Goal: Task Accomplishment & Management: Use online tool/utility

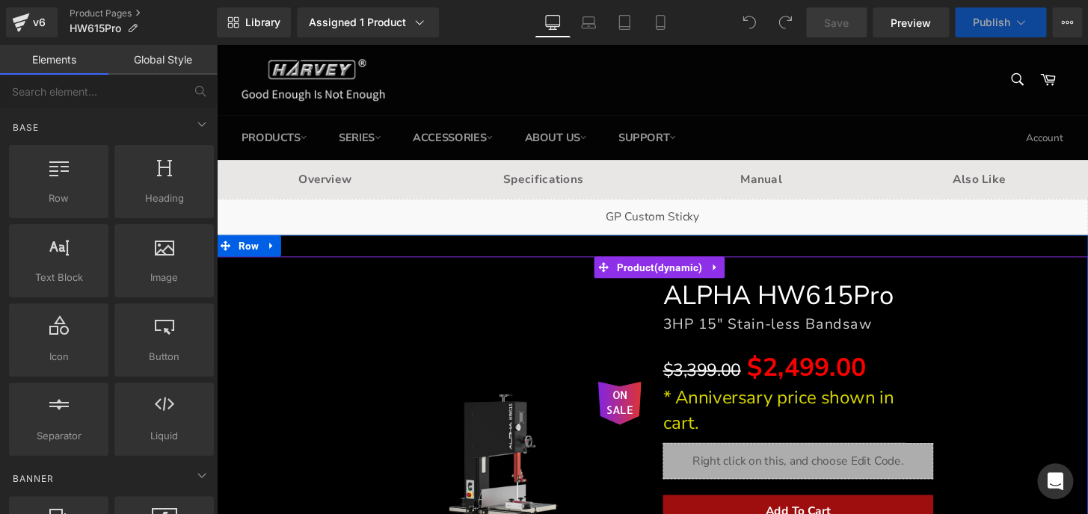
drag, startPoint x: 725, startPoint y: 425, endPoint x: 848, endPoint y: 431, distance: 122.7
click at [725, 425] on p "* Anniversary price shown in cart." at bounding box center [820, 425] width 280 height 52
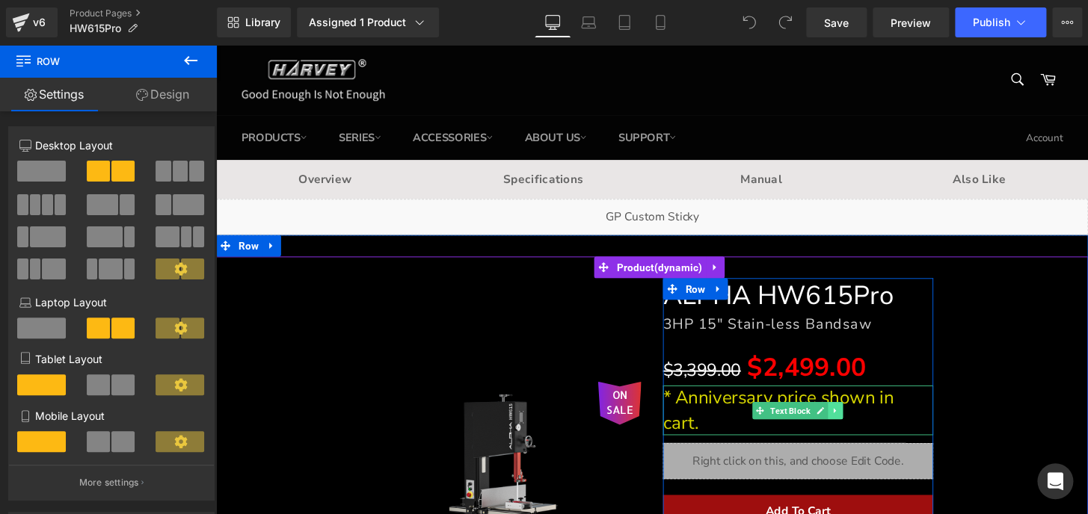
click at [851, 424] on link at bounding box center [859, 425] width 16 height 18
click at [862, 422] on icon at bounding box center [866, 424] width 8 height 8
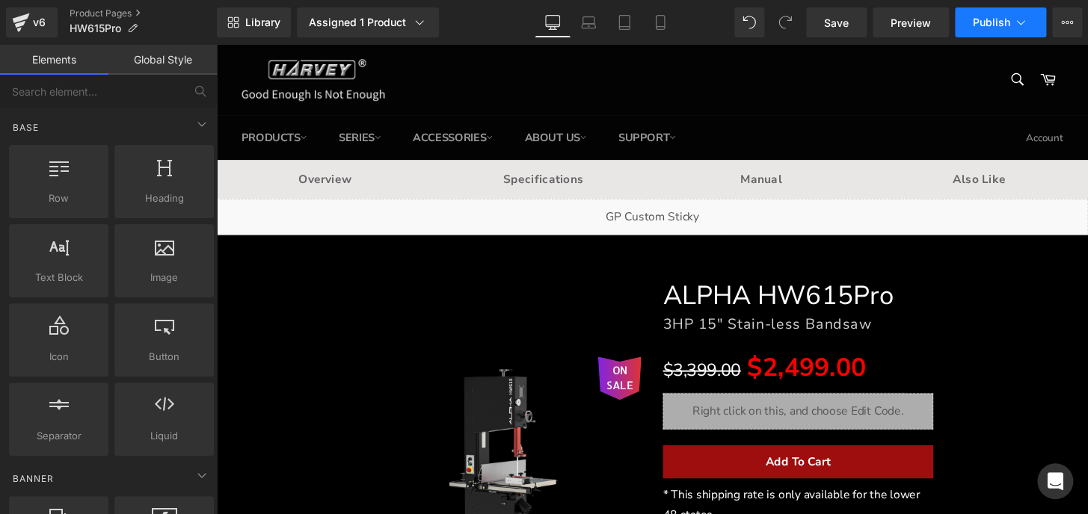
click at [982, 7] on button "Publish" at bounding box center [1000, 22] width 91 height 30
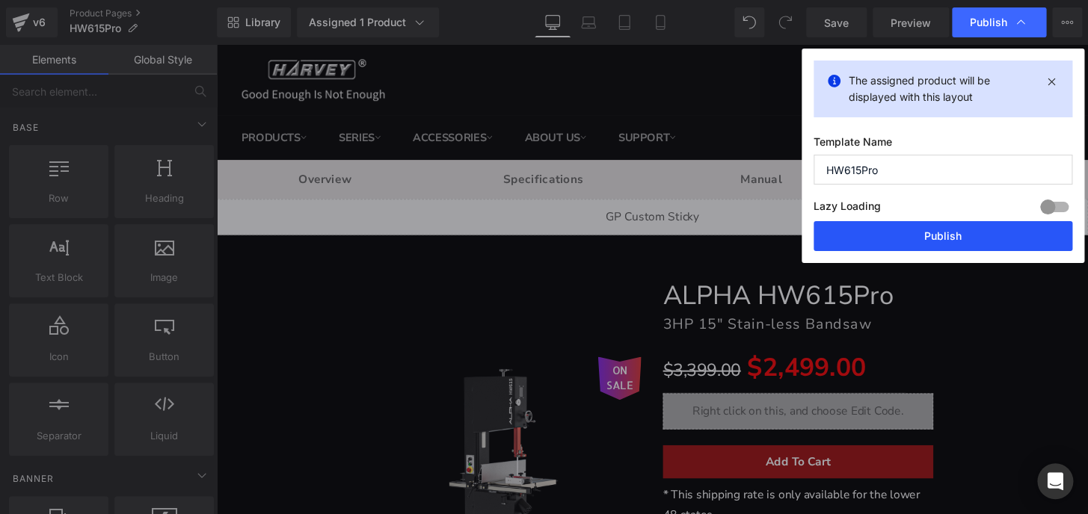
click at [961, 224] on button "Publish" at bounding box center [942, 236] width 259 height 30
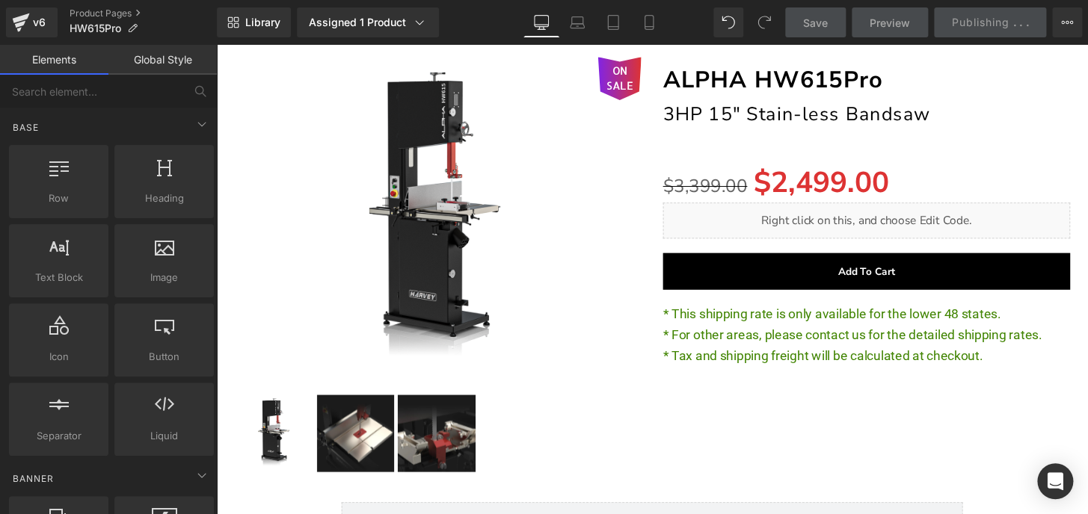
scroll to position [17636, 0]
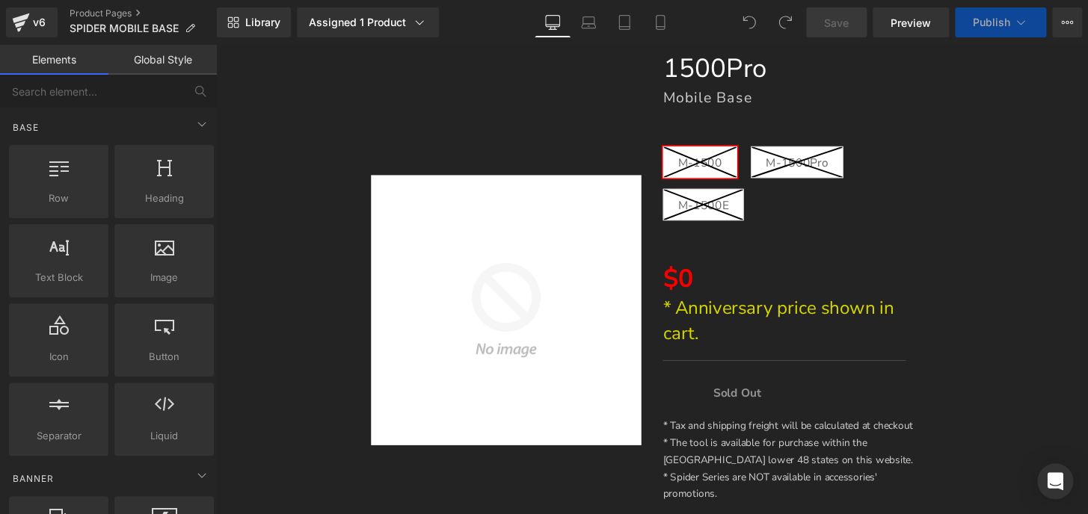
scroll to position [271, 0]
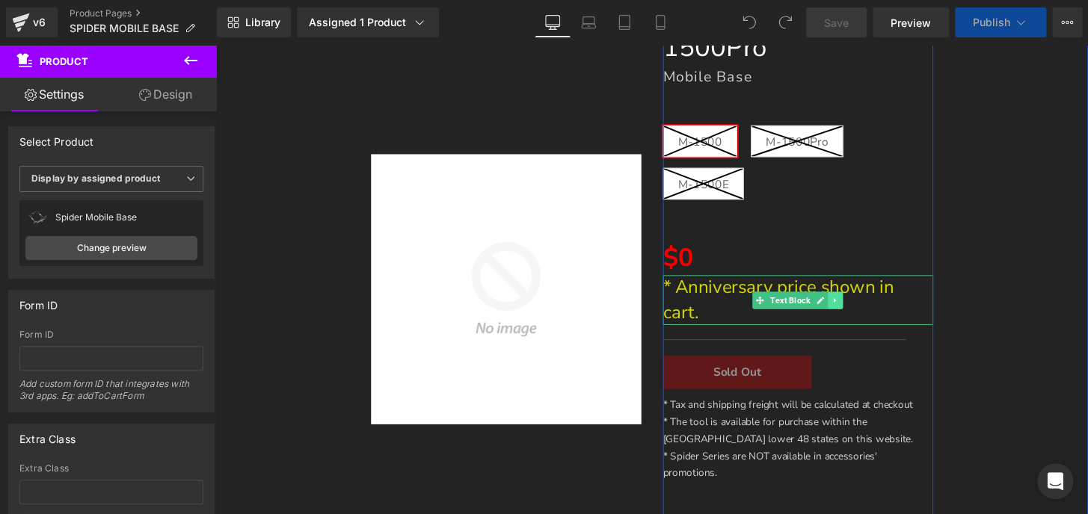
click at [857, 308] on icon at bounding box center [858, 309] width 2 height 5
click at [862, 310] on icon at bounding box center [866, 310] width 8 height 8
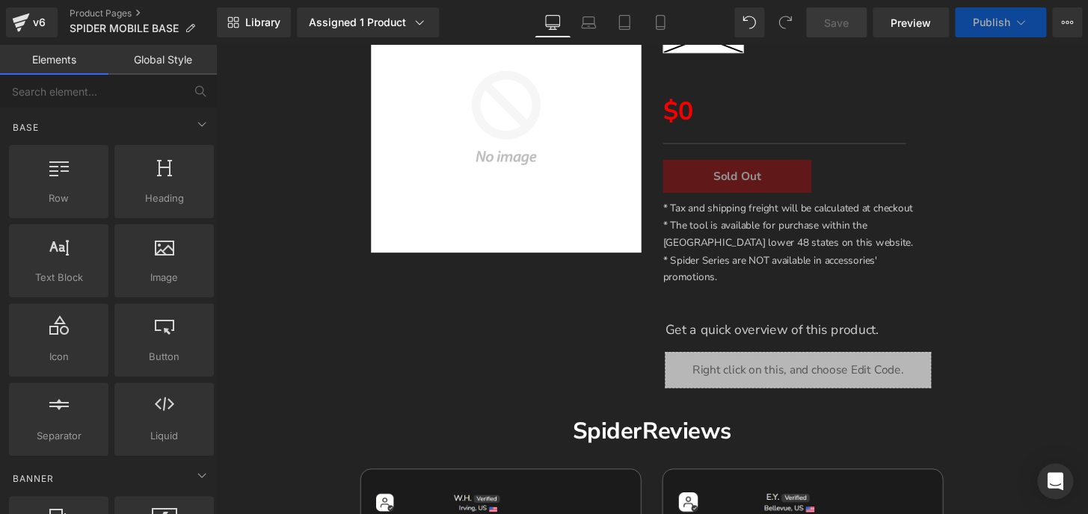
scroll to position [329, 0]
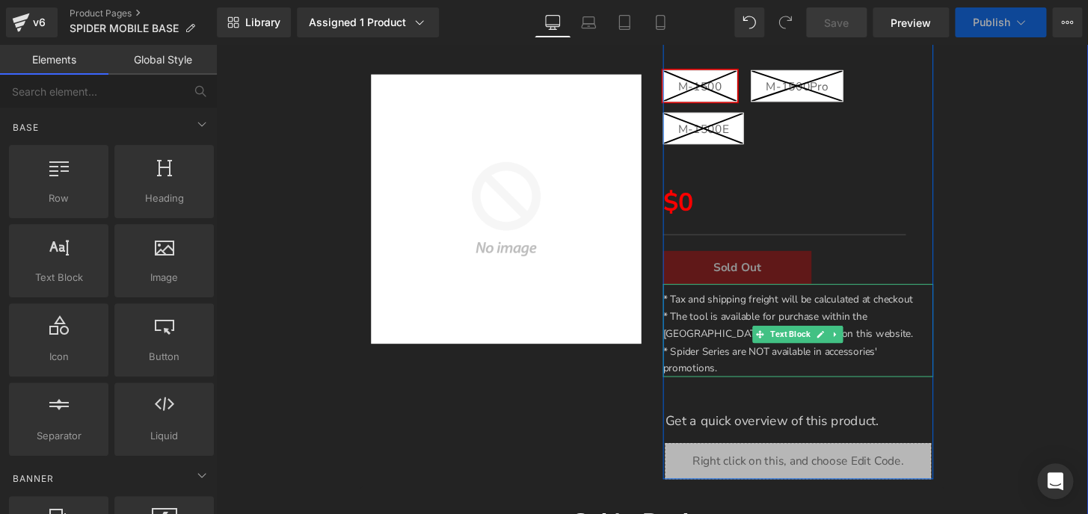
click at [733, 376] on p "* Spider Series are NOT available in accessories' promotions." at bounding box center [820, 372] width 280 height 36
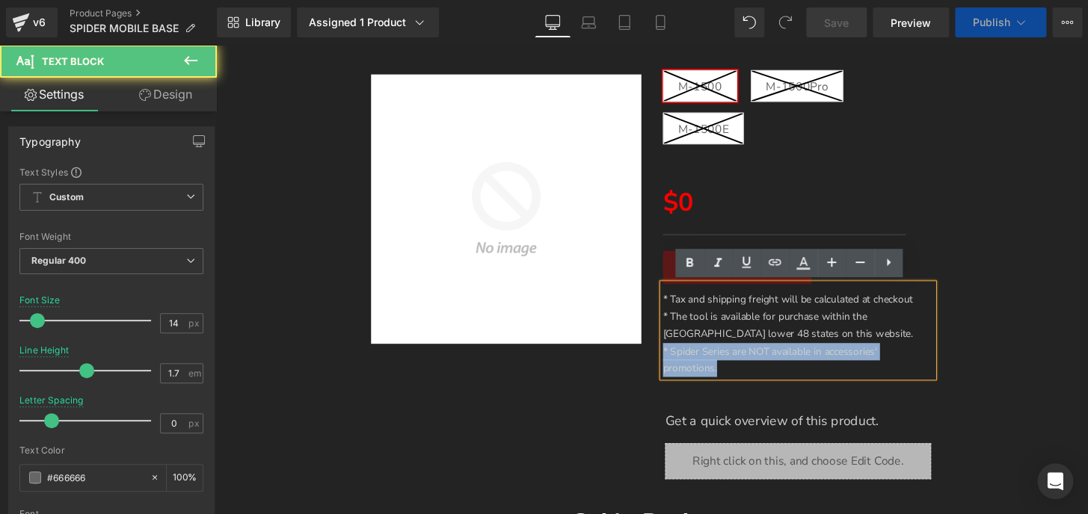
drag, startPoint x: 736, startPoint y: 380, endPoint x: 669, endPoint y: 361, distance: 69.1
click at [669, 361] on div "SPIDER M-1500/M-1500Pro Heading Mobile Base Heading M-1500 M-1500Pro M-1500E (P…" at bounding box center [819, 216] width 303 height 560
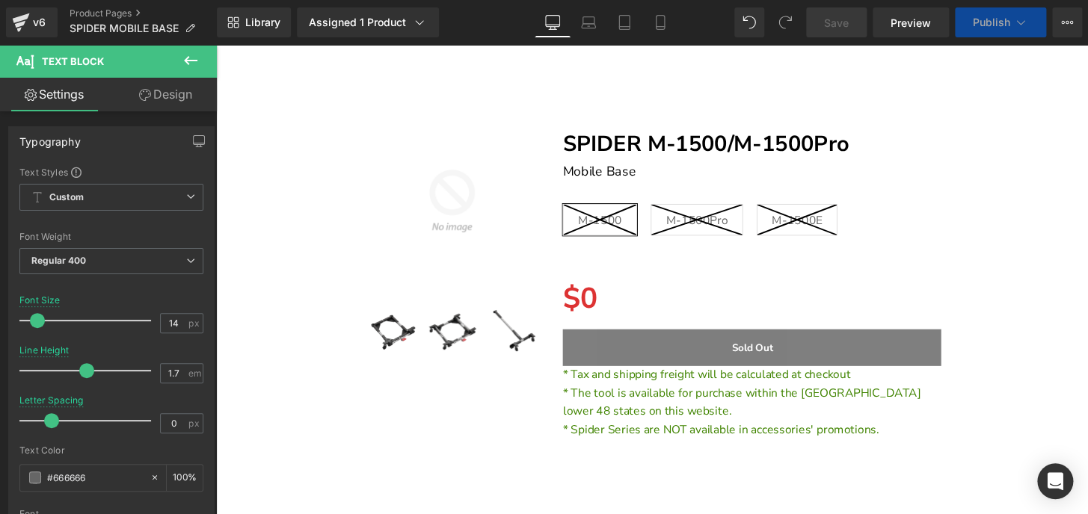
scroll to position [15625, 0]
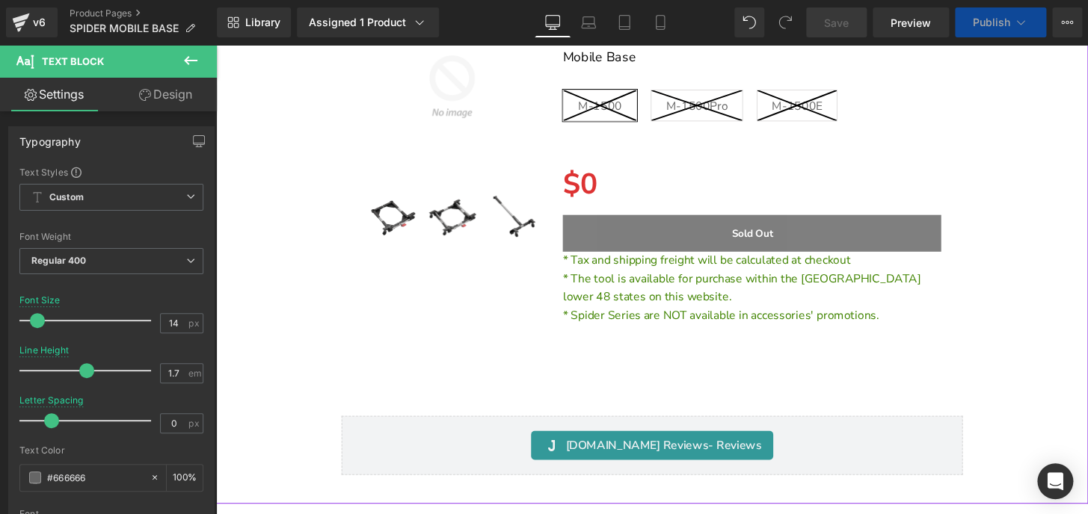
click at [849, 331] on span "* Spider Series are NOT available in accessories' promotions." at bounding box center [740, 326] width 328 height 16
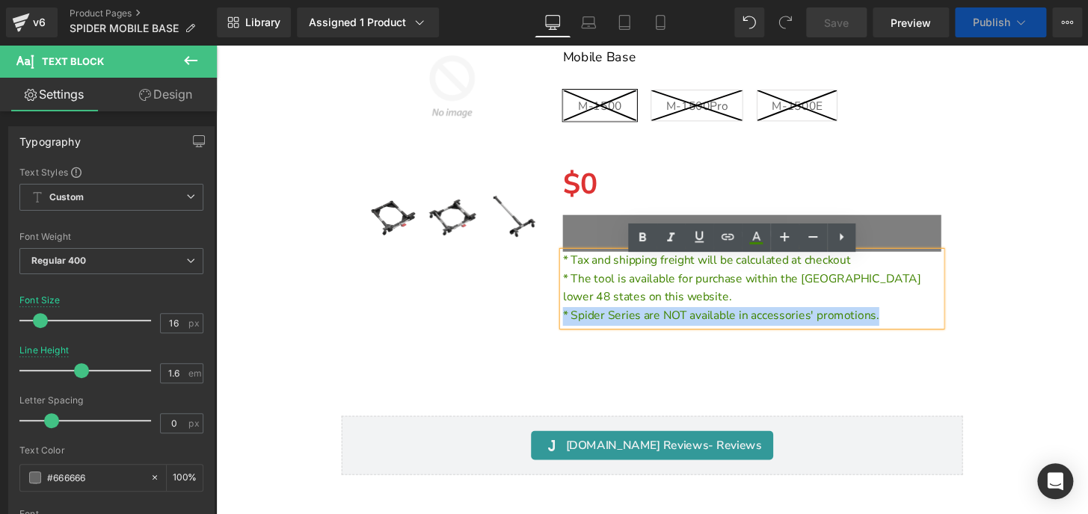
drag, startPoint x: 901, startPoint y: 331, endPoint x: 547, endPoint y: 330, distance: 354.4
click at [547, 330] on div "Sale Off (P) Image ‹ ›" at bounding box center [668, 171] width 623 height 397
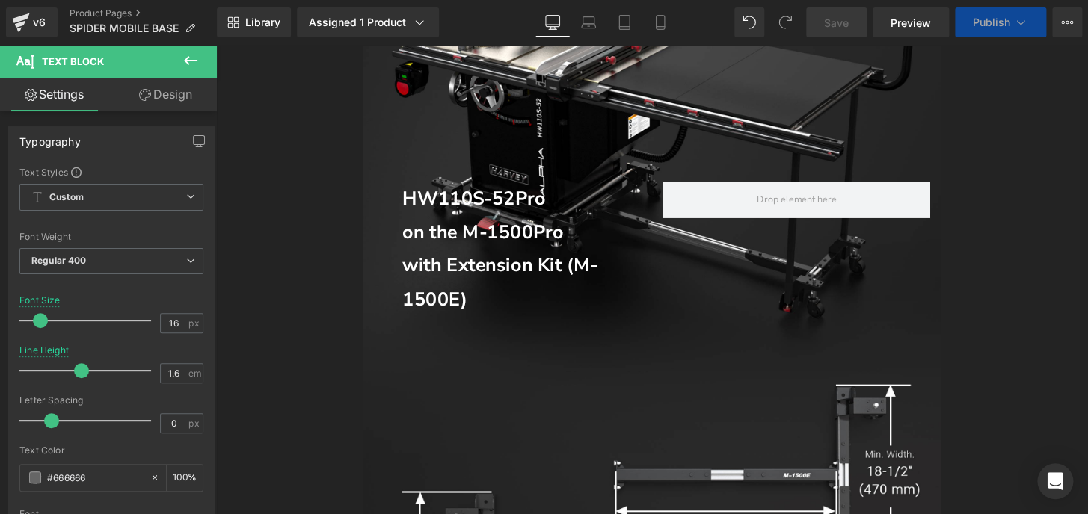
scroll to position [0, 0]
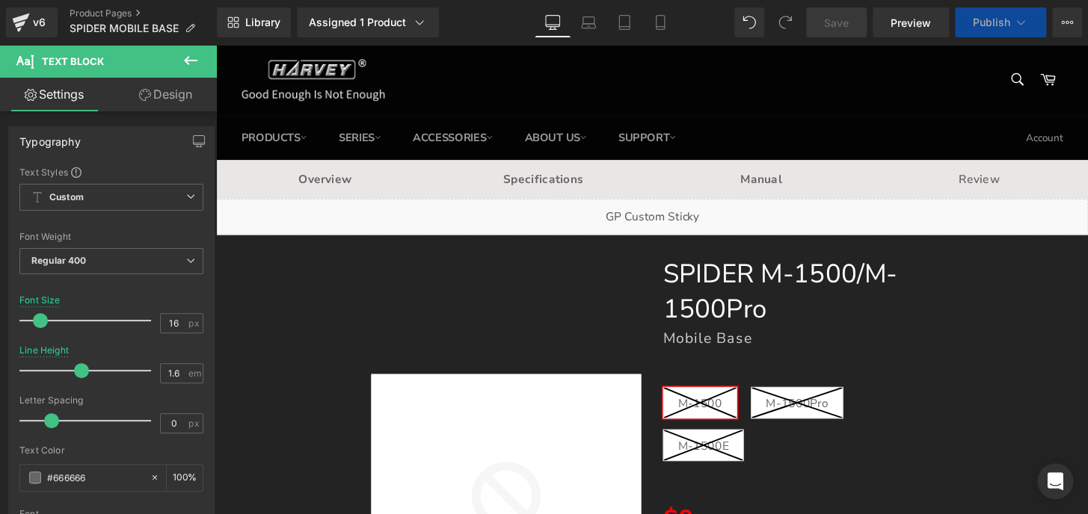
drag, startPoint x: 1115, startPoint y: 455, endPoint x: 1215, endPoint y: 67, distance: 400.8
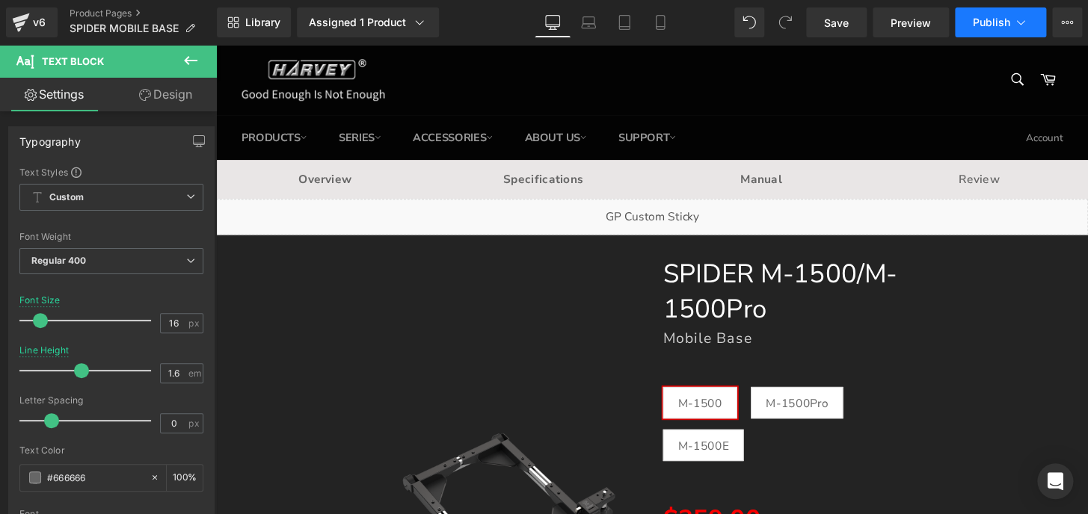
click at [987, 32] on button "Publish" at bounding box center [1000, 22] width 91 height 30
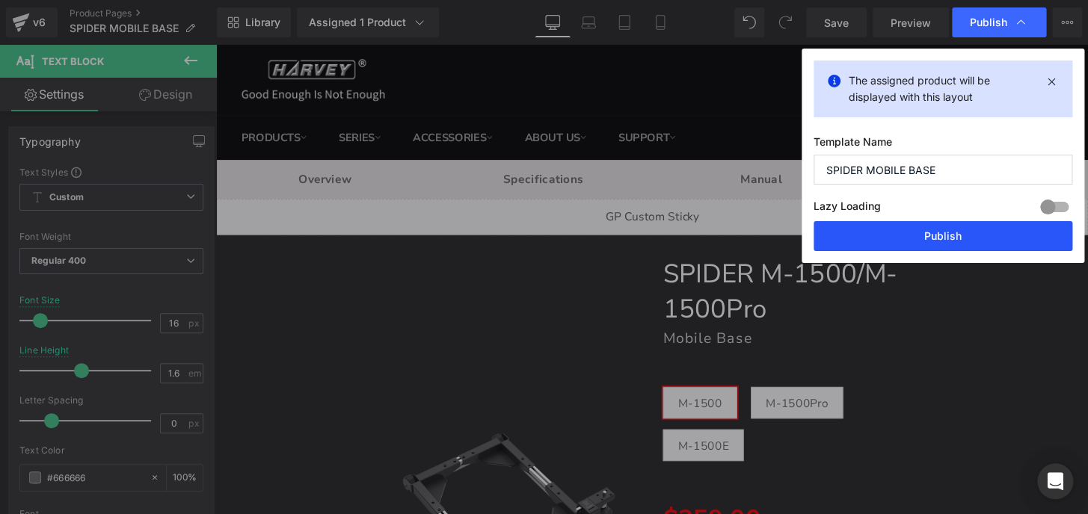
click at [956, 238] on button "Publish" at bounding box center [942, 236] width 259 height 30
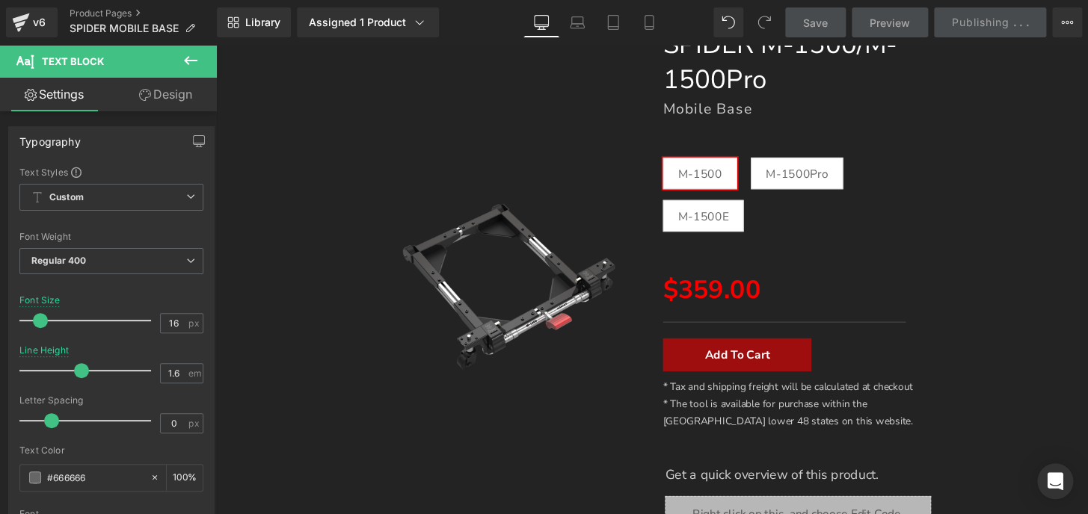
scroll to position [271, 0]
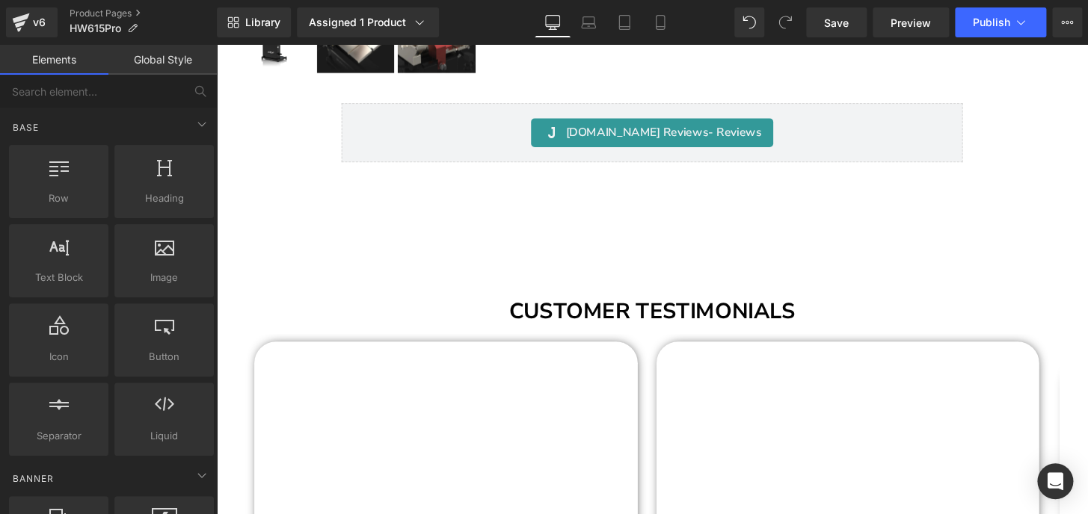
scroll to position [17923, 0]
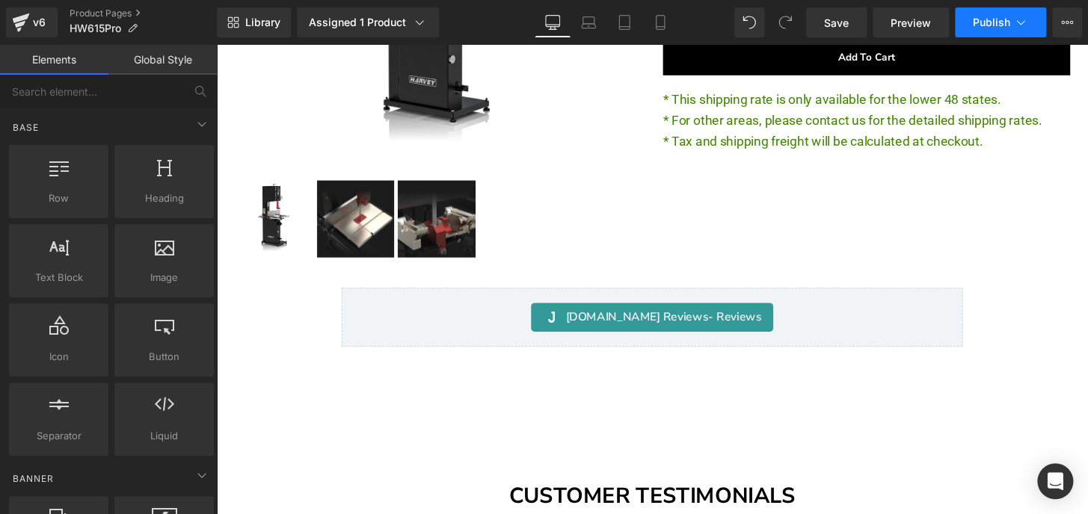
click at [966, 31] on button "Publish" at bounding box center [1000, 22] width 91 height 30
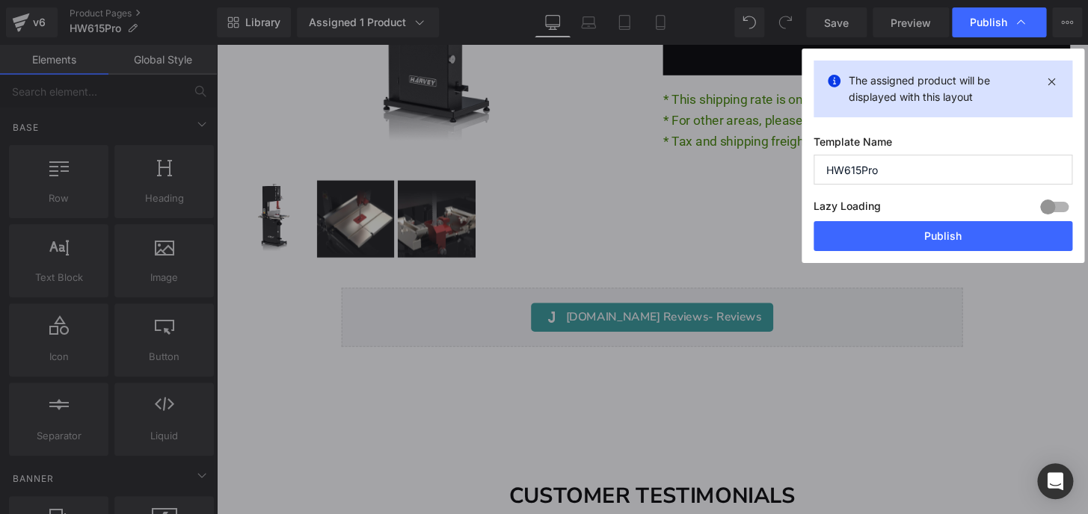
drag, startPoint x: 942, startPoint y: 228, endPoint x: 183, endPoint y: 28, distance: 784.7
click at [942, 230] on button "Publish" at bounding box center [942, 236] width 259 height 30
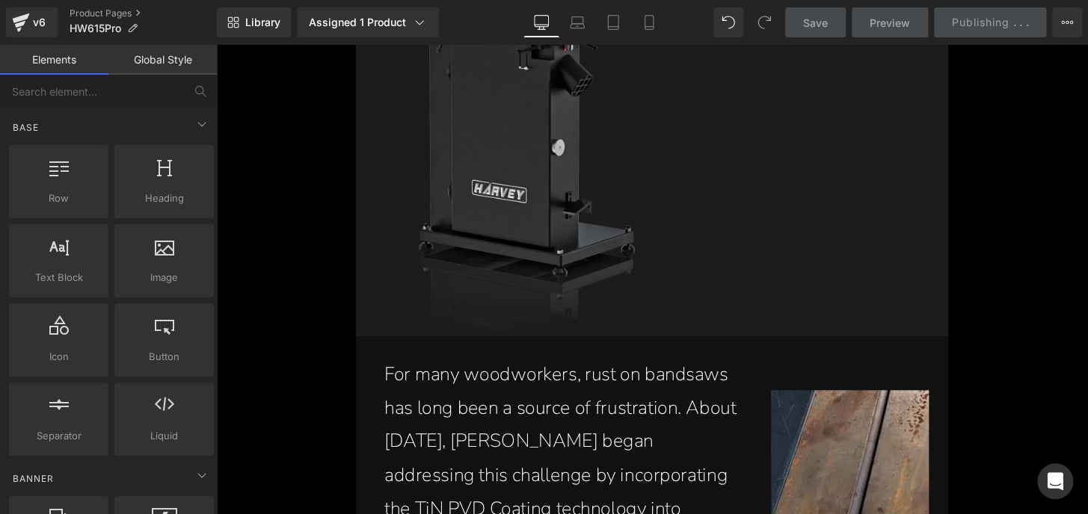
scroll to position [0, 0]
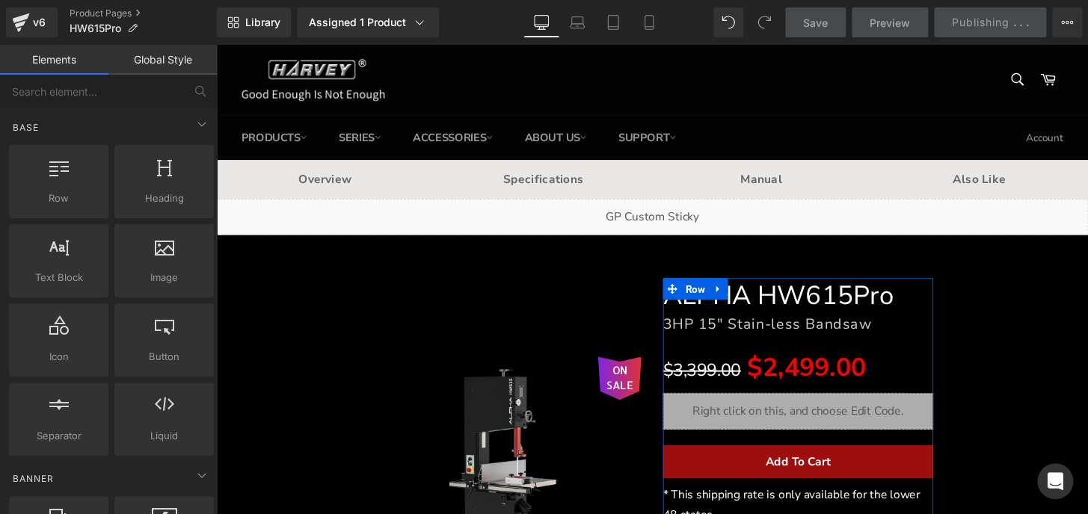
drag, startPoint x: 1113, startPoint y: 401, endPoint x: 1281, endPoint y: 81, distance: 361.2
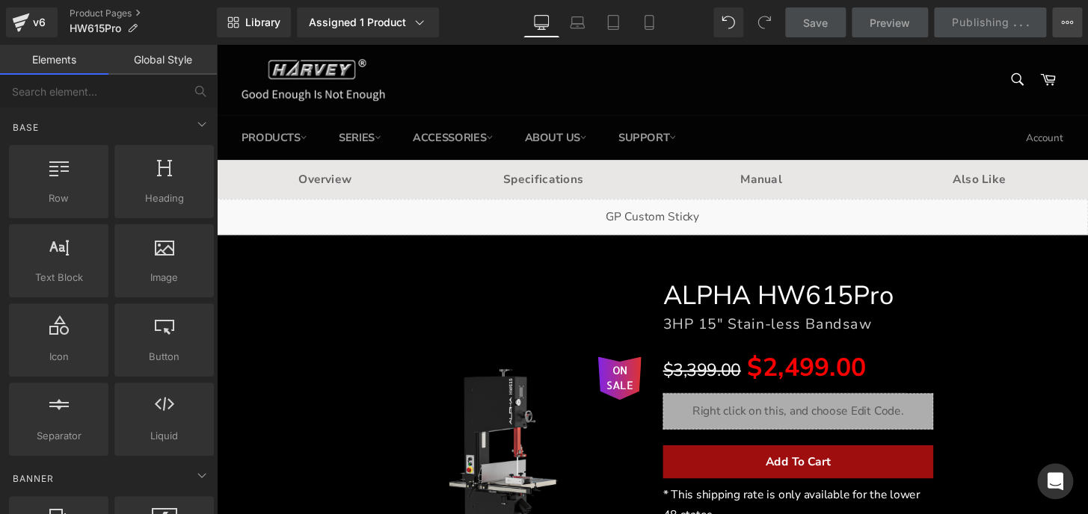
click at [1061, 22] on icon at bounding box center [1063, 22] width 4 height 3
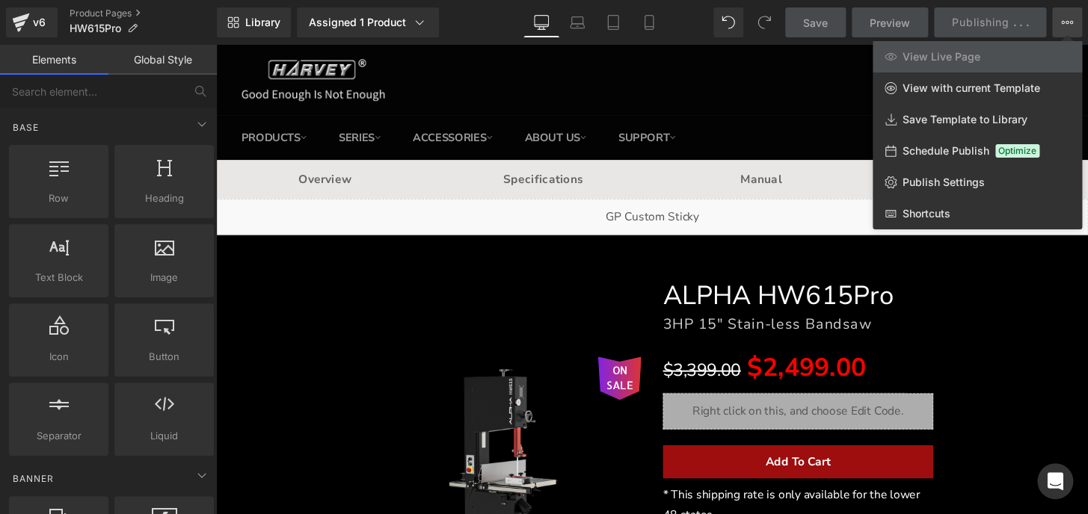
click at [944, 332] on div at bounding box center [652, 280] width 872 height 470
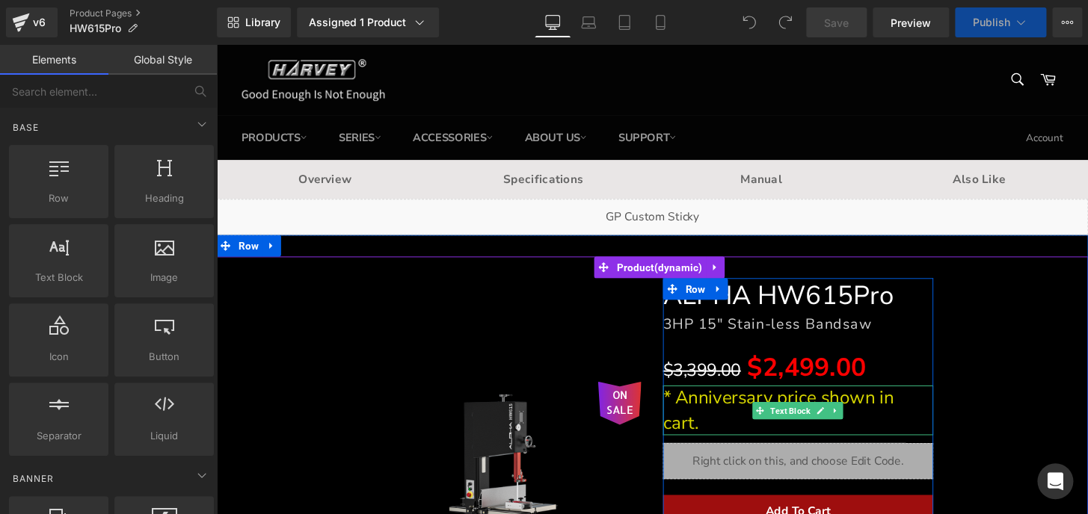
click at [851, 419] on link at bounding box center [859, 425] width 16 height 18
click at [859, 422] on link at bounding box center [867, 425] width 16 height 18
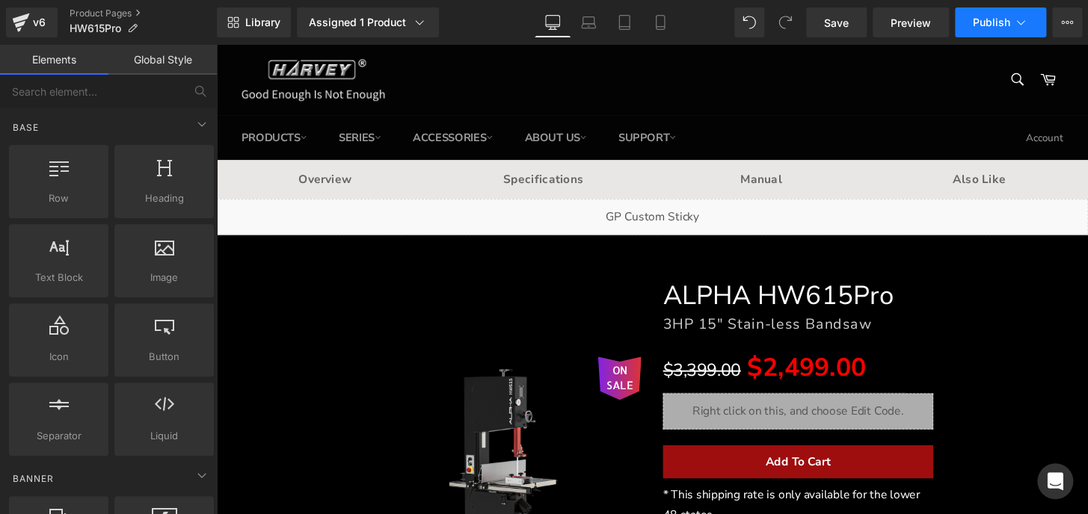
click at [969, 13] on button "Publish" at bounding box center [1000, 22] width 91 height 30
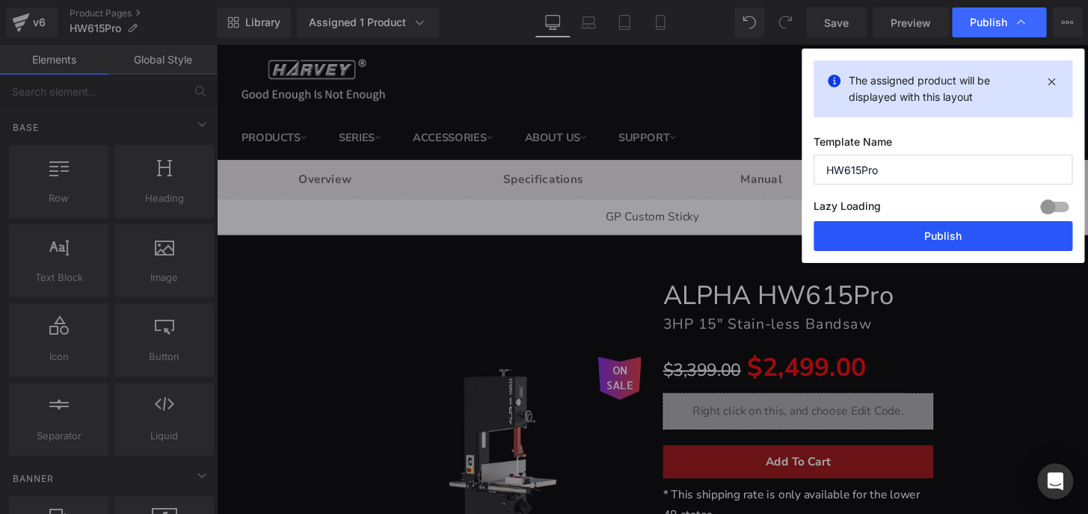
click at [991, 230] on button "Publish" at bounding box center [942, 236] width 259 height 30
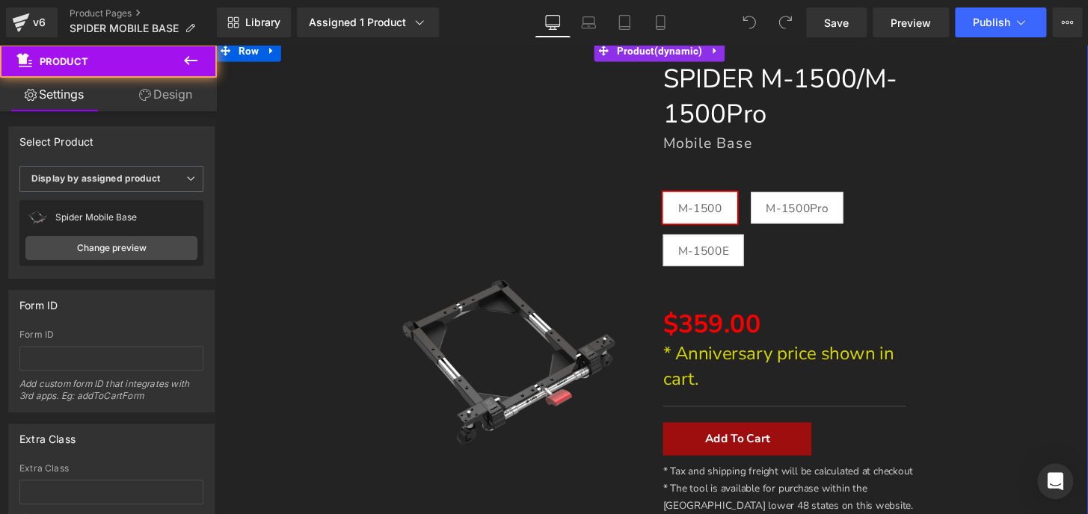
scroll to position [203, 0]
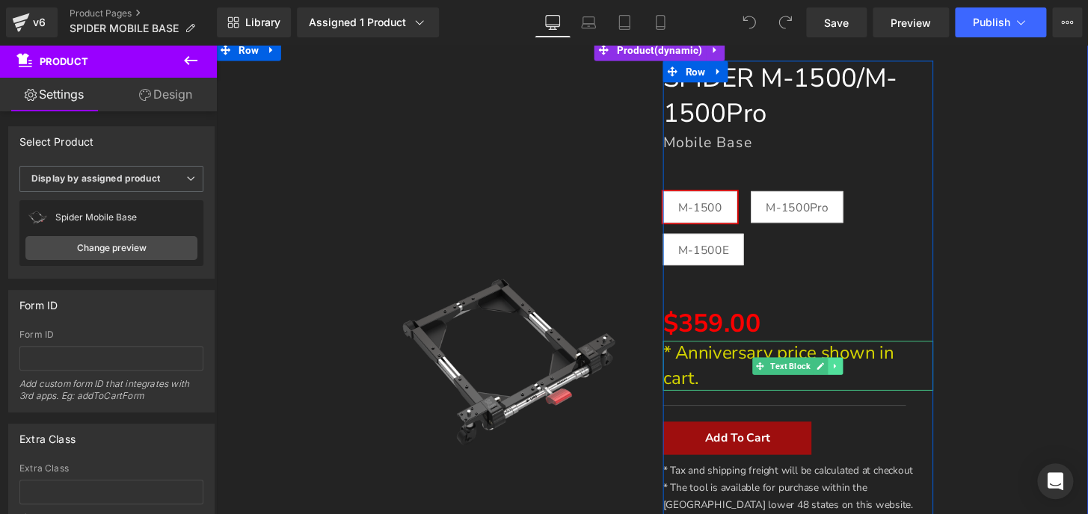
click at [855, 377] on icon at bounding box center [859, 378] width 8 height 9
click at [862, 377] on icon at bounding box center [866, 378] width 8 height 9
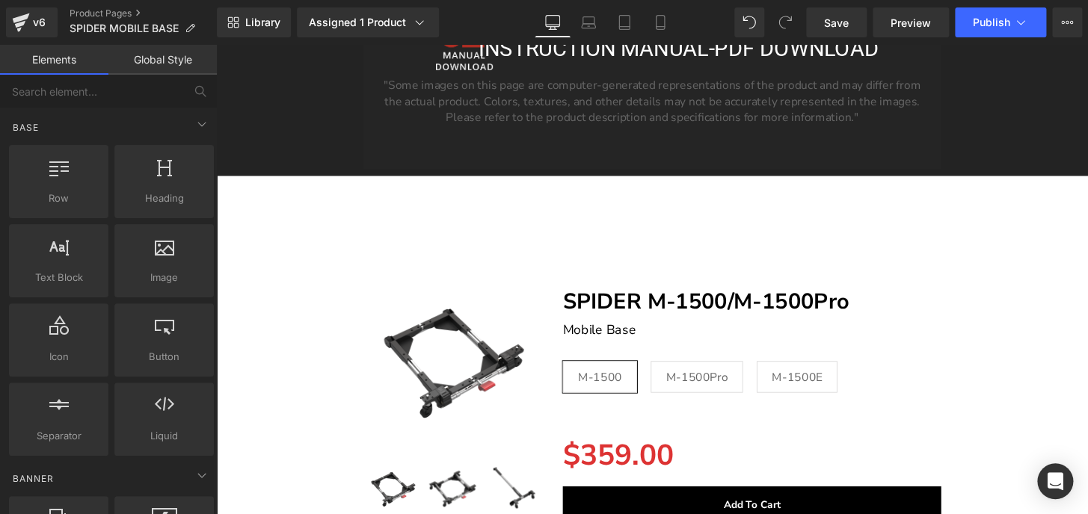
scroll to position [15708, 0]
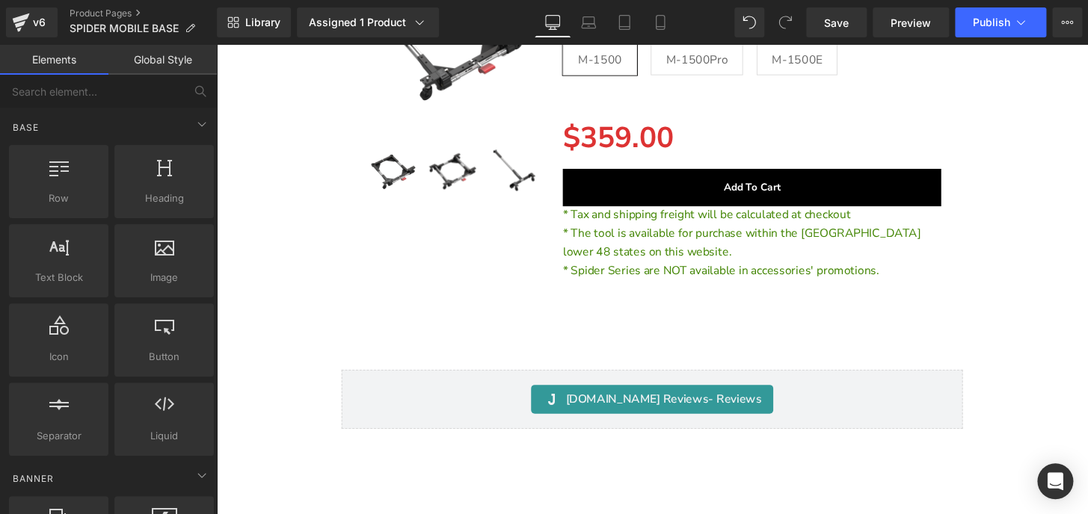
drag, startPoint x: 1114, startPoint y: 57, endPoint x: 1257, endPoint y: 529, distance: 493.6
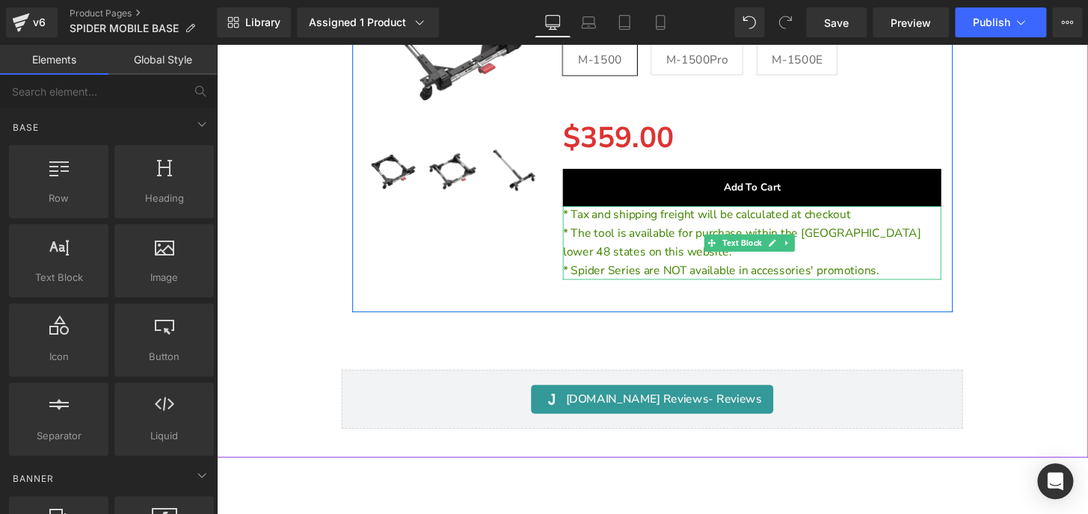
click at [655, 278] on span "* Spider Series are NOT available in accessories' promotions." at bounding box center [740, 279] width 328 height 16
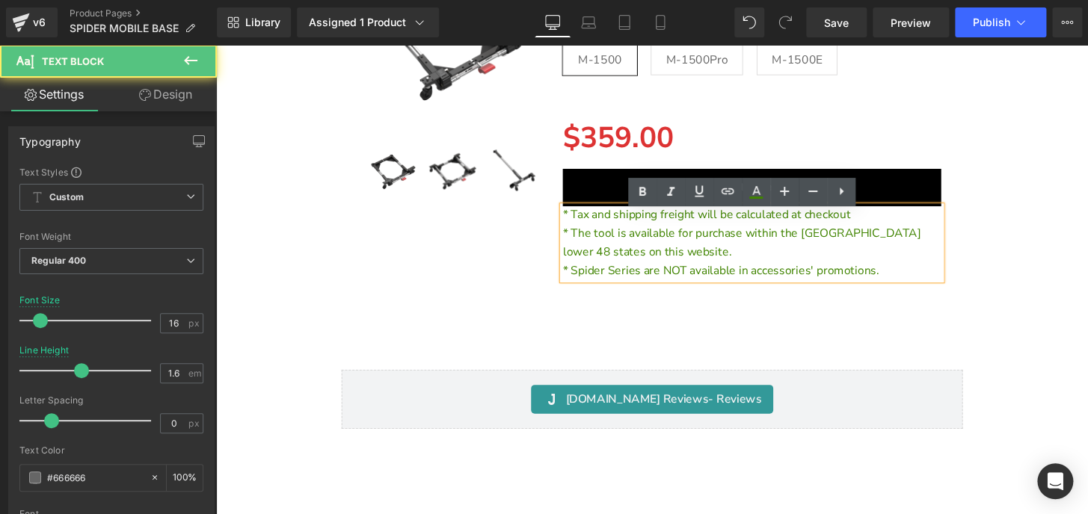
click at [654, 286] on span "* Spider Series are NOT available in accessories' promotions." at bounding box center [740, 279] width 328 height 16
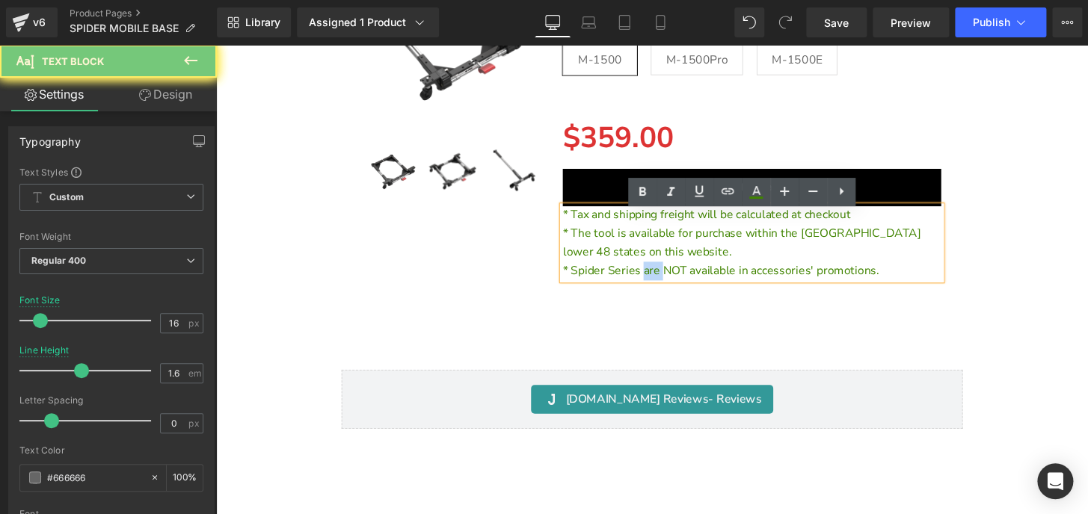
click at [654, 286] on span "* Spider Series are NOT available in accessories' promotions." at bounding box center [740, 279] width 328 height 16
copy span "are"
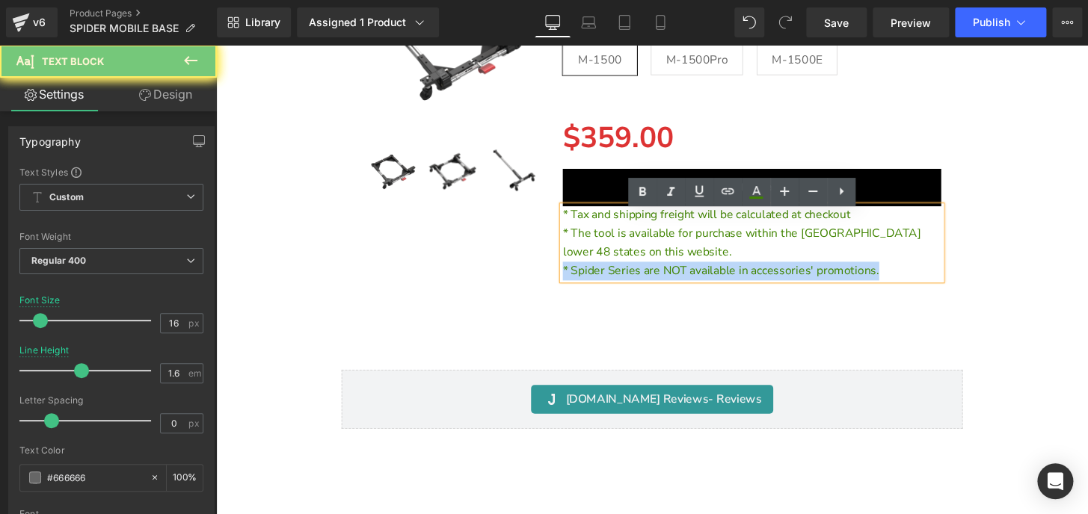
click at [654, 286] on span "* Spider Series are NOT available in accessories' promotions." at bounding box center [740, 279] width 328 height 16
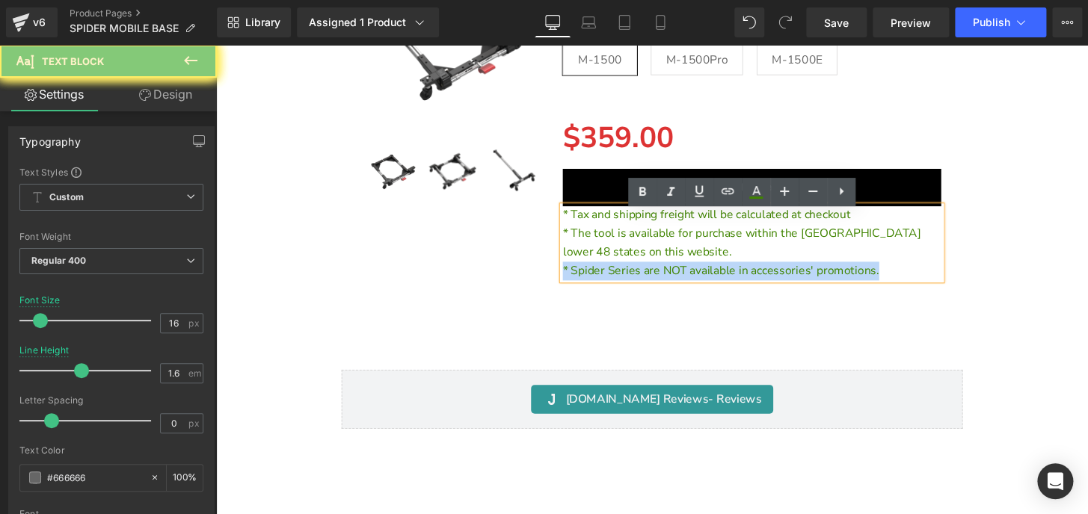
copy span "* Spider Series are NOT available in accessories' promotions."
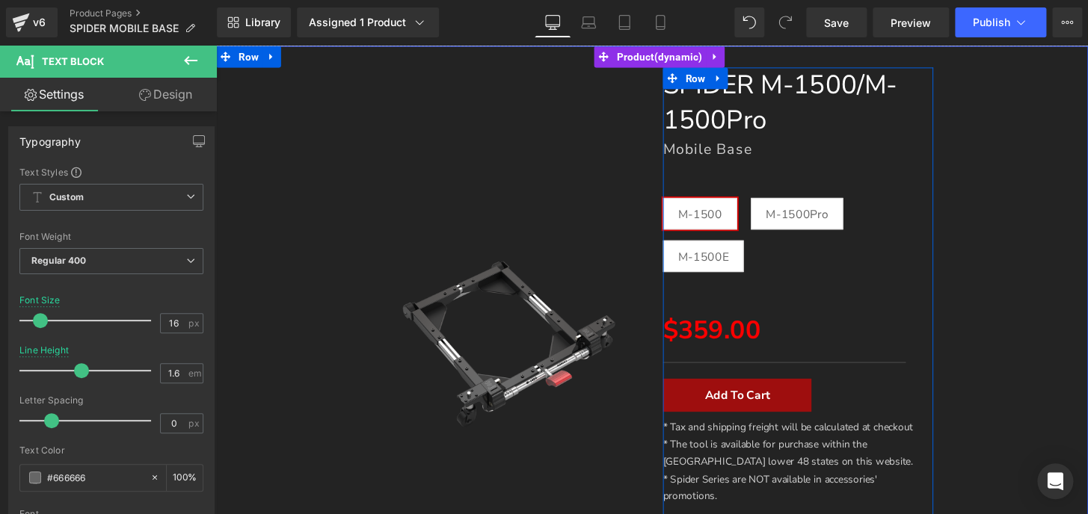
scroll to position [203, 0]
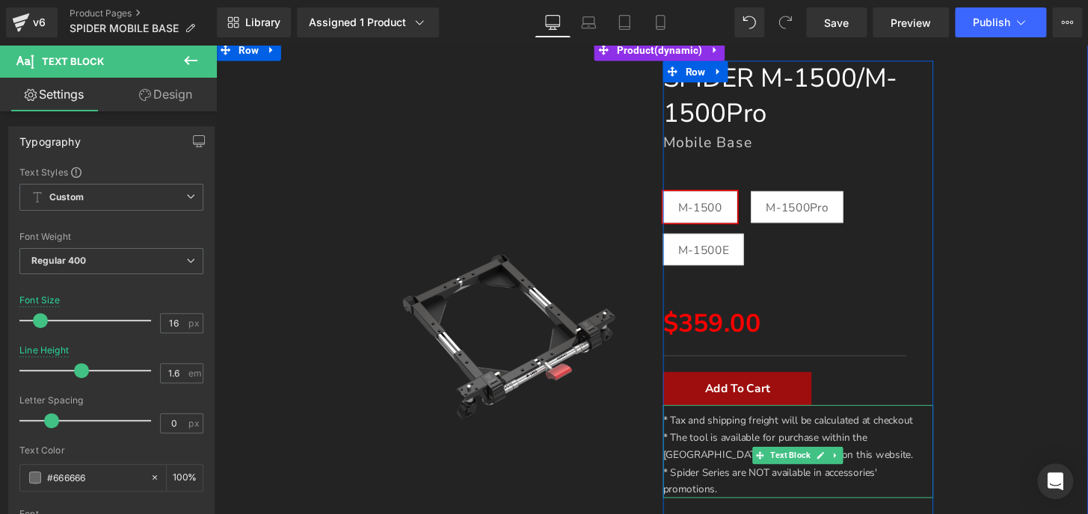
click at [733, 503] on p "* Spider Series are NOT available in accessories' promotions." at bounding box center [820, 498] width 280 height 36
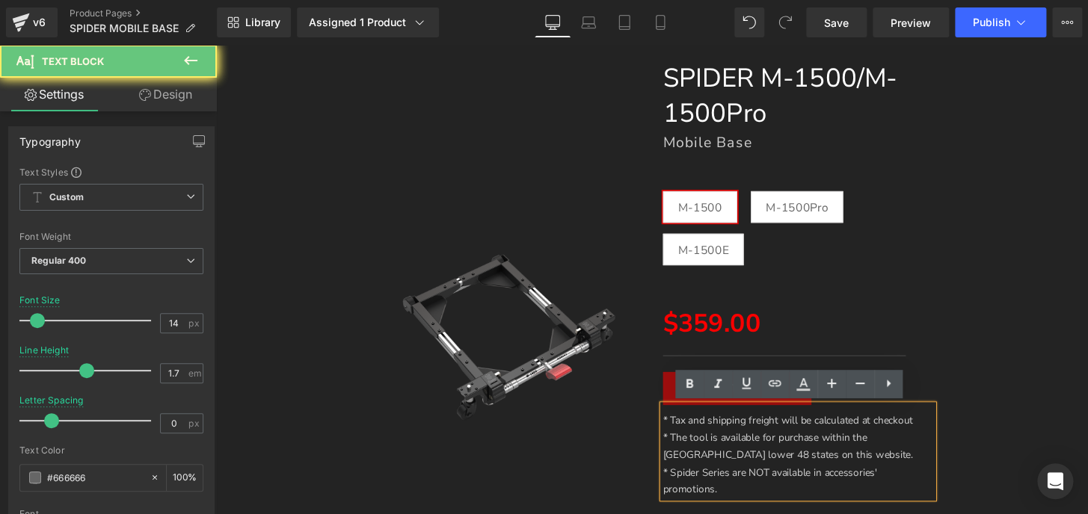
click at [733, 503] on p "* Spider Series are NOT available in accessories' promotions." at bounding box center [820, 498] width 280 height 36
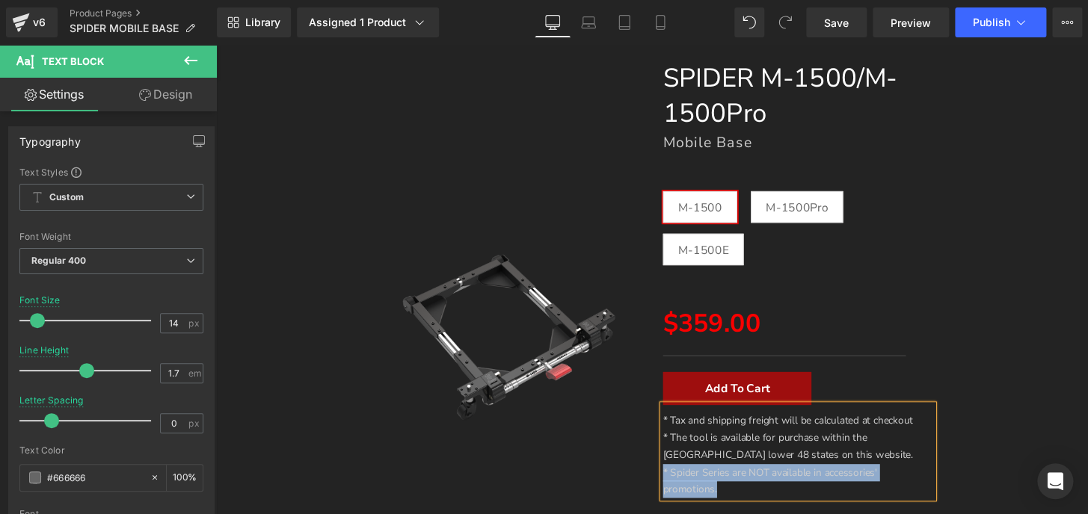
drag, startPoint x: 733, startPoint y: 503, endPoint x: 671, endPoint y: 493, distance: 63.7
click at [680, 493] on div "* Tax and shipping freight will be calculated at checkout * The tool is availab…" at bounding box center [820, 467] width 280 height 96
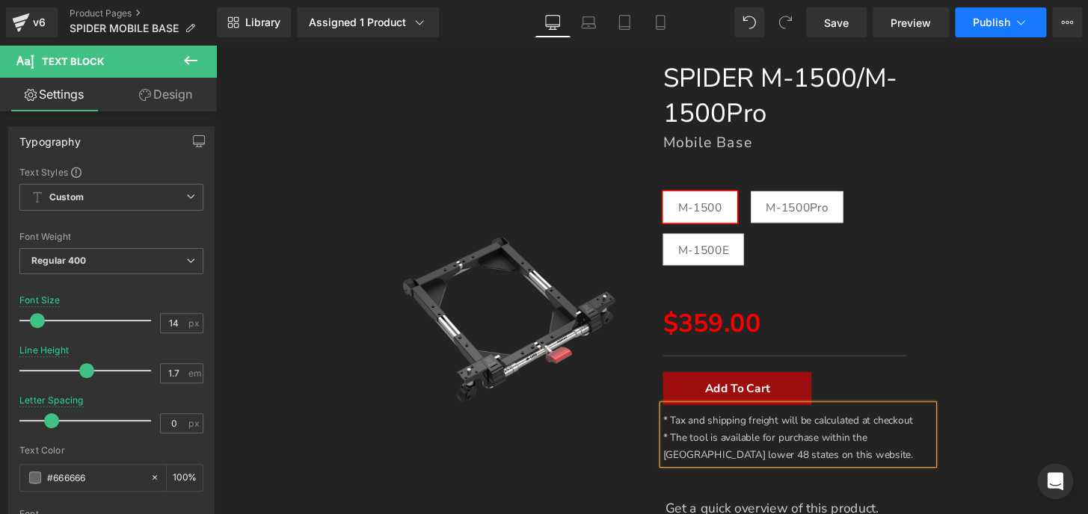
click at [986, 16] on span "Publish" at bounding box center [991, 22] width 37 height 12
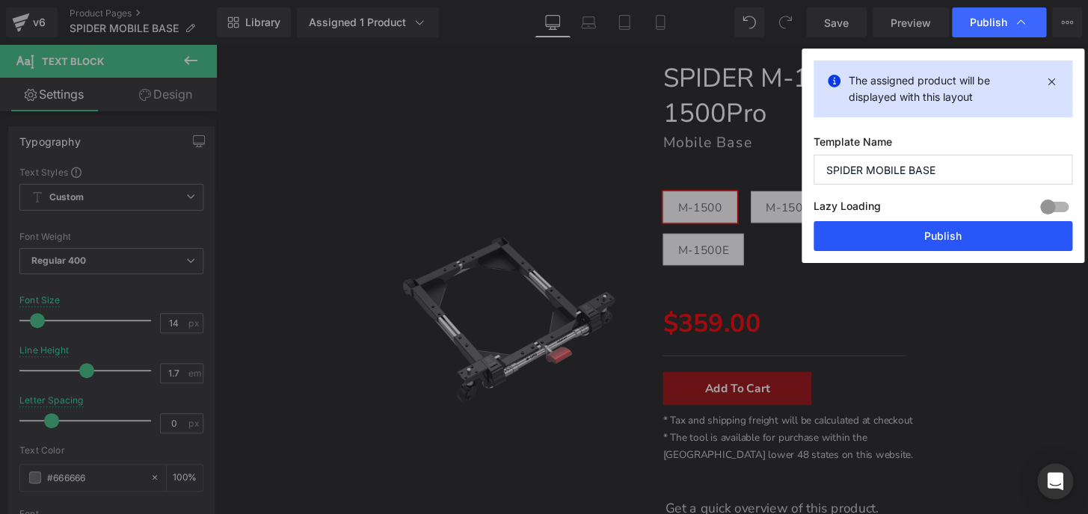
click at [968, 236] on button "Publish" at bounding box center [942, 236] width 259 height 30
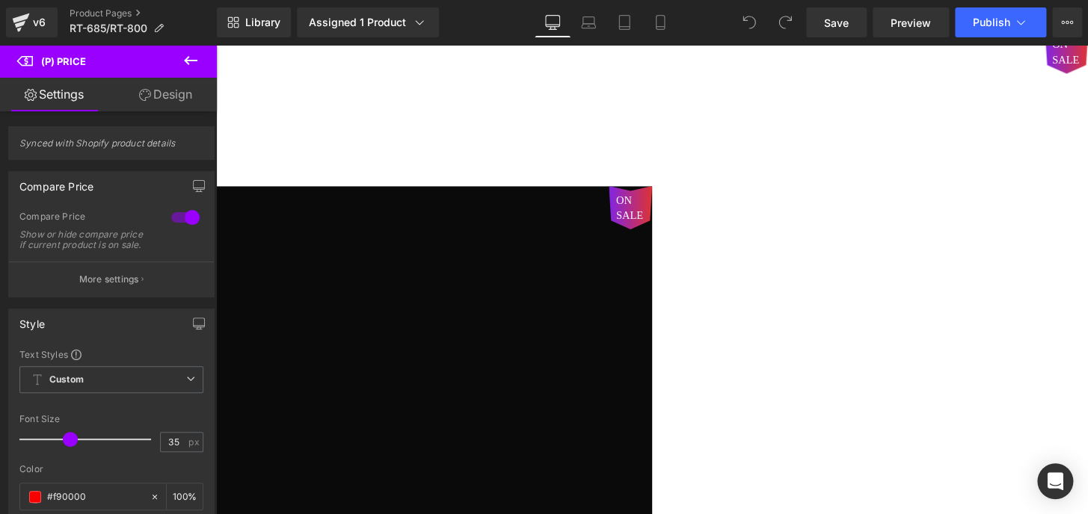
scroll to position [135, 0]
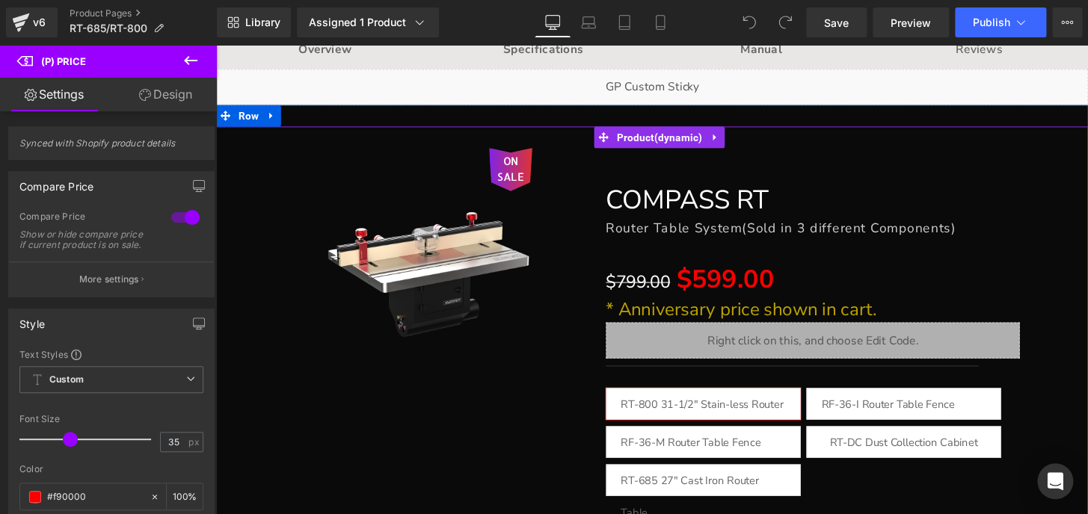
click at [1087, 294] on div "ON SALE (P) Image Text Block Text Block Text Block Text Block Text Block Text B…" at bounding box center [669, 491] width 890 height 725
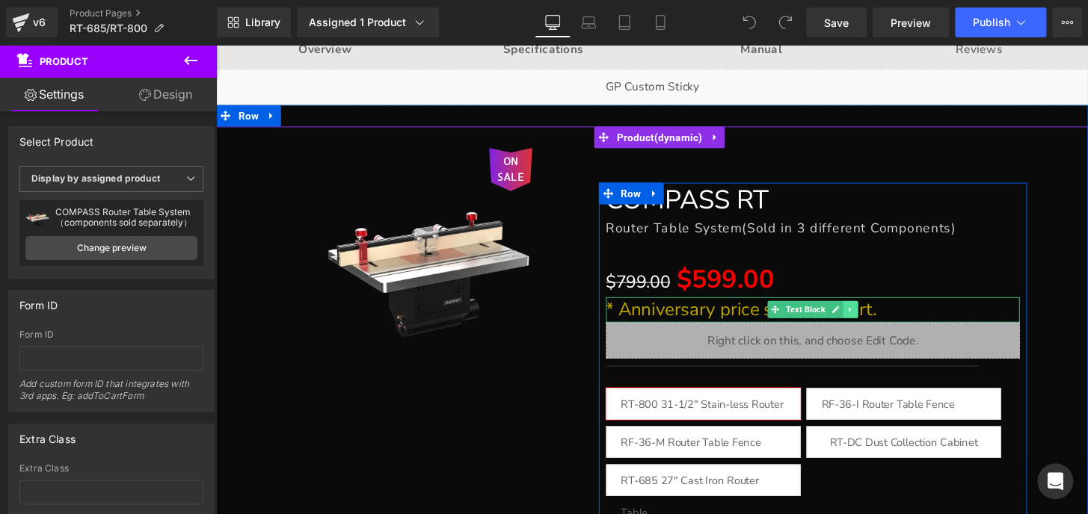
click at [873, 318] on icon at bounding box center [874, 319] width 2 height 5
click at [878, 319] on icon at bounding box center [882, 319] width 8 height 9
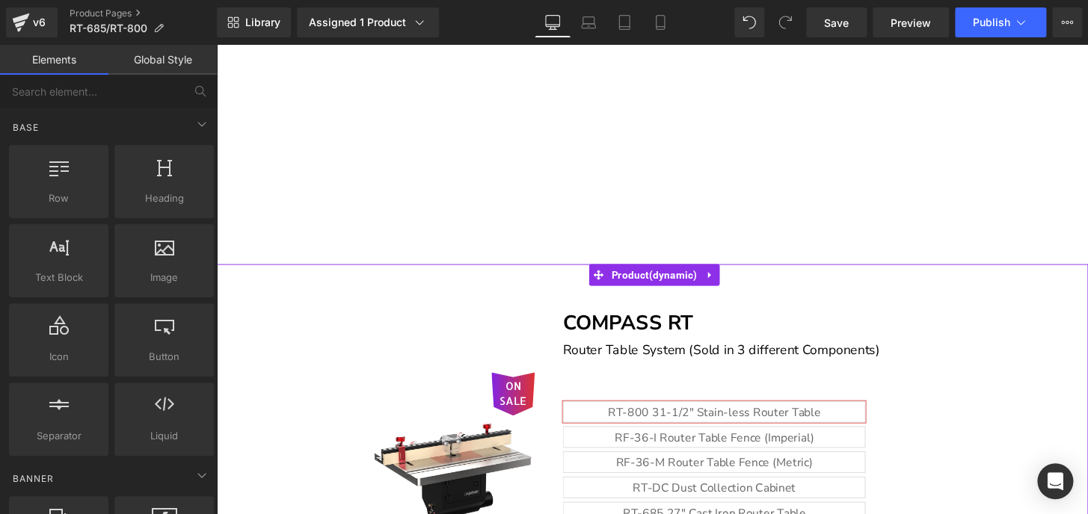
scroll to position [16996, 0]
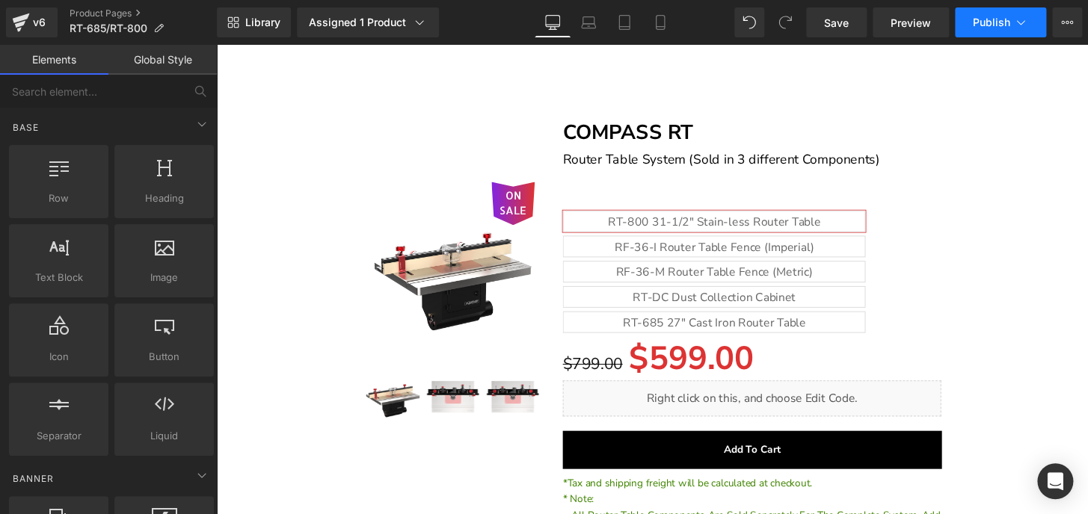
click at [987, 28] on span "Publish" at bounding box center [991, 22] width 37 height 12
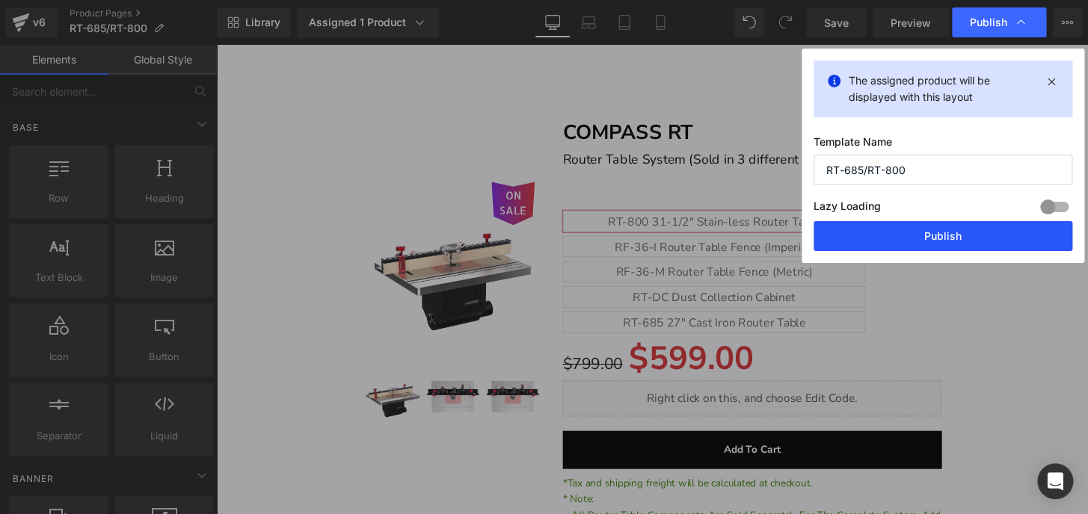
click at [938, 236] on button "Publish" at bounding box center [942, 236] width 259 height 30
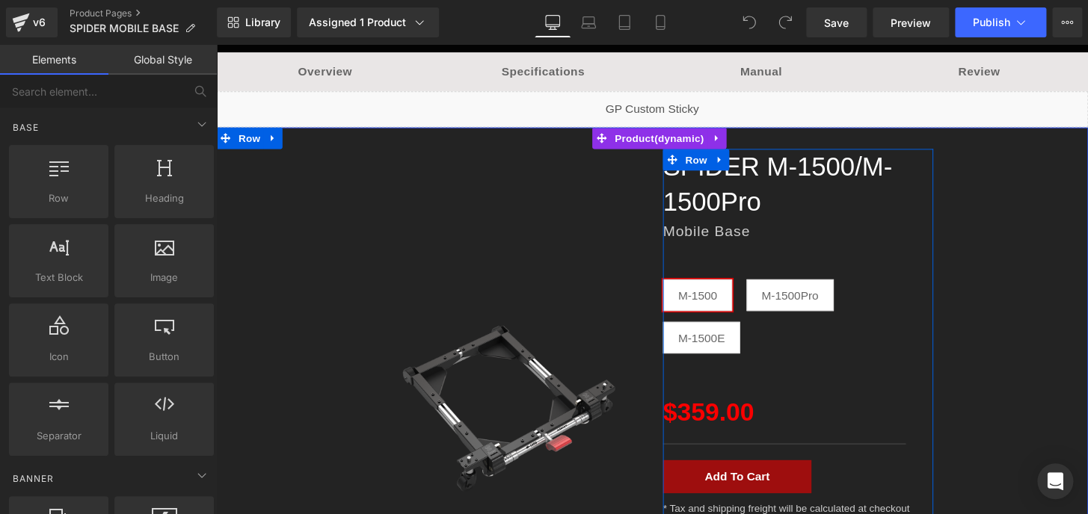
scroll to position [135, 0]
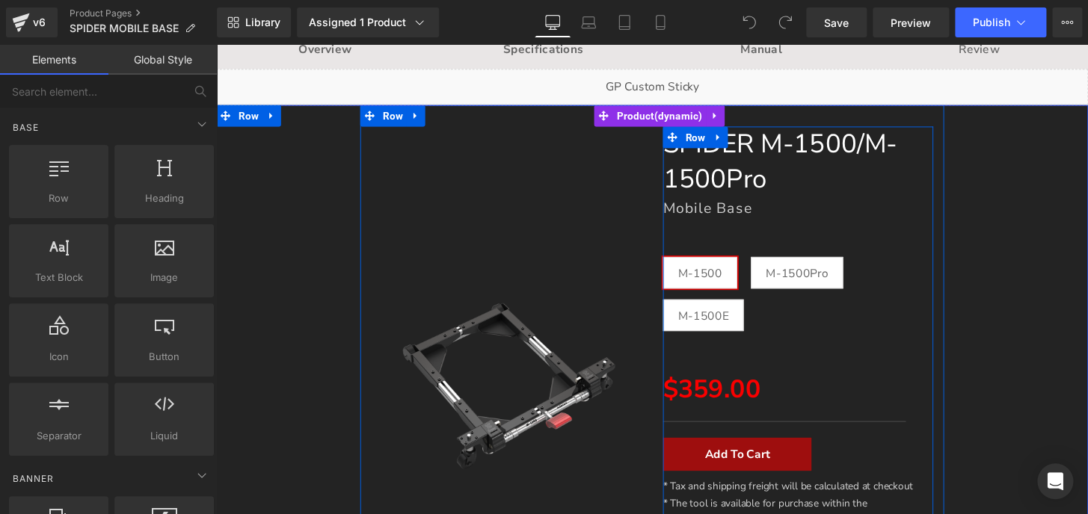
click at [775, 432] on div "Separator" at bounding box center [820, 432] width 280 height 8
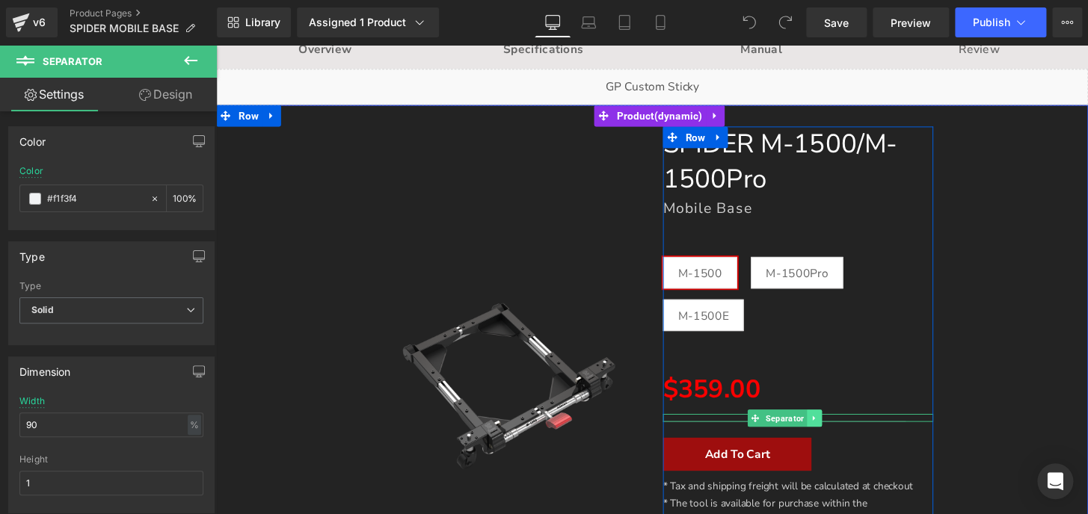
click at [832, 429] on icon at bounding box center [836, 432] width 8 height 9
click at [840, 431] on icon at bounding box center [844, 432] width 8 height 8
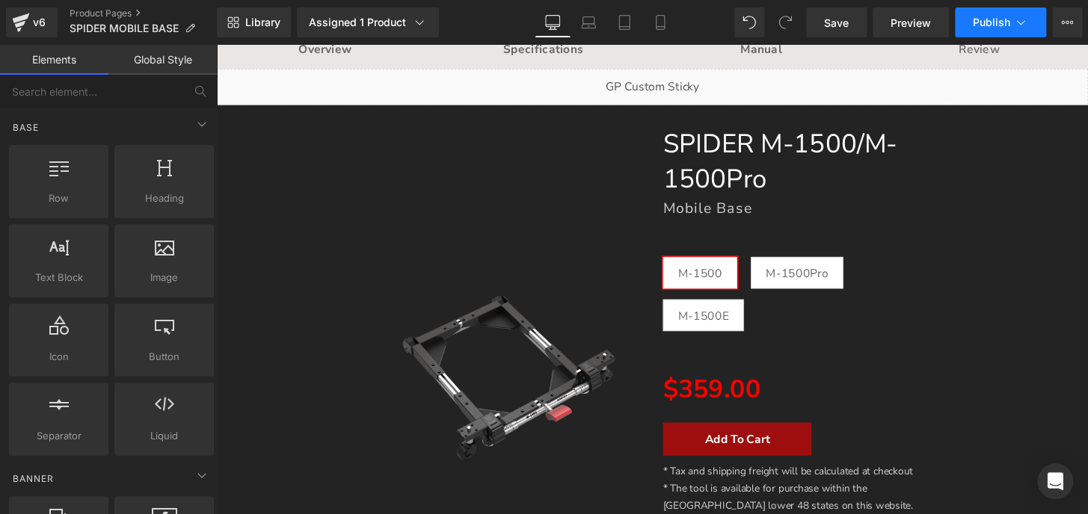
click at [963, 26] on button "Publish" at bounding box center [1000, 22] width 91 height 30
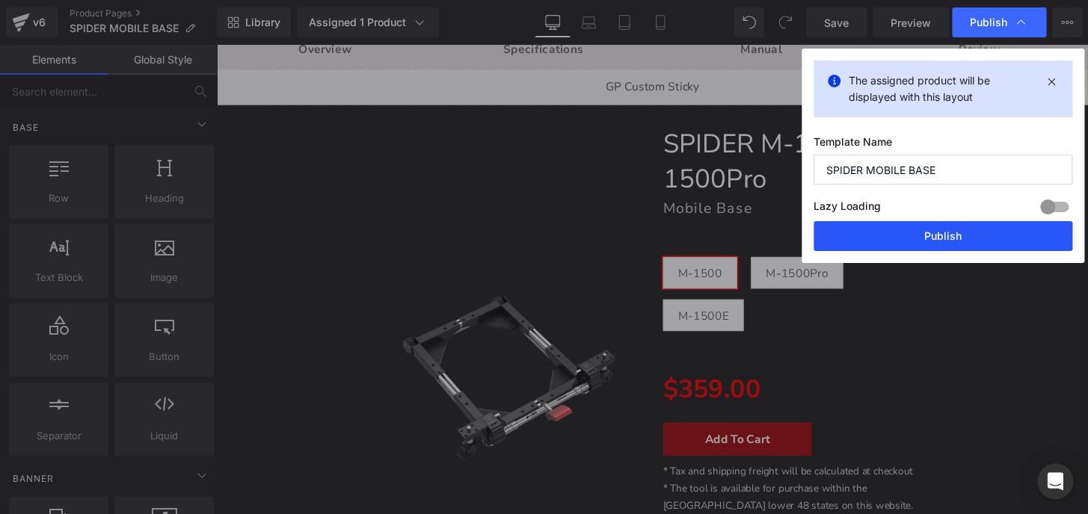
click at [948, 239] on button "Publish" at bounding box center [942, 236] width 259 height 30
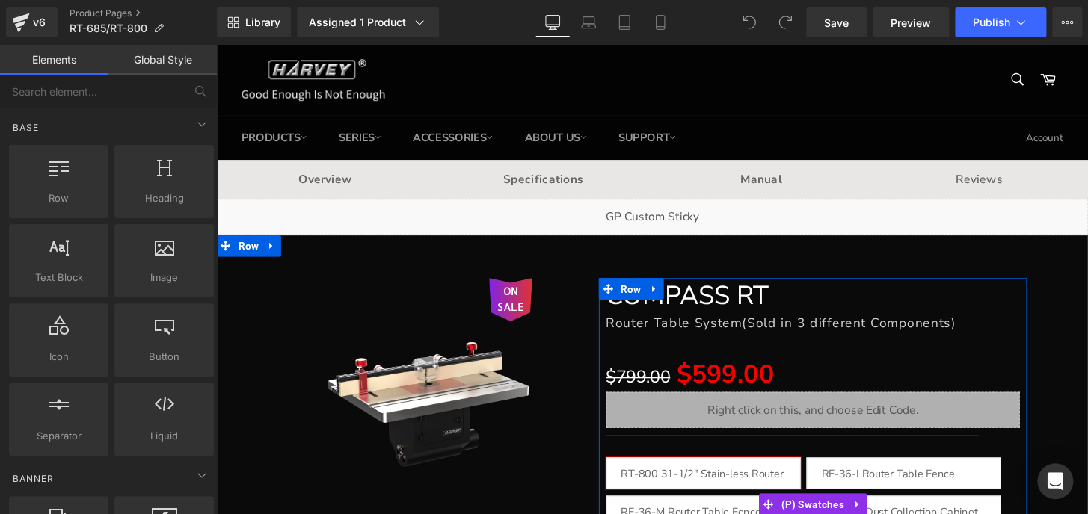
click at [983, 452] on div "RT-800 31-1/2" Stain-less Router Table RF-36-I Router Table Fence (Imperial) RF…" at bounding box center [836, 521] width 430 height 141
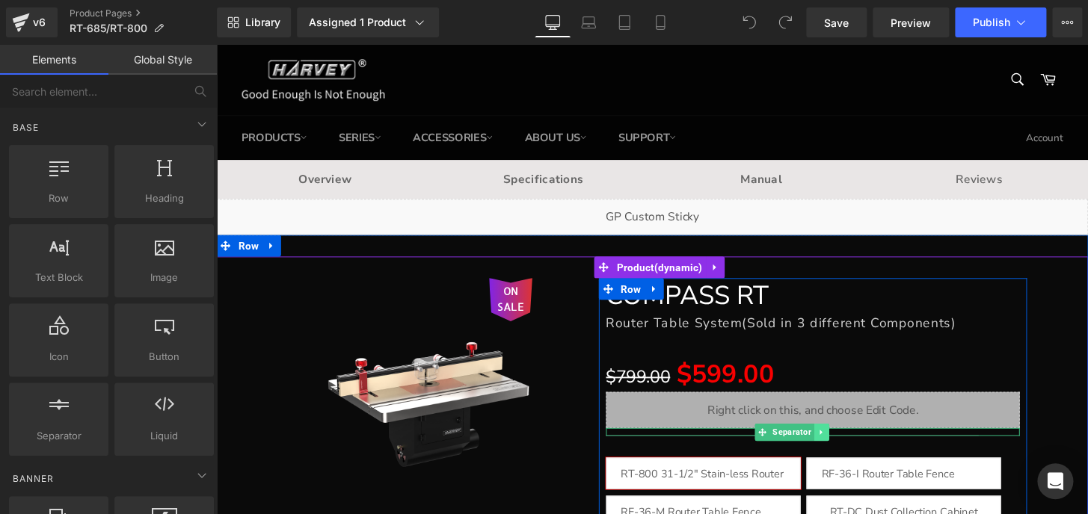
click at [840, 448] on icon at bounding box center [844, 447] width 8 height 9
click at [848, 447] on icon at bounding box center [852, 447] width 8 height 8
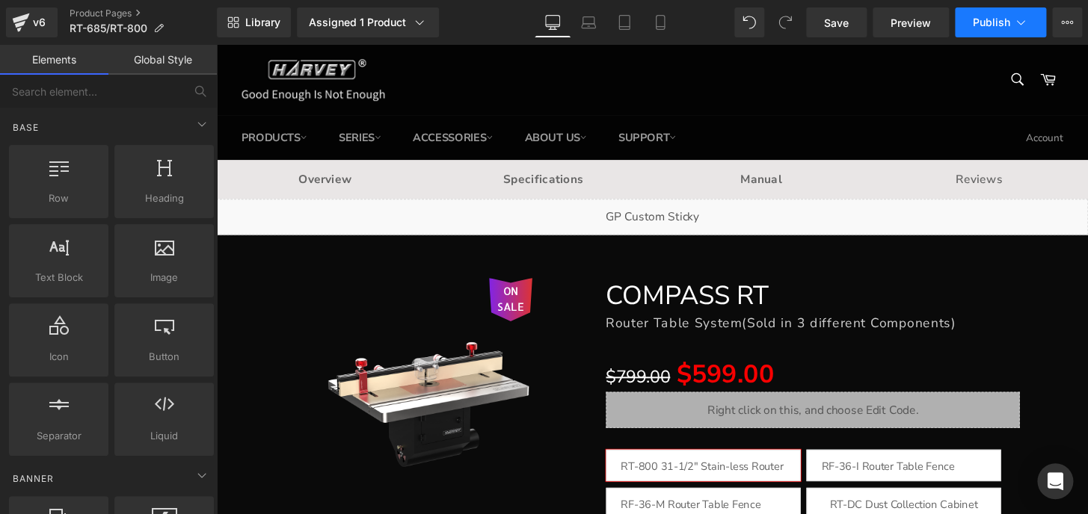
click at [974, 17] on span "Publish" at bounding box center [991, 22] width 37 height 12
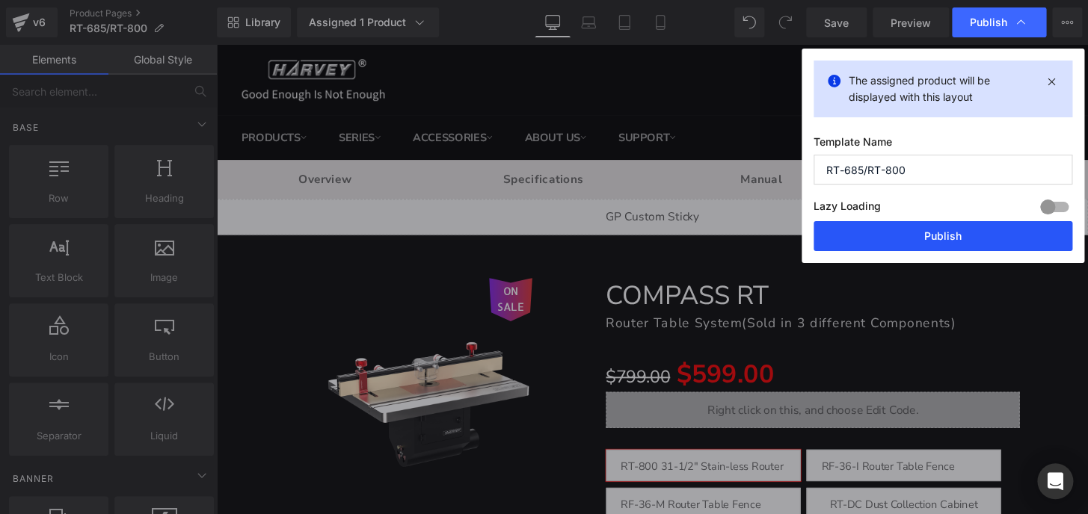
click at [961, 232] on button "Publish" at bounding box center [942, 236] width 259 height 30
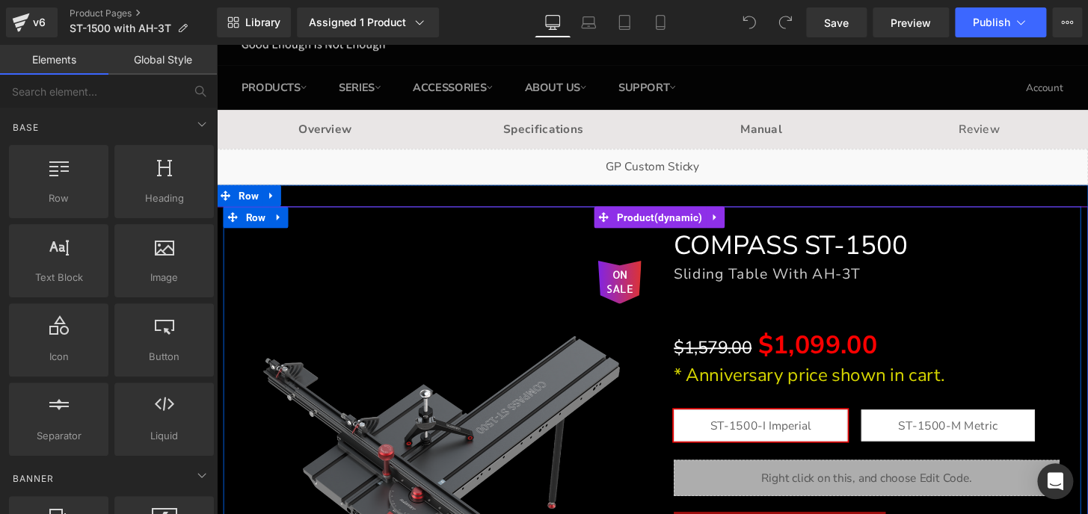
scroll to position [135, 0]
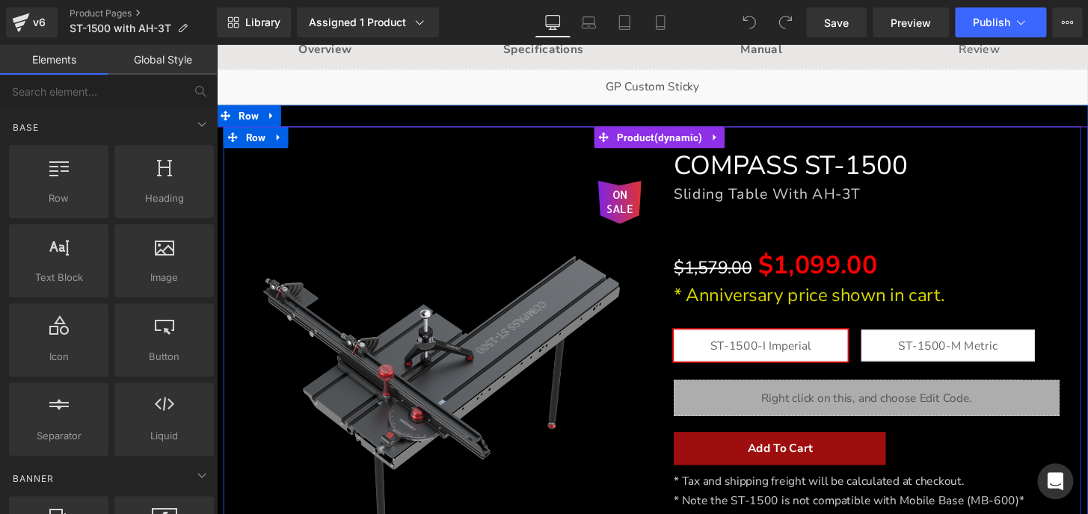
drag, startPoint x: 1033, startPoint y: 308, endPoint x: 930, endPoint y: 307, distance: 103.2
click at [1033, 308] on p "* Anniversary price shown in cart." at bounding box center [891, 305] width 400 height 26
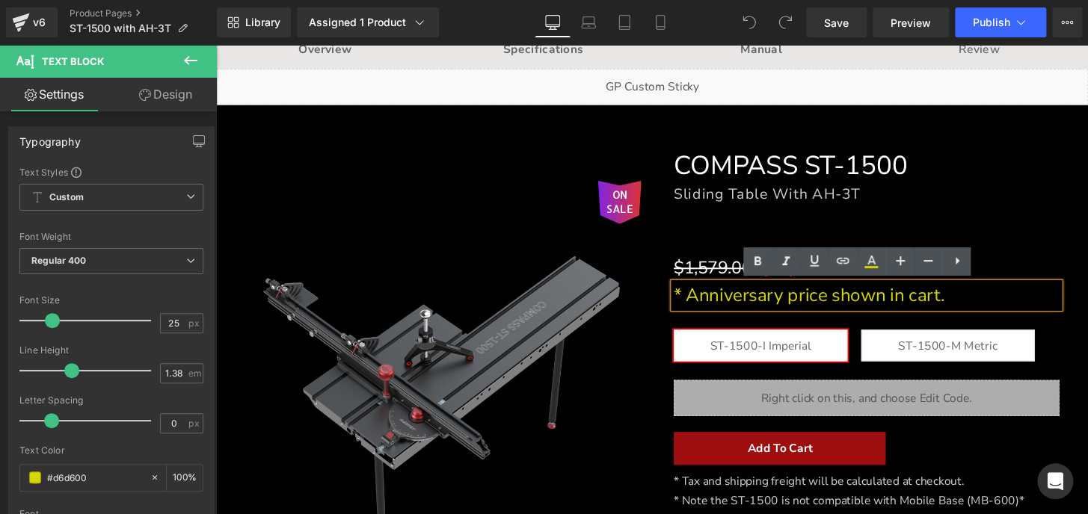
click at [1033, 262] on div "$1,579.00 $1,099.00" at bounding box center [891, 274] width 400 height 36
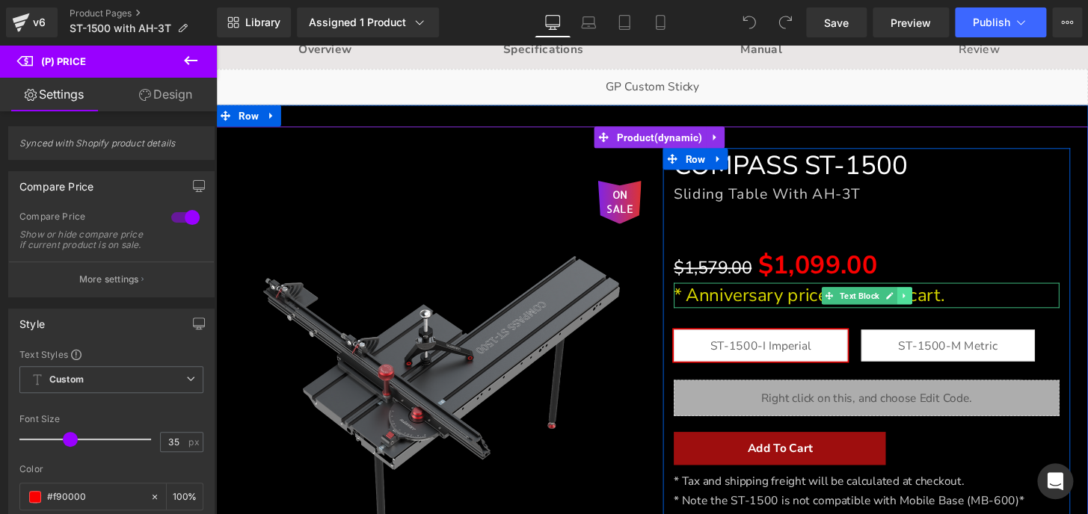
click at [926, 303] on icon at bounding box center [930, 305] width 8 height 9
click at [934, 305] on icon at bounding box center [938, 305] width 8 height 9
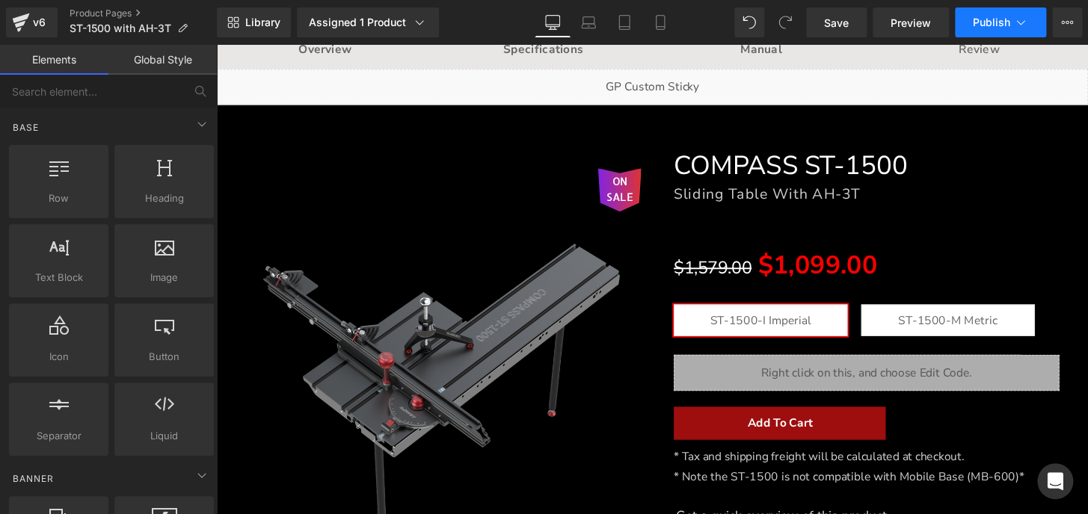
click at [979, 18] on span "Publish" at bounding box center [991, 22] width 37 height 12
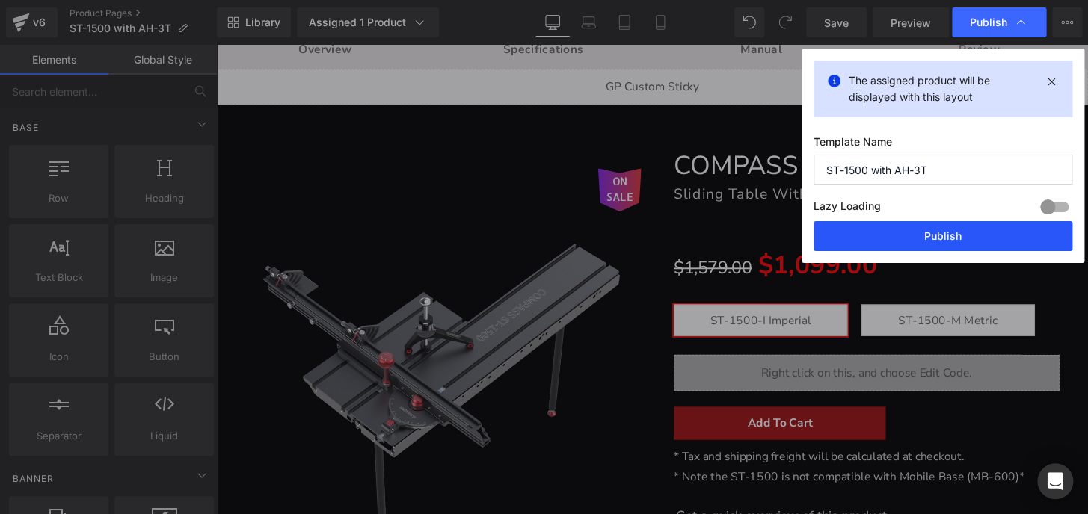
click at [957, 232] on button "Publish" at bounding box center [942, 236] width 259 height 30
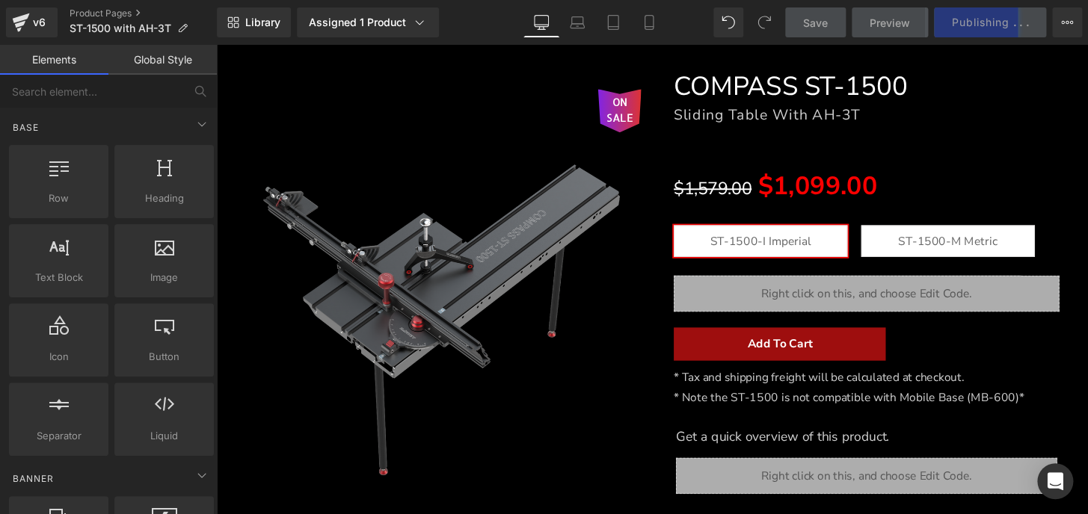
scroll to position [0, 0]
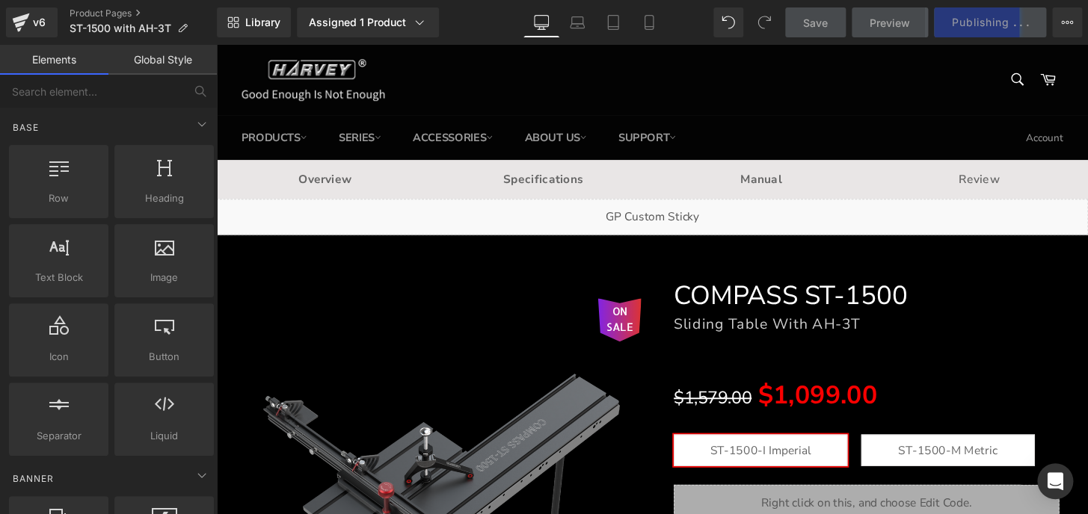
drag, startPoint x: 1117, startPoint y: 57, endPoint x: 1295, endPoint y: 70, distance: 178.4
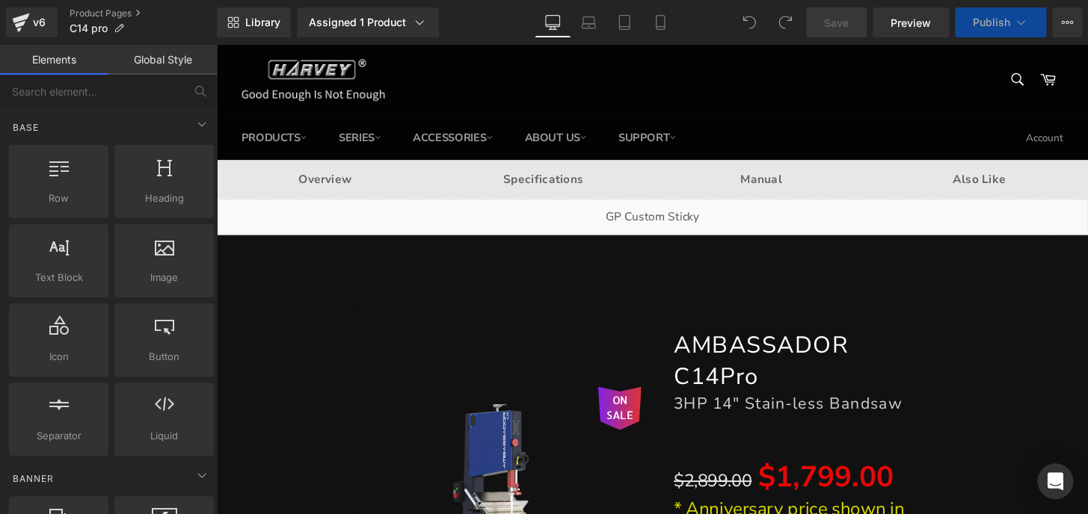
scroll to position [203, 0]
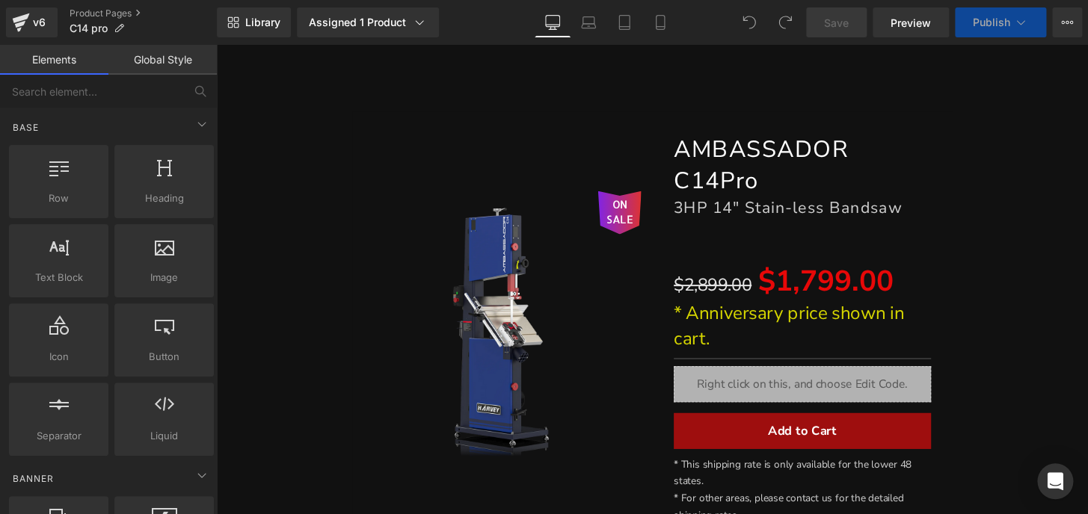
click at [1036, 303] on div "ON SALE (P) Image AMBASSADOR C14Pro Heading 3HP 14" Stain-less Bandsaw Heading …" at bounding box center [669, 341] width 890 height 454
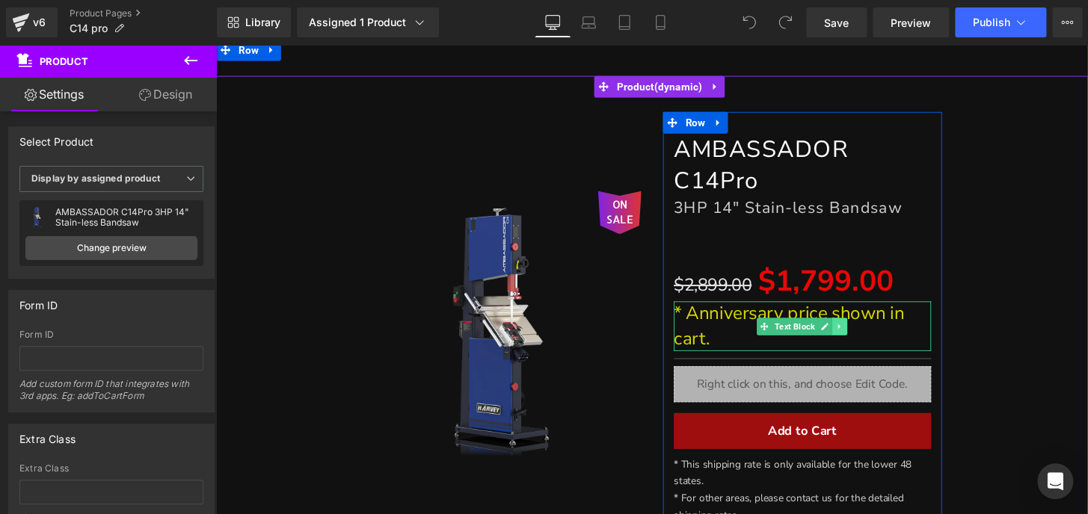
click at [861, 337] on icon at bounding box center [863, 337] width 8 height 9
click at [867, 333] on icon at bounding box center [871, 337] width 8 height 8
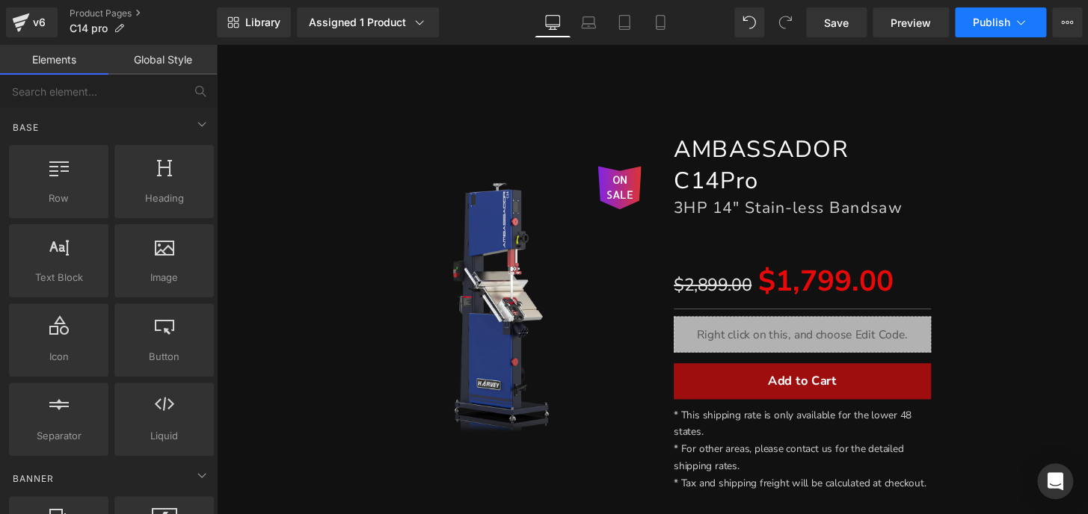
click at [1001, 22] on span "Publish" at bounding box center [991, 22] width 37 height 12
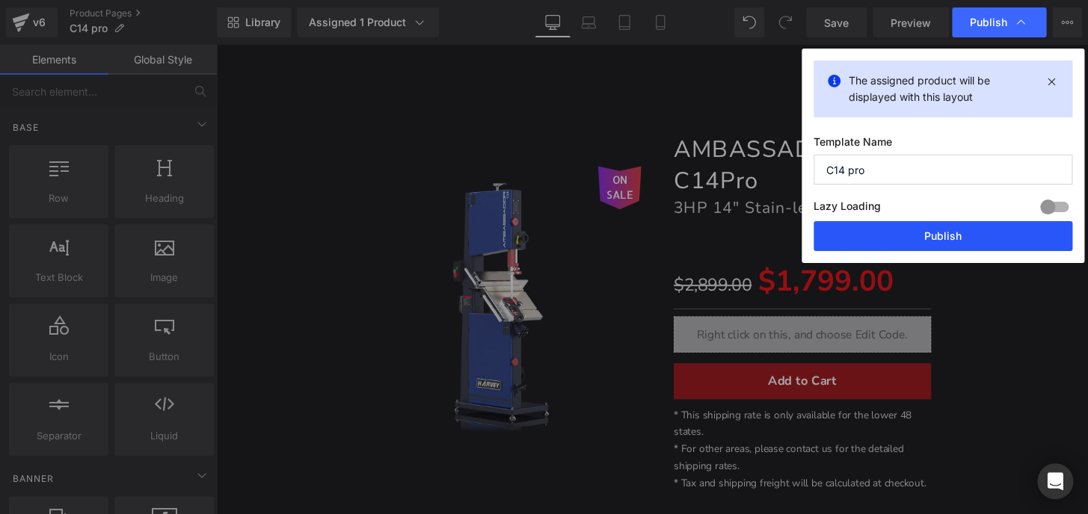
click at [976, 241] on button "Publish" at bounding box center [942, 236] width 259 height 30
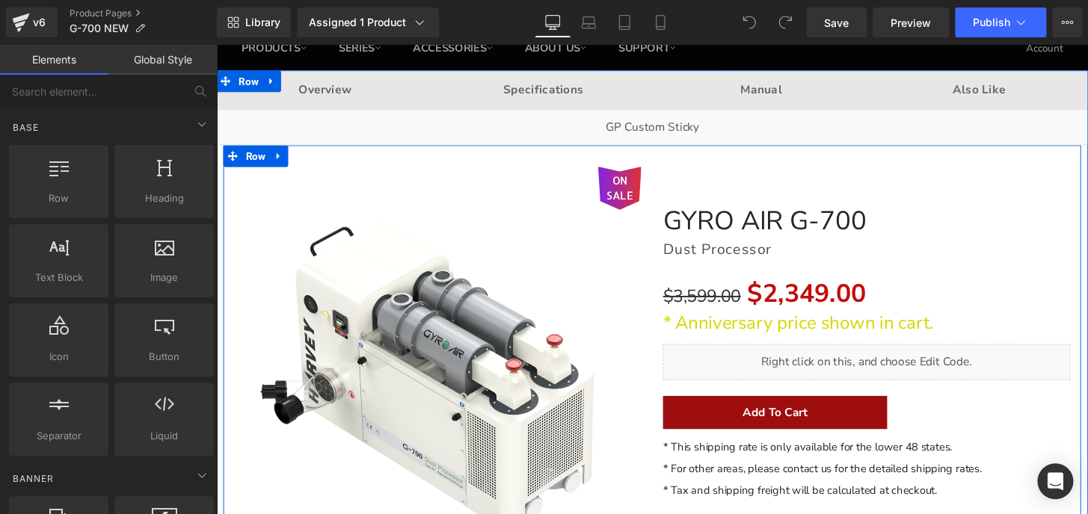
scroll to position [135, 0]
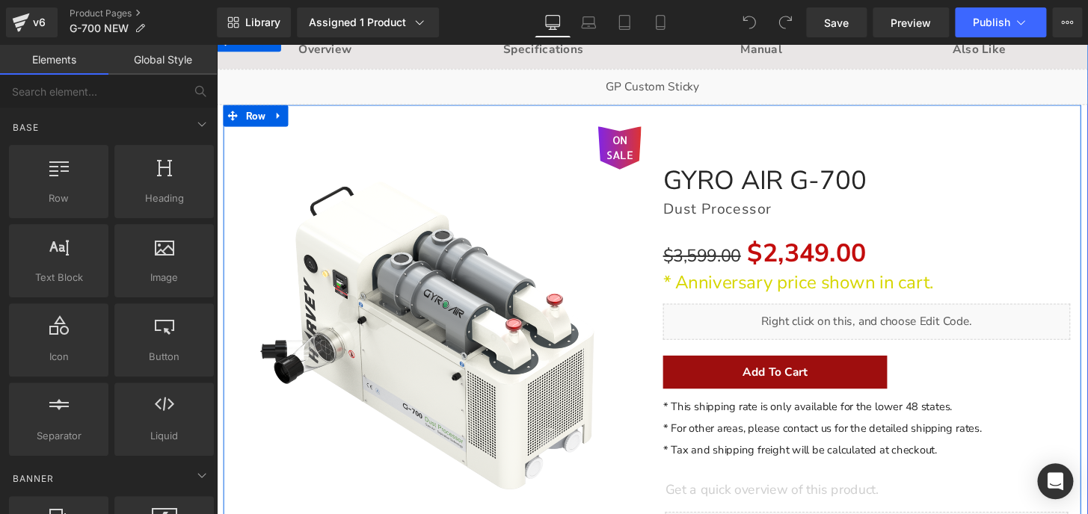
drag, startPoint x: 1062, startPoint y: 283, endPoint x: 971, endPoint y: 291, distance: 90.8
click at [1061, 283] on p "* Anniversary price shown in cart." at bounding box center [891, 292] width 422 height 26
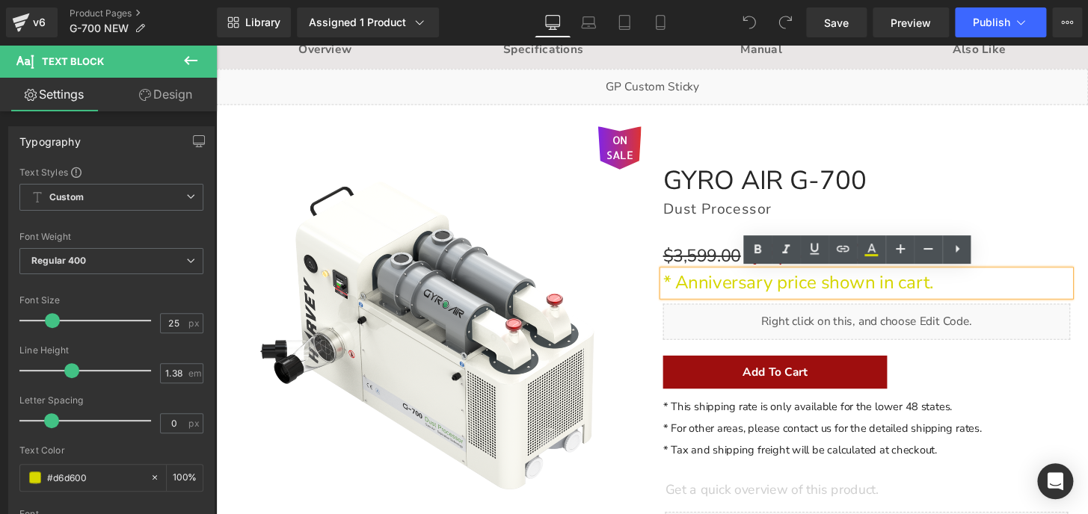
click at [1065, 259] on div "$3,599.00 $2,349.00" at bounding box center [891, 261] width 422 height 36
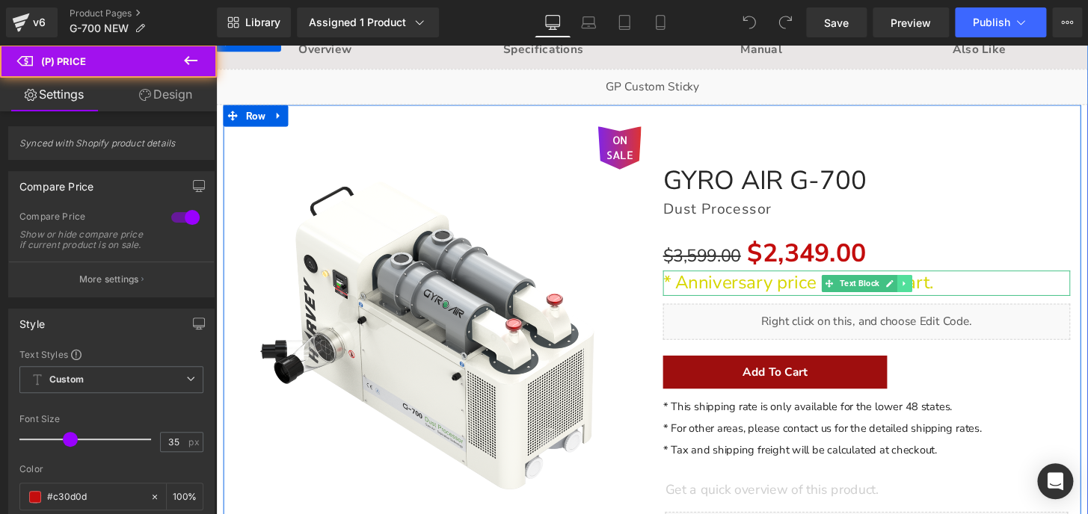
click at [928, 290] on icon at bounding box center [929, 291] width 2 height 5
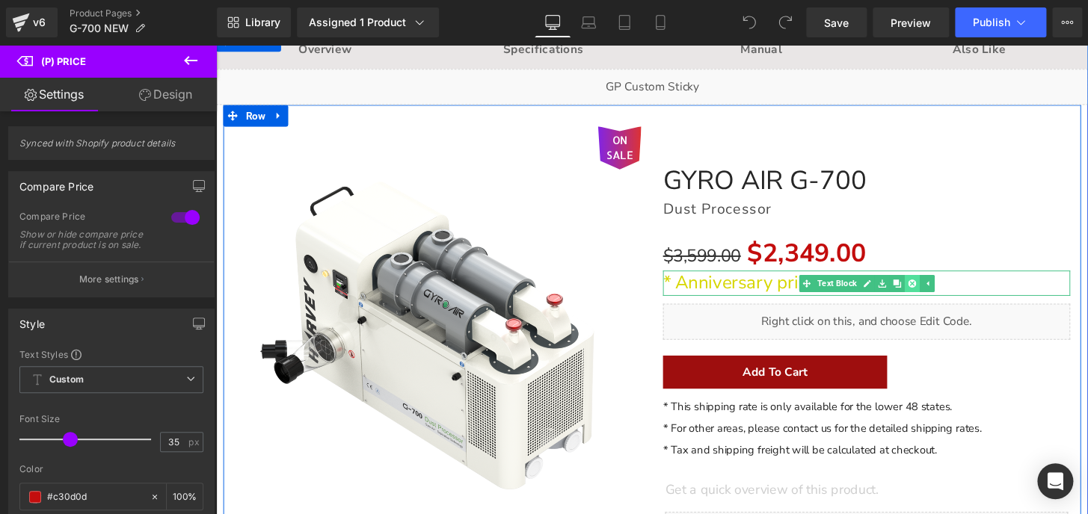
click at [934, 290] on icon at bounding box center [938, 292] width 8 height 9
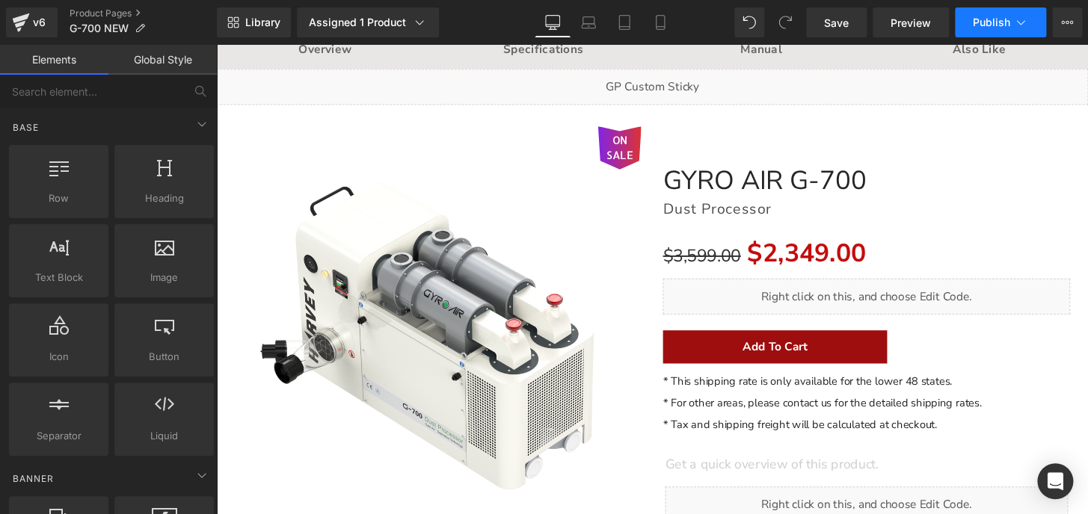
click at [978, 25] on span "Publish" at bounding box center [991, 22] width 37 height 12
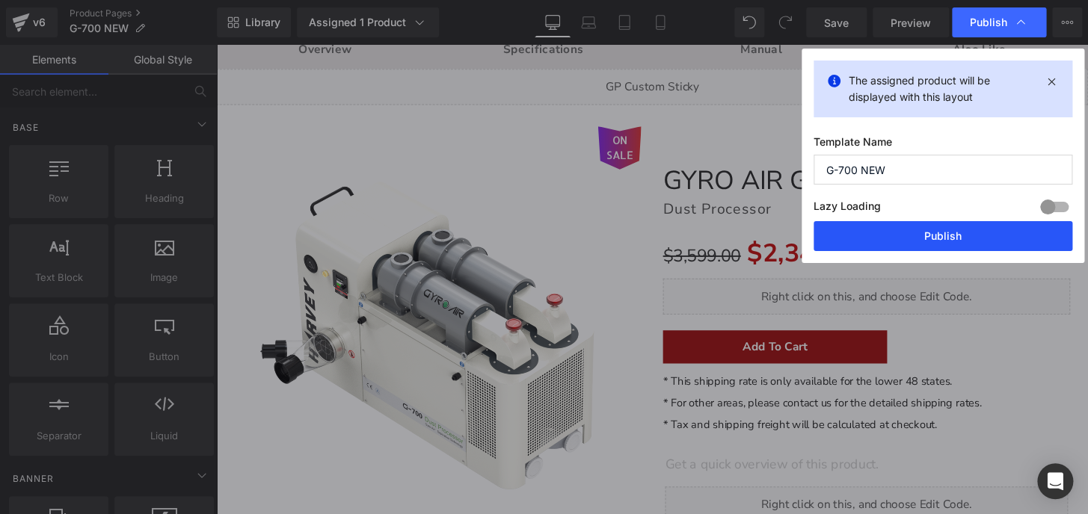
click at [951, 235] on button "Publish" at bounding box center [942, 236] width 259 height 30
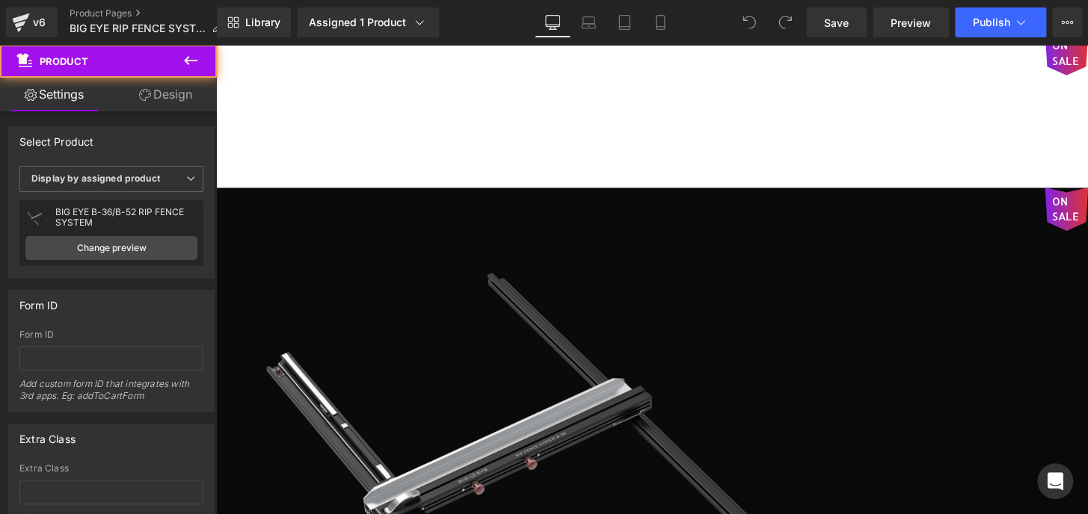
scroll to position [135, 0]
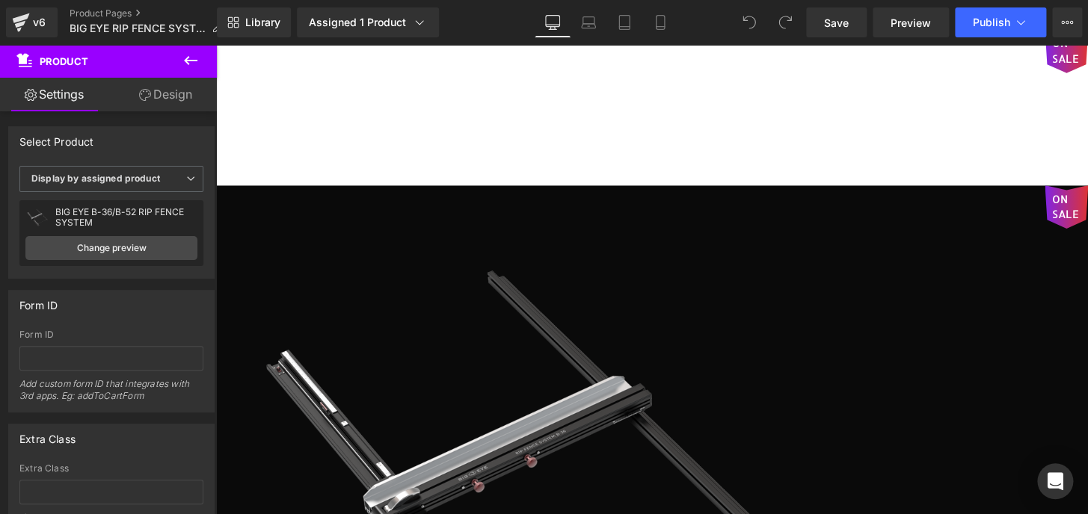
click at [216, 45] on icon at bounding box center [216, 45] width 0 height 0
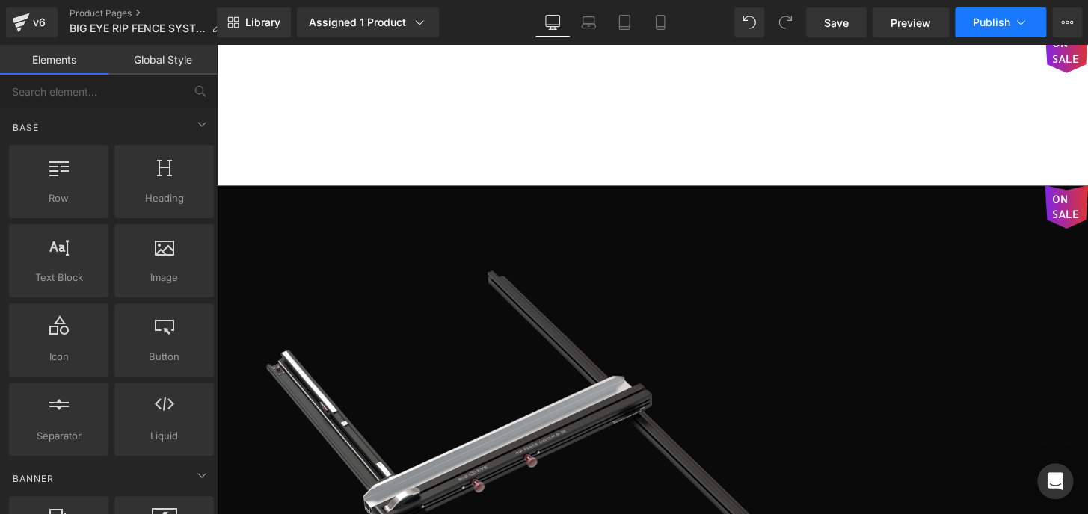
click at [964, 15] on button "Publish" at bounding box center [1000, 22] width 91 height 30
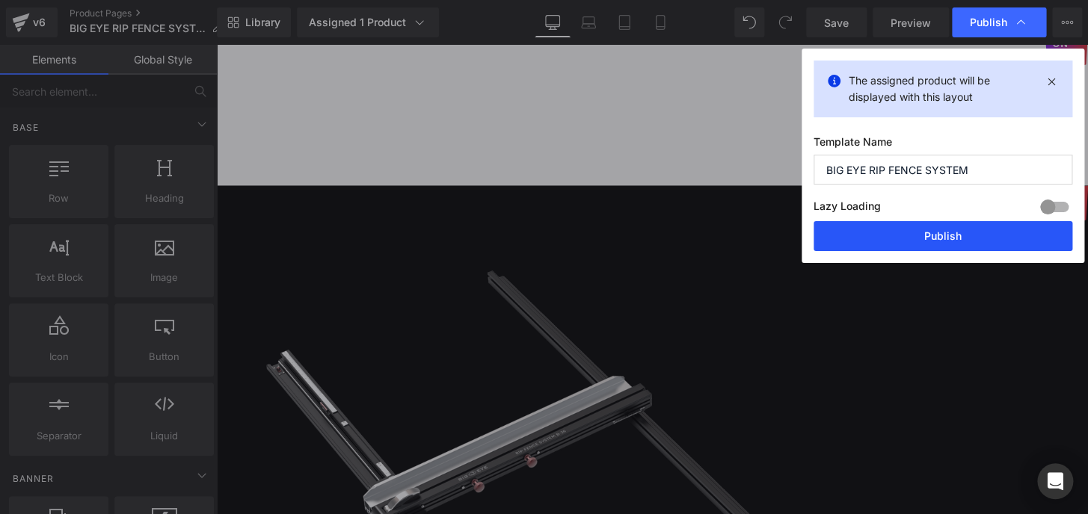
click at [941, 241] on button "Publish" at bounding box center [942, 236] width 259 height 30
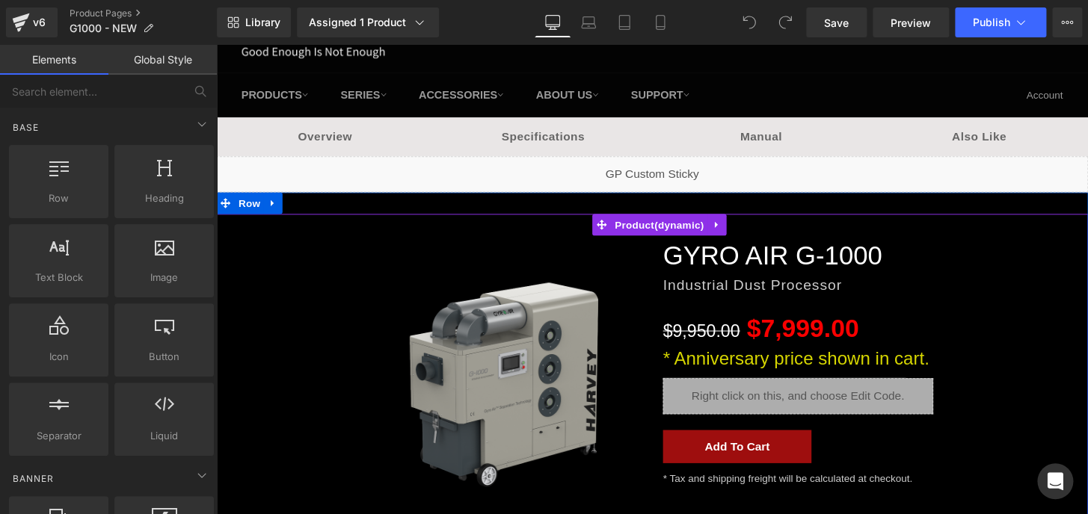
scroll to position [67, 0]
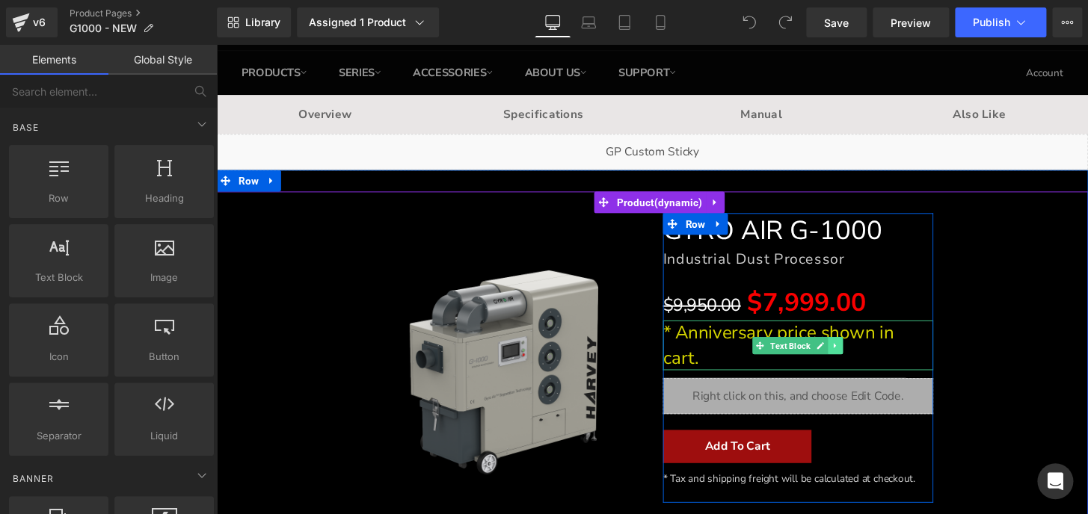
click at [857, 357] on icon at bounding box center [858, 356] width 2 height 5
click at [862, 355] on icon at bounding box center [866, 357] width 8 height 8
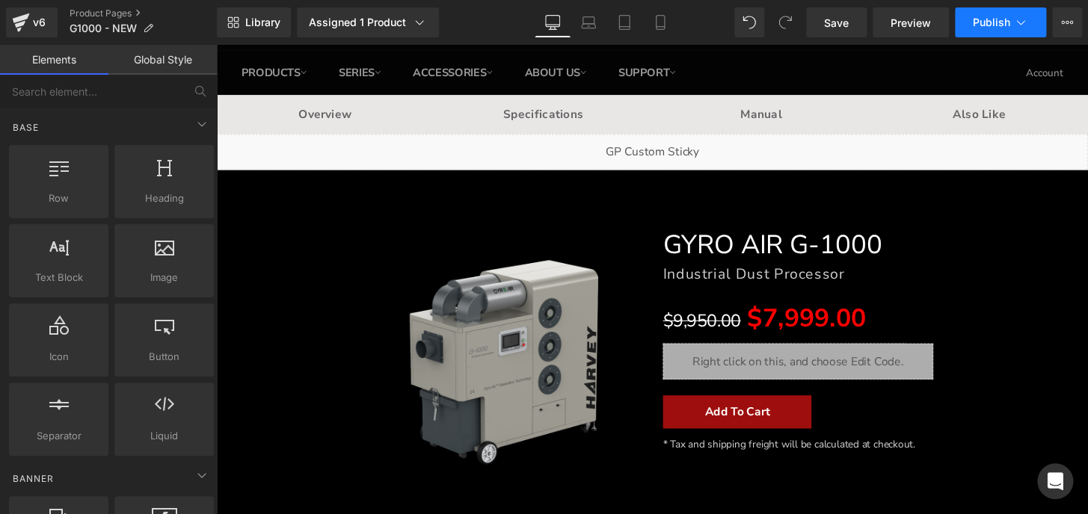
click at [988, 22] on span "Publish" at bounding box center [991, 22] width 37 height 12
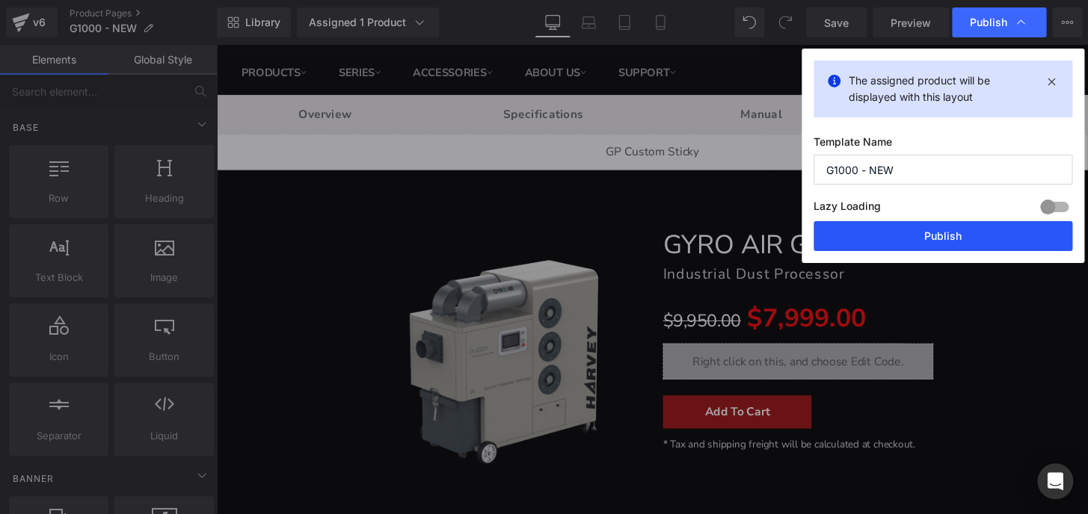
drag, startPoint x: 755, startPoint y: 203, endPoint x: 944, endPoint y: 239, distance: 191.9
click at [944, 239] on button "Publish" at bounding box center [942, 236] width 259 height 30
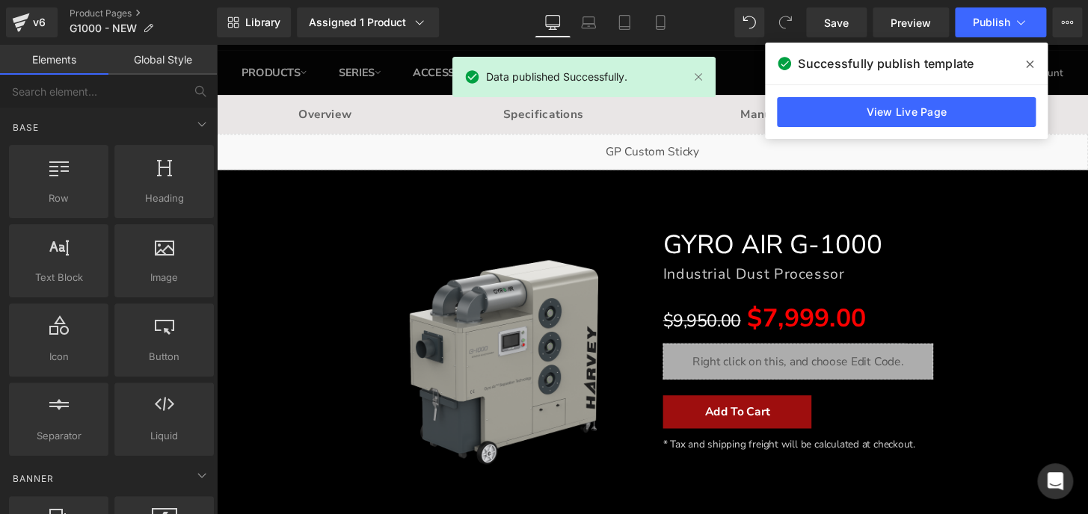
click at [1027, 67] on icon at bounding box center [1029, 64] width 7 height 7
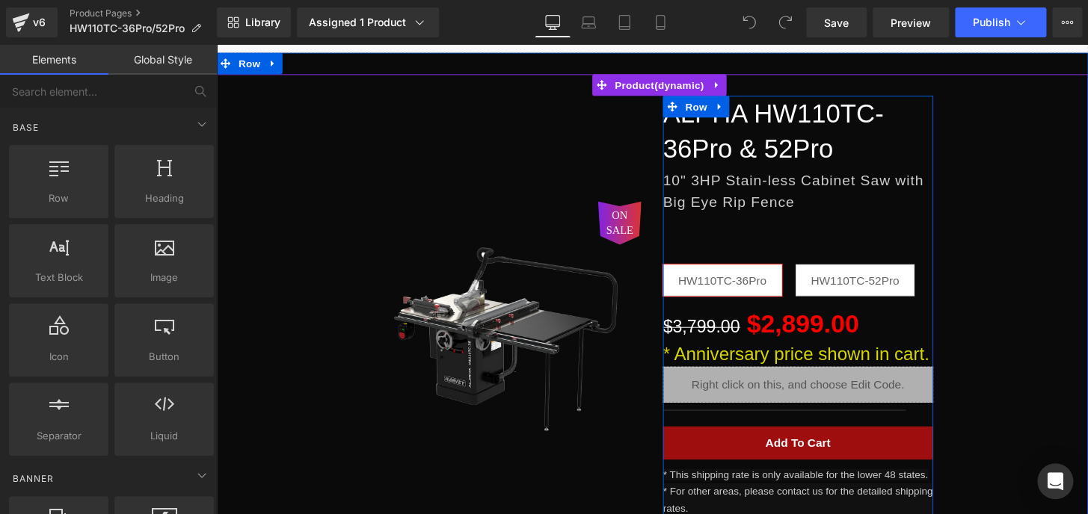
scroll to position [203, 0]
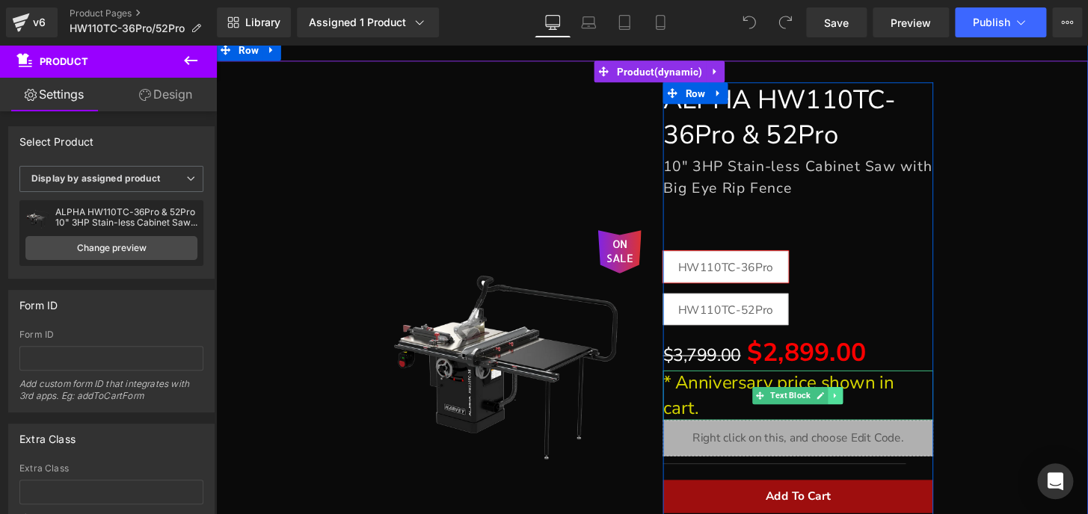
click at [857, 406] on icon at bounding box center [858, 408] width 2 height 5
click at [862, 407] on icon at bounding box center [866, 408] width 8 height 8
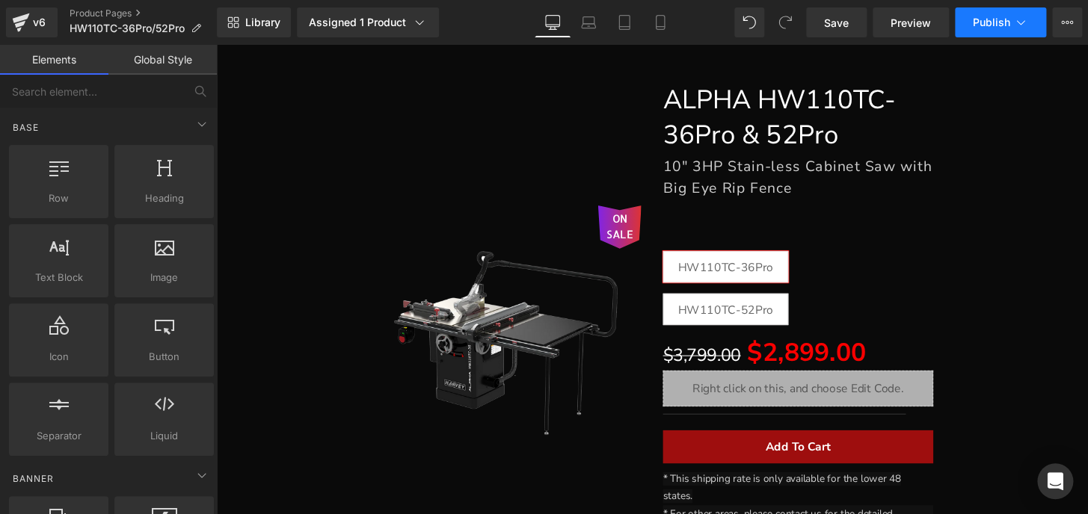
click at [975, 19] on span "Publish" at bounding box center [991, 22] width 37 height 12
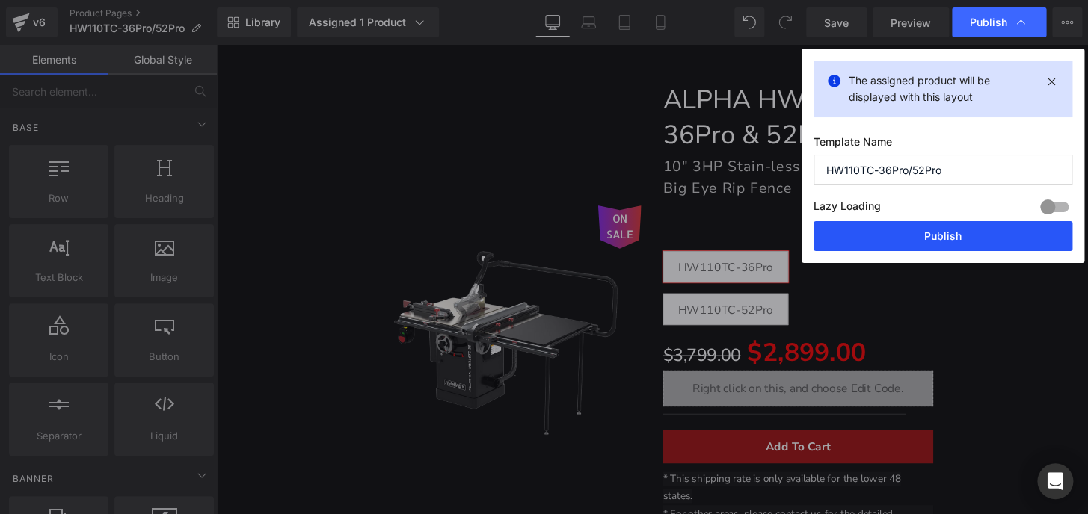
click at [944, 240] on button "Publish" at bounding box center [942, 236] width 259 height 30
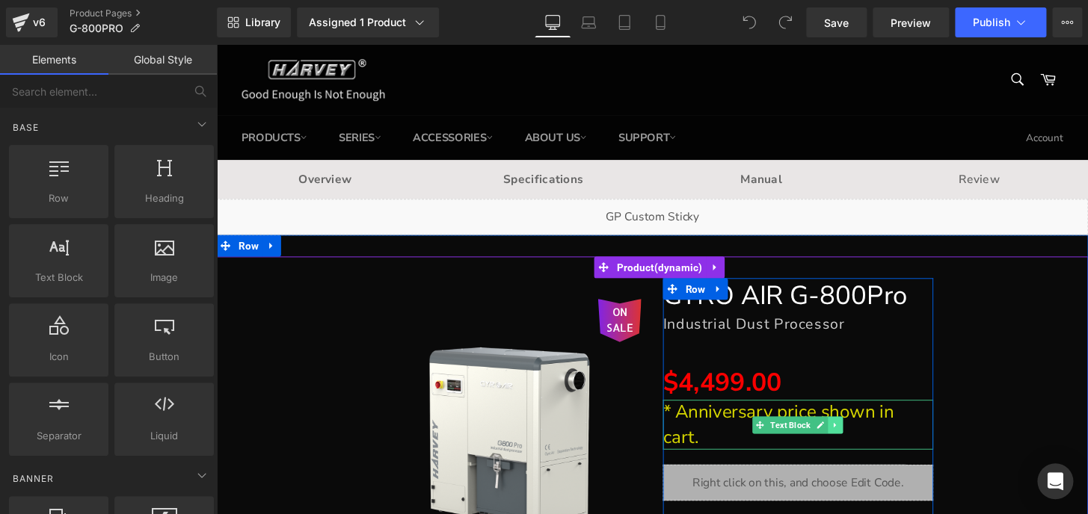
click at [855, 438] on icon at bounding box center [859, 439] width 8 height 9
click at [862, 440] on icon at bounding box center [866, 439] width 8 height 8
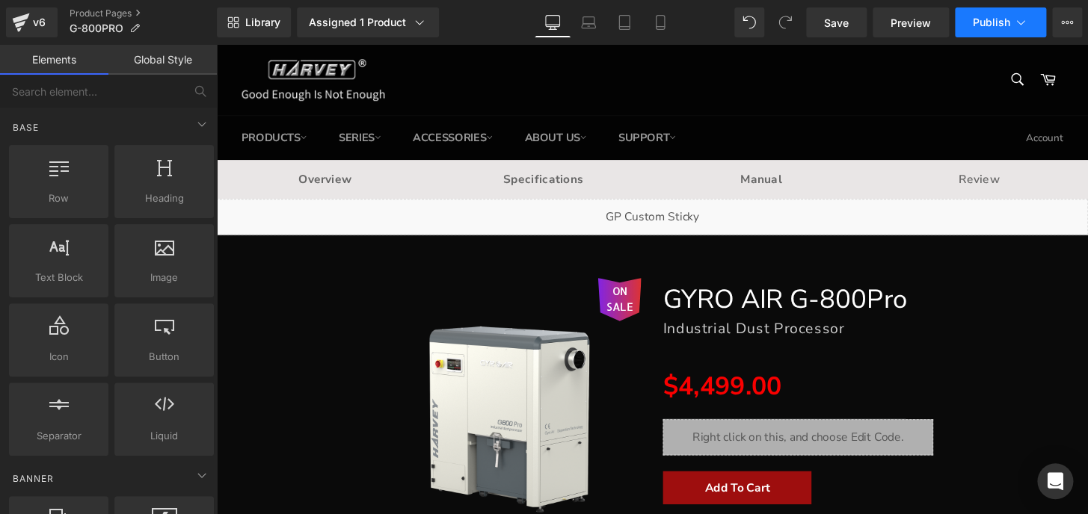
click at [967, 22] on button "Publish" at bounding box center [1000, 22] width 91 height 30
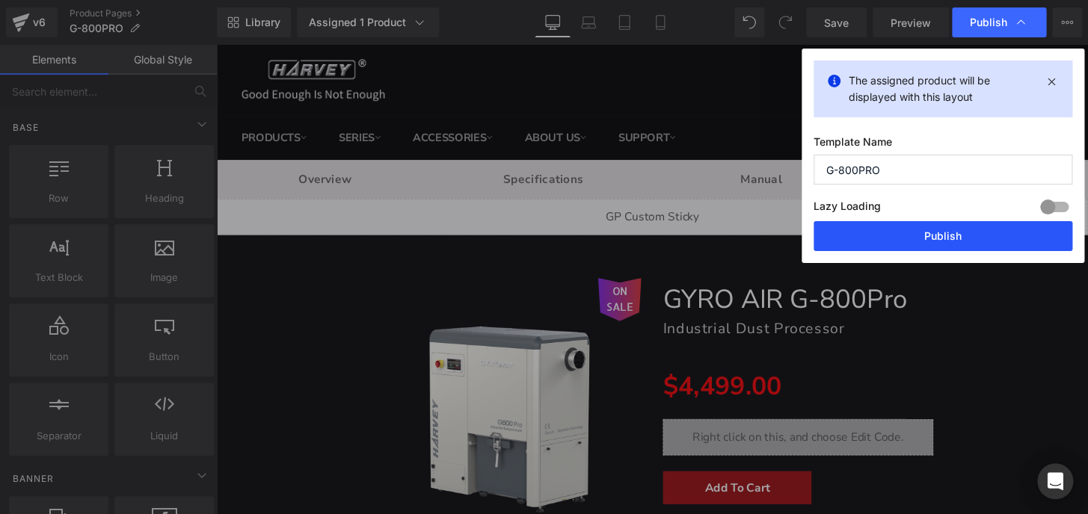
click at [929, 236] on button "Publish" at bounding box center [942, 236] width 259 height 30
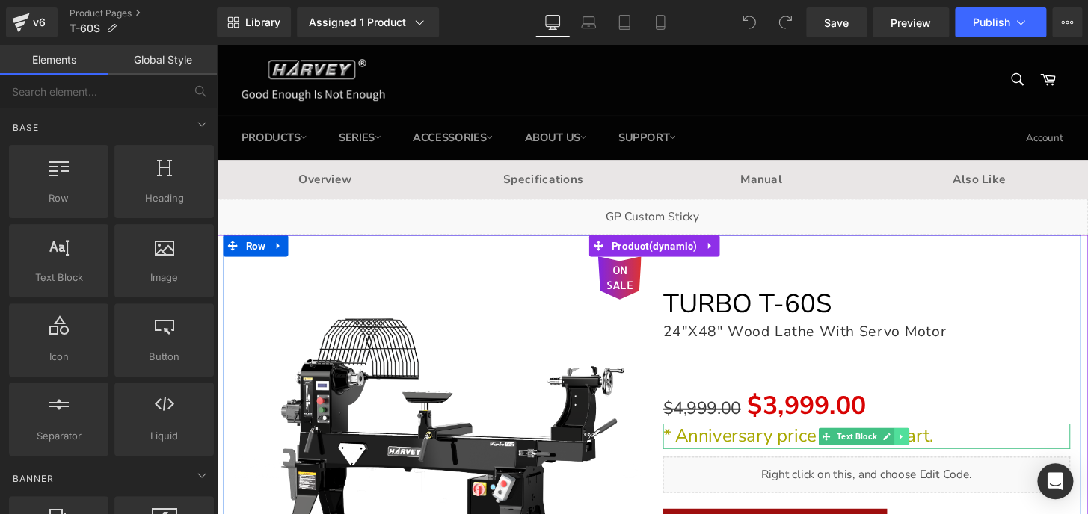
click at [923, 455] on icon at bounding box center [927, 451] width 8 height 9
click at [931, 453] on icon at bounding box center [935, 451] width 8 height 8
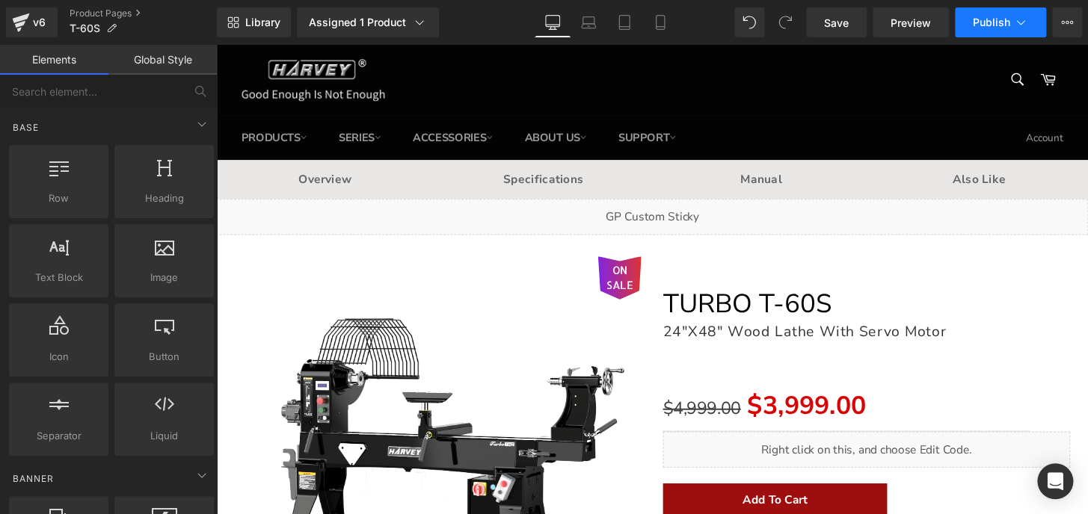
click at [974, 17] on span "Publish" at bounding box center [991, 22] width 37 height 12
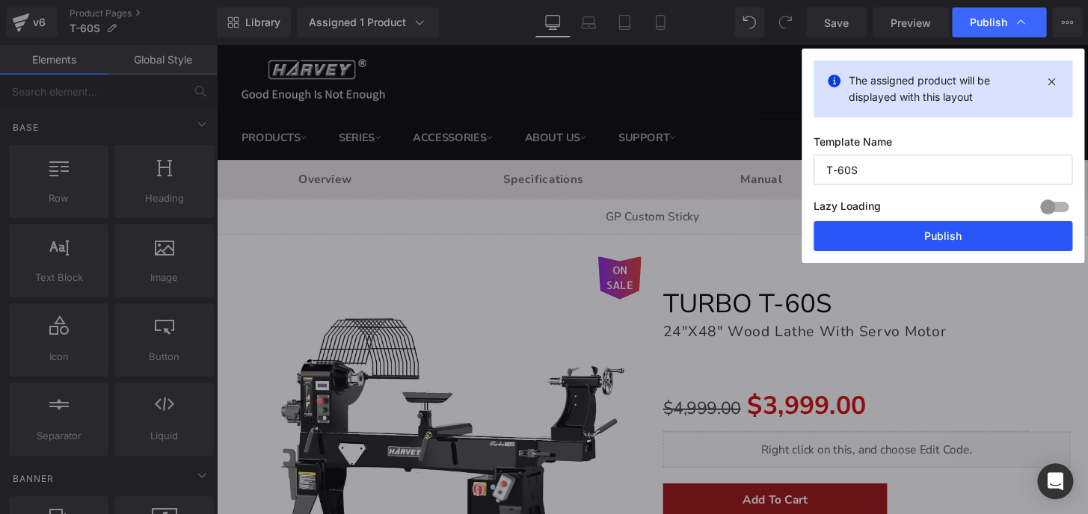
click at [959, 242] on button "Publish" at bounding box center [942, 236] width 259 height 30
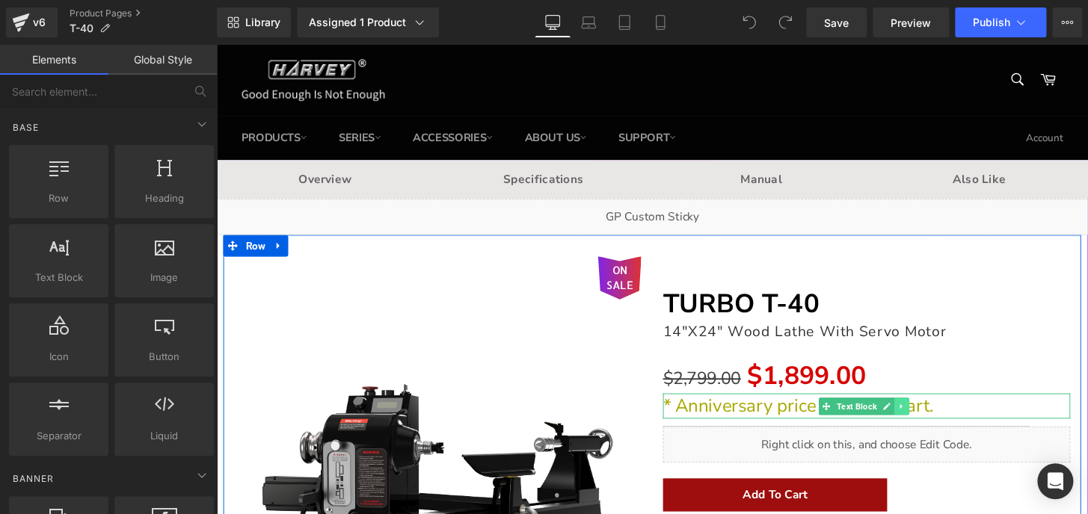
click at [923, 421] on icon at bounding box center [927, 420] width 8 height 9
click at [931, 419] on icon at bounding box center [935, 420] width 8 height 9
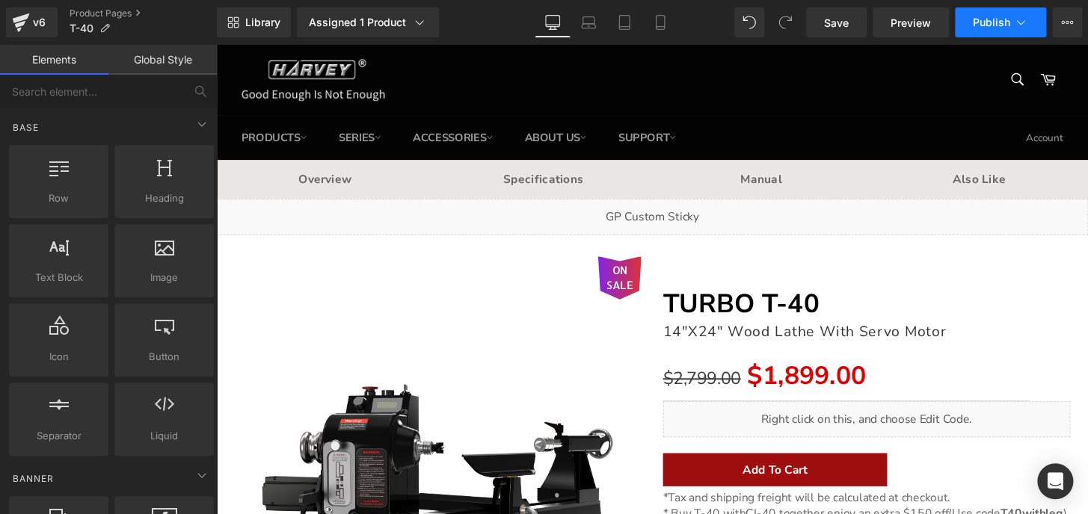
click at [984, 28] on button "Publish" at bounding box center [1000, 22] width 91 height 30
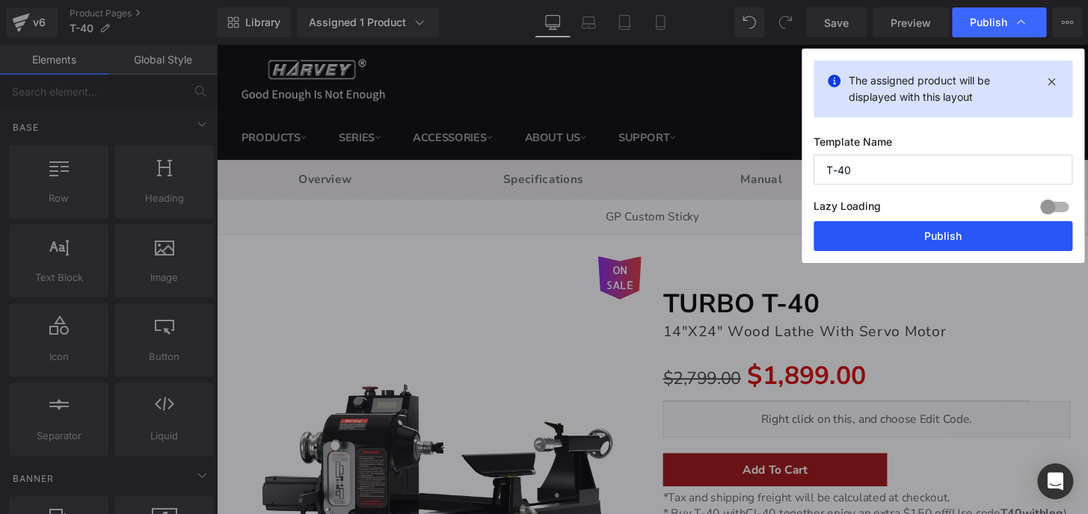
click at [966, 236] on button "Publish" at bounding box center [942, 236] width 259 height 30
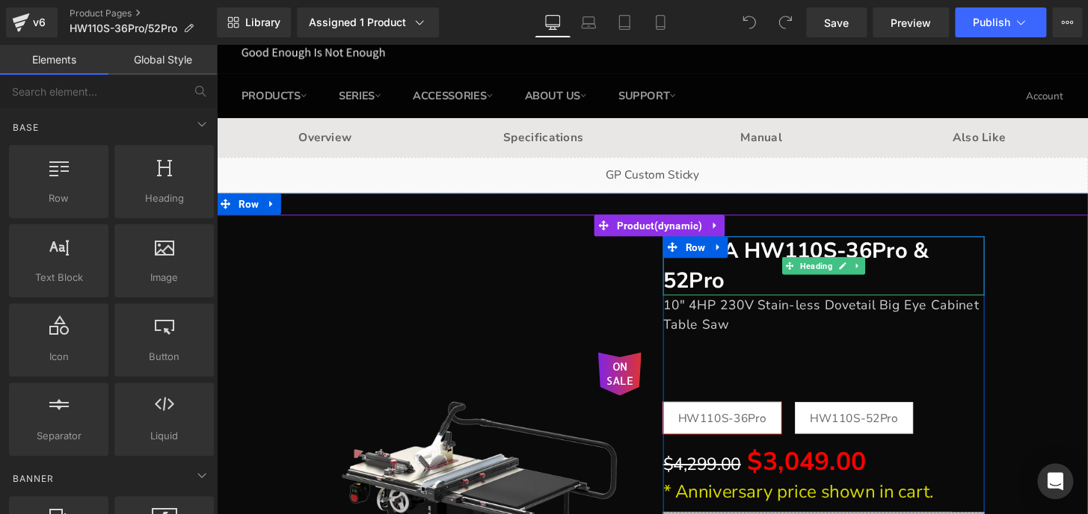
scroll to position [67, 0]
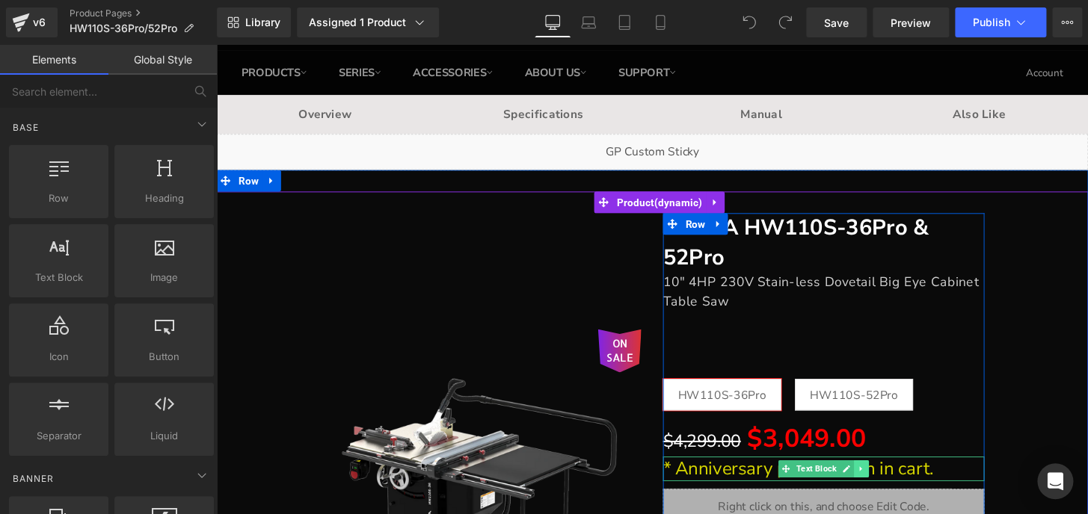
click at [884, 486] on icon at bounding box center [885, 484] width 2 height 5
click at [889, 484] on icon at bounding box center [893, 485] width 8 height 8
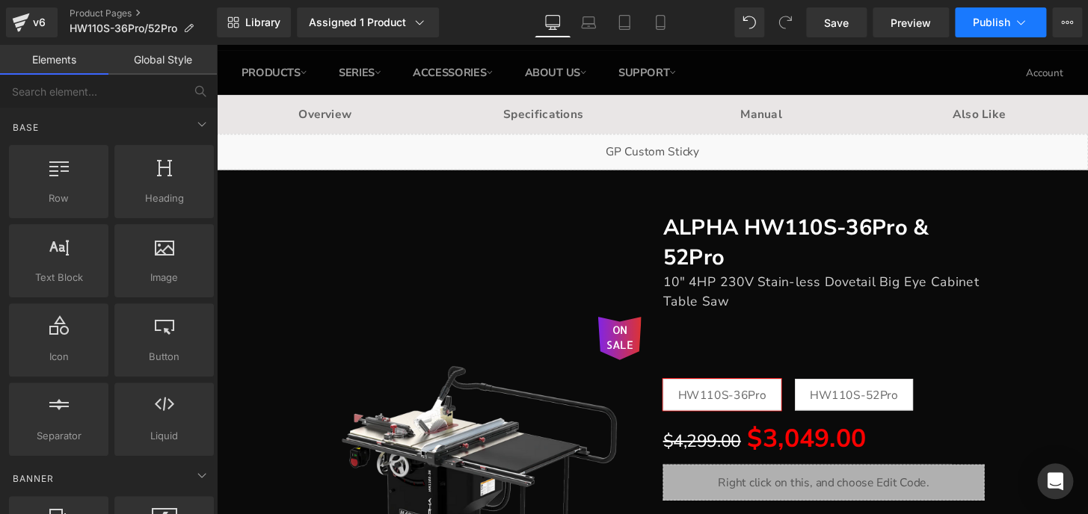
click at [979, 22] on span "Publish" at bounding box center [991, 22] width 37 height 12
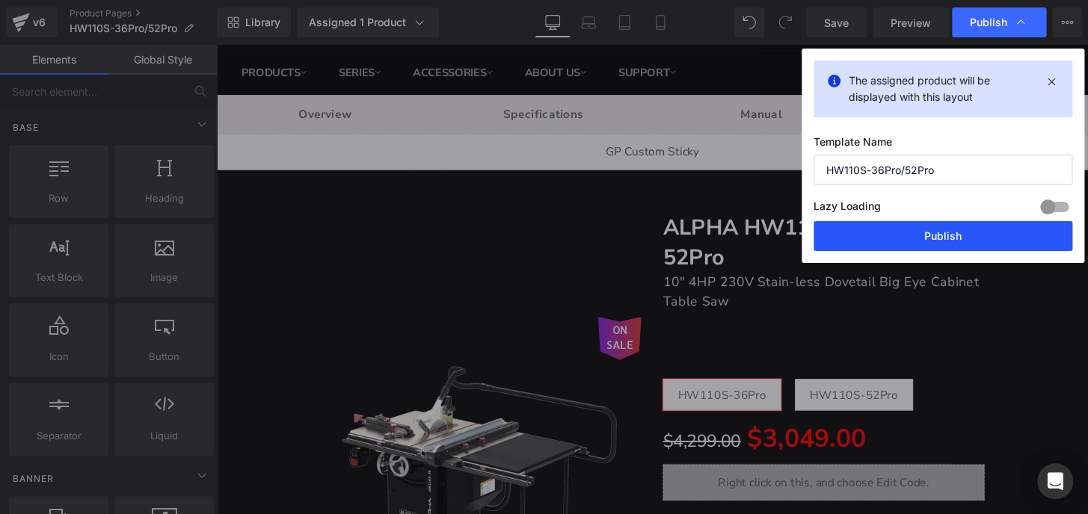
drag, startPoint x: 757, startPoint y: 193, endPoint x: 946, endPoint y: 231, distance: 192.2
click at [946, 231] on button "Publish" at bounding box center [942, 236] width 259 height 30
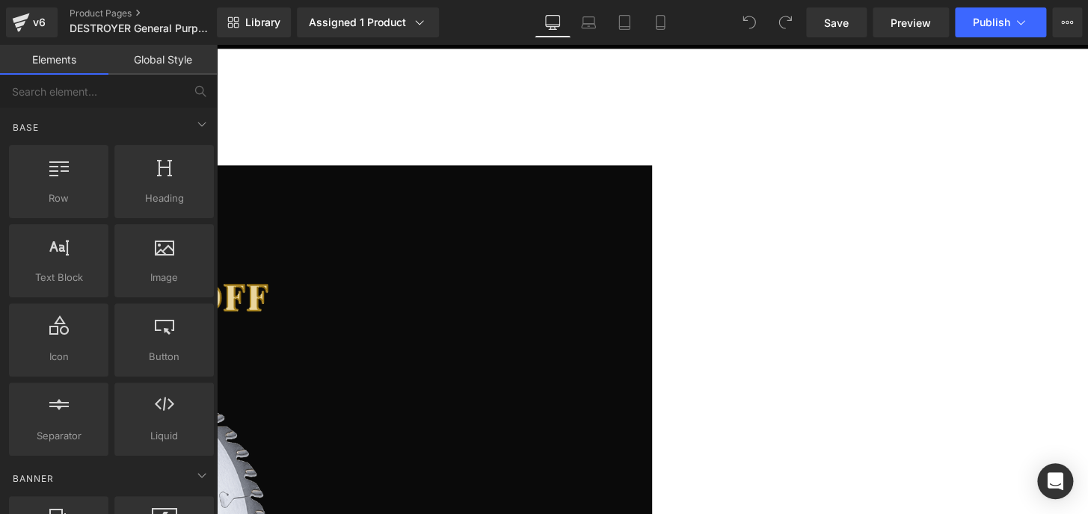
scroll to position [135, 0]
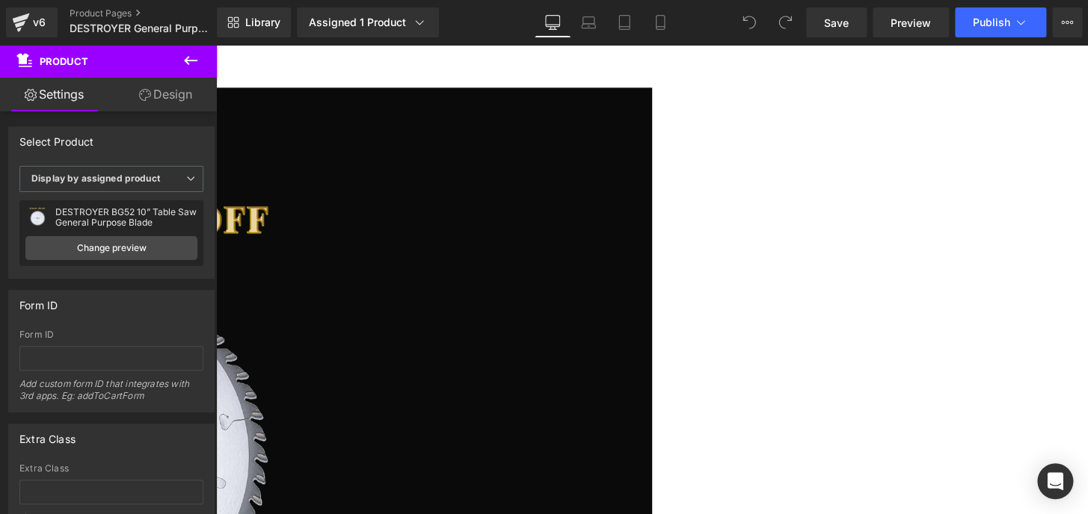
scroll to position [0, 0]
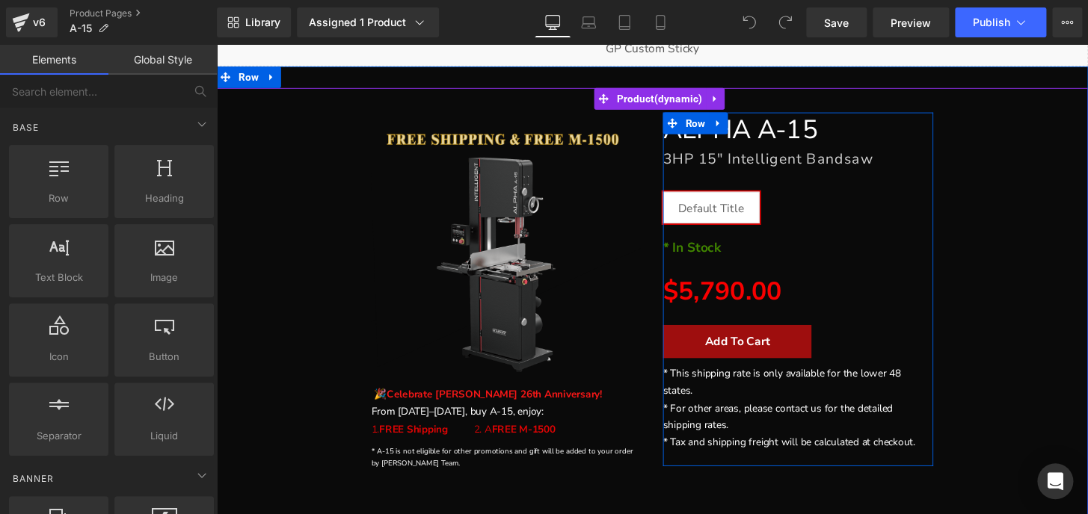
scroll to position [203, 0]
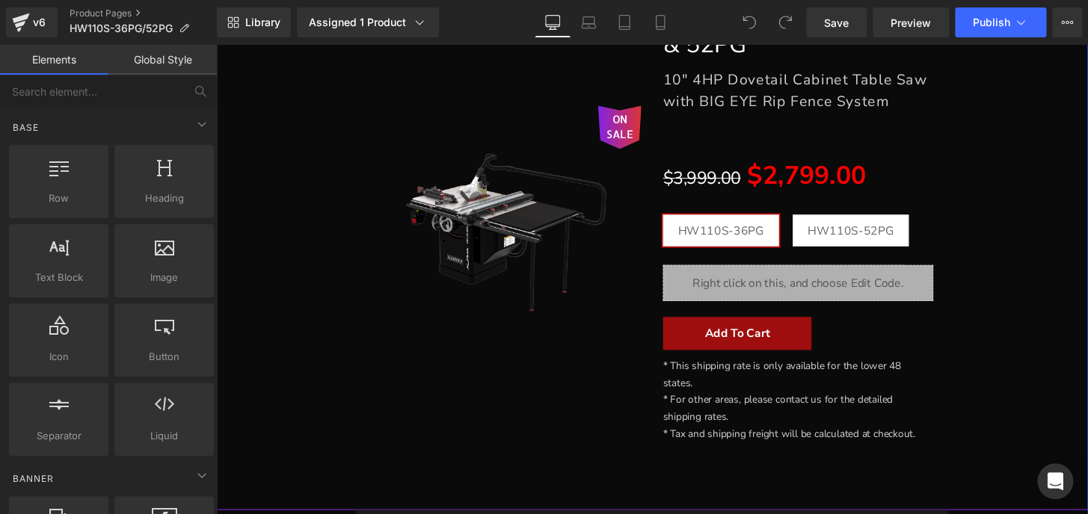
scroll to position [339, 0]
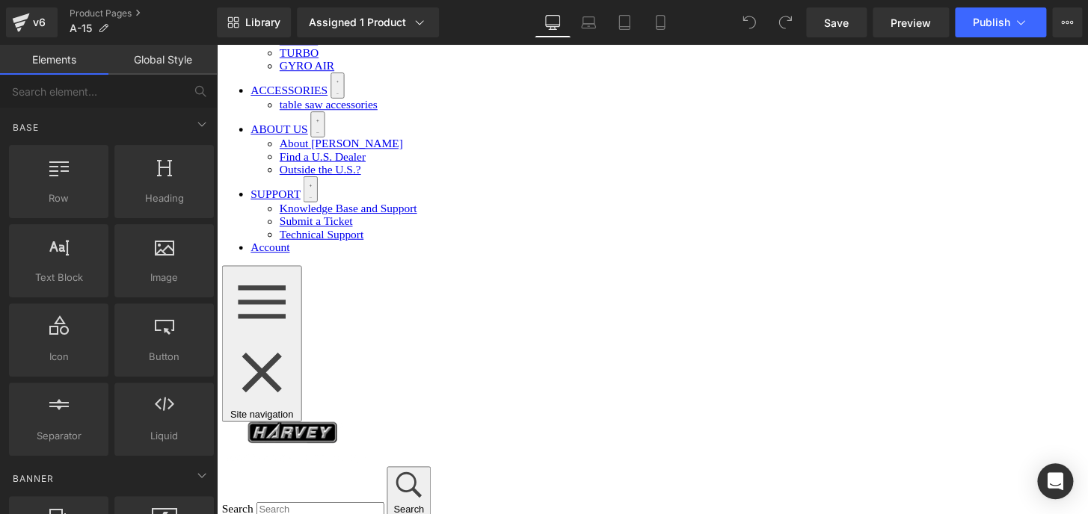
scroll to position [203, 0]
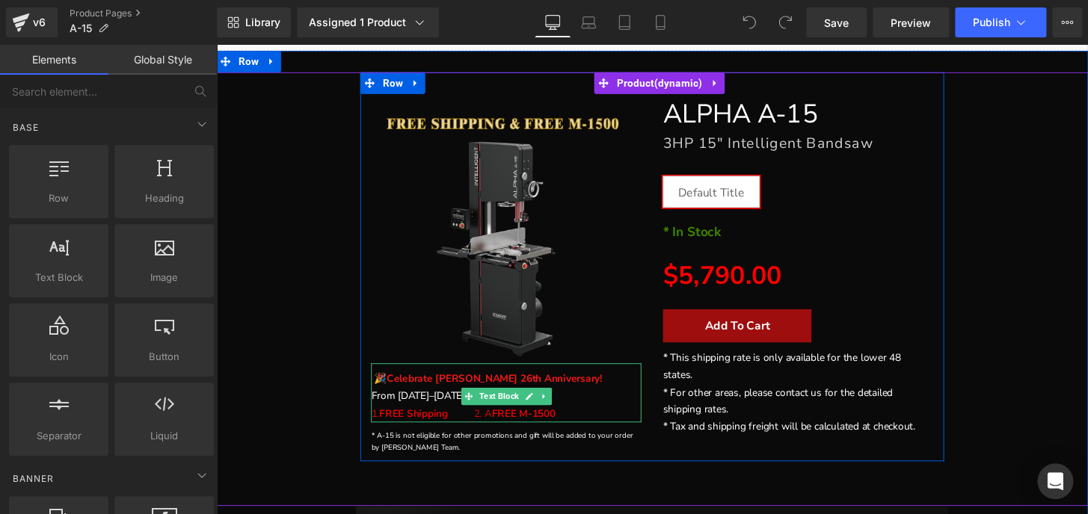
click at [438, 407] on p "🎉 Celebrate [PERSON_NAME] 26th Anniversary! From [DATE]–[DATE], buy A-15, enjoy:" at bounding box center [517, 401] width 280 height 36
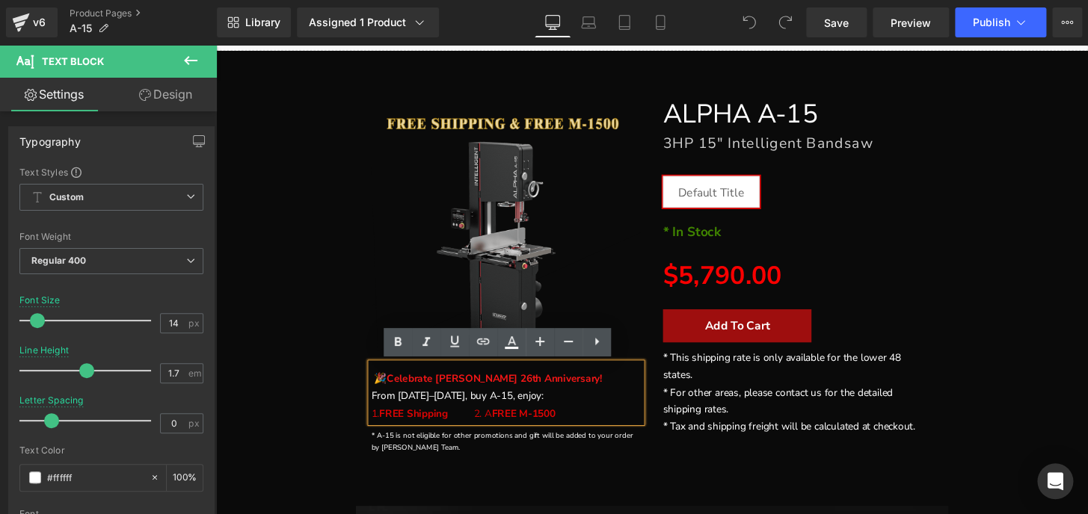
click at [1049, 418] on div "FREE SHIPPING 1." at bounding box center [669, 275] width 890 height 404
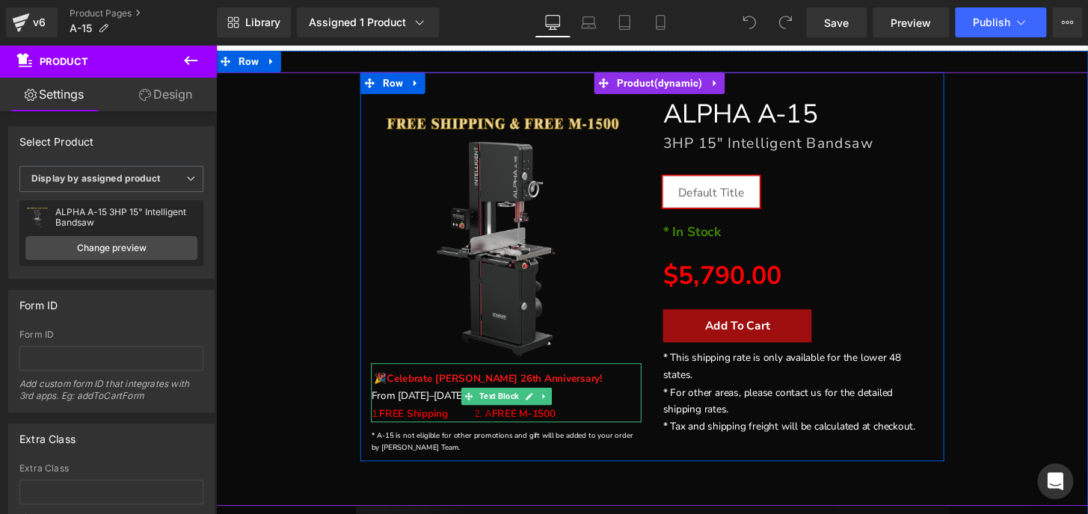
click at [440, 407] on p "🎉 Celebrate [PERSON_NAME] 26th Anniversary! From [DATE]–[DATE], buy A-15, enjoy:" at bounding box center [517, 401] width 280 height 36
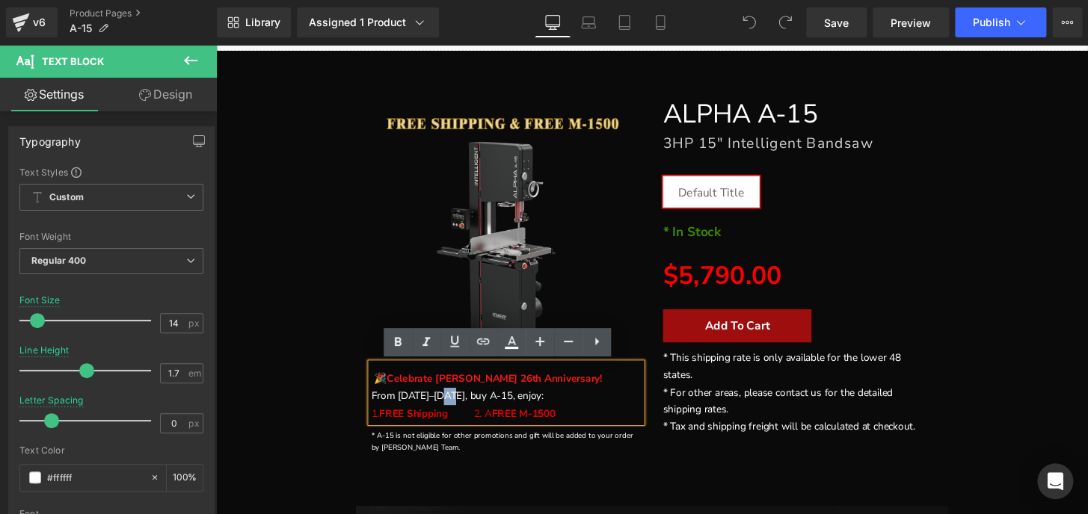
drag, startPoint x: 440, startPoint y: 407, endPoint x: 452, endPoint y: 407, distance: 12.7
click at [452, 407] on p "🎉 Celebrate [PERSON_NAME] 26th Anniversary! From [DATE]–[DATE], buy A-15, enjoy:" at bounding box center [517, 401] width 280 height 36
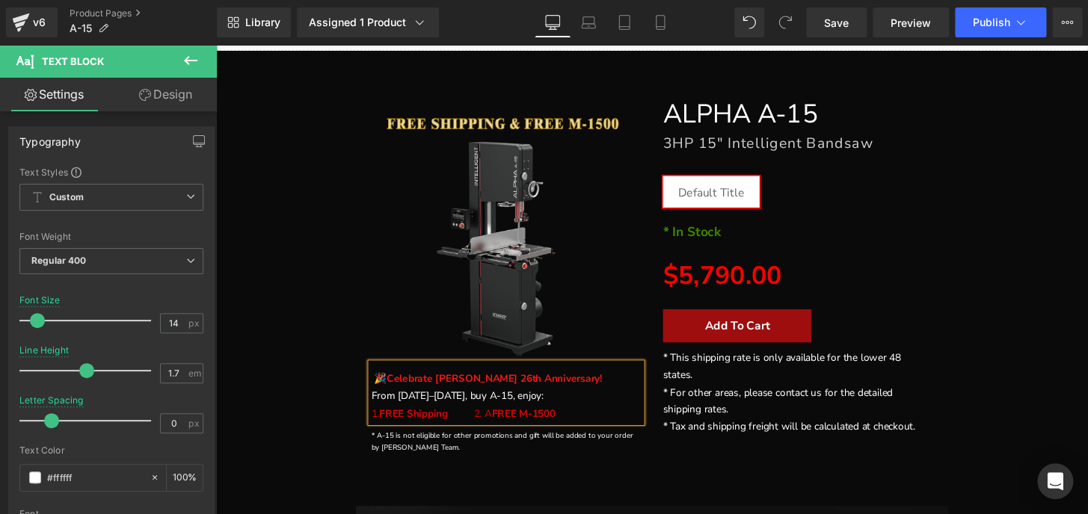
click at [587, 493] on div "FREE SHIPPING 1." at bounding box center [668, 298] width 905 height 450
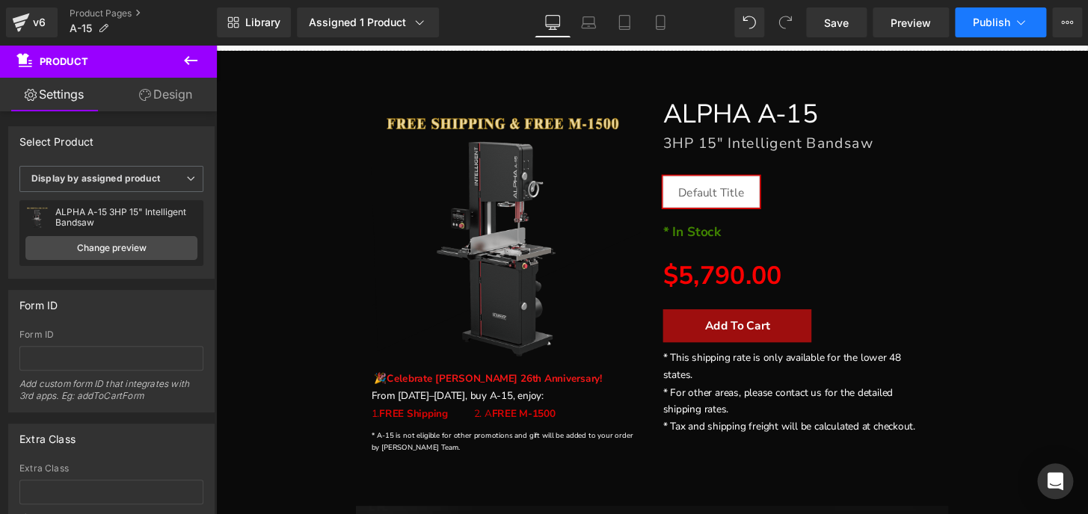
click at [962, 25] on button "Publish" at bounding box center [1000, 22] width 91 height 30
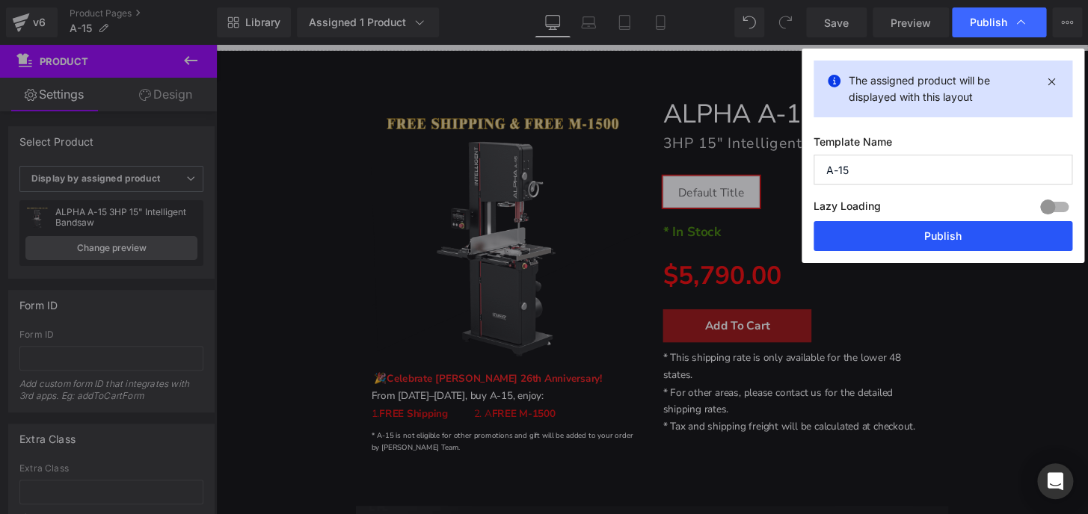
click at [935, 239] on button "Publish" at bounding box center [942, 236] width 259 height 30
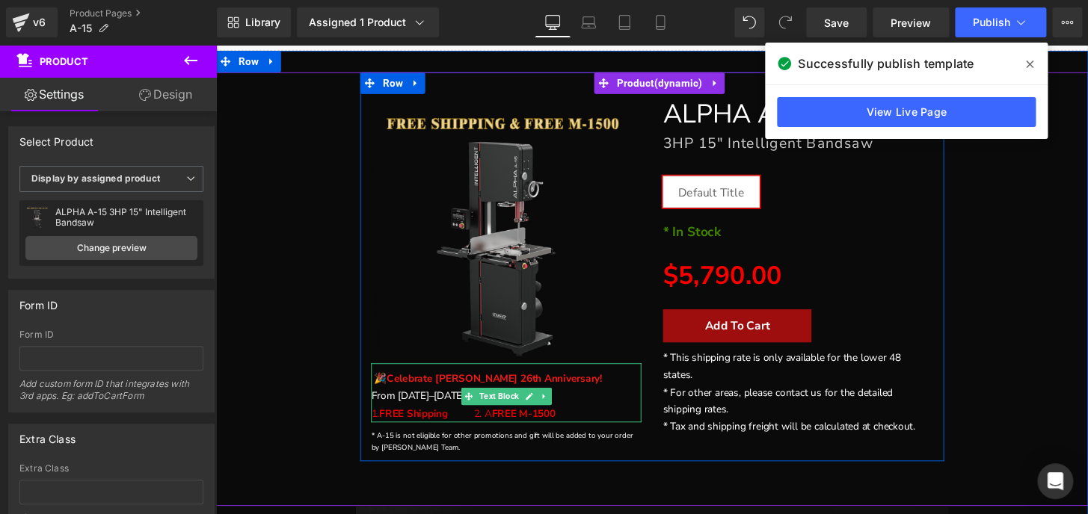
click at [483, 424] on span "2. A" at bounding box center [492, 427] width 19 height 14
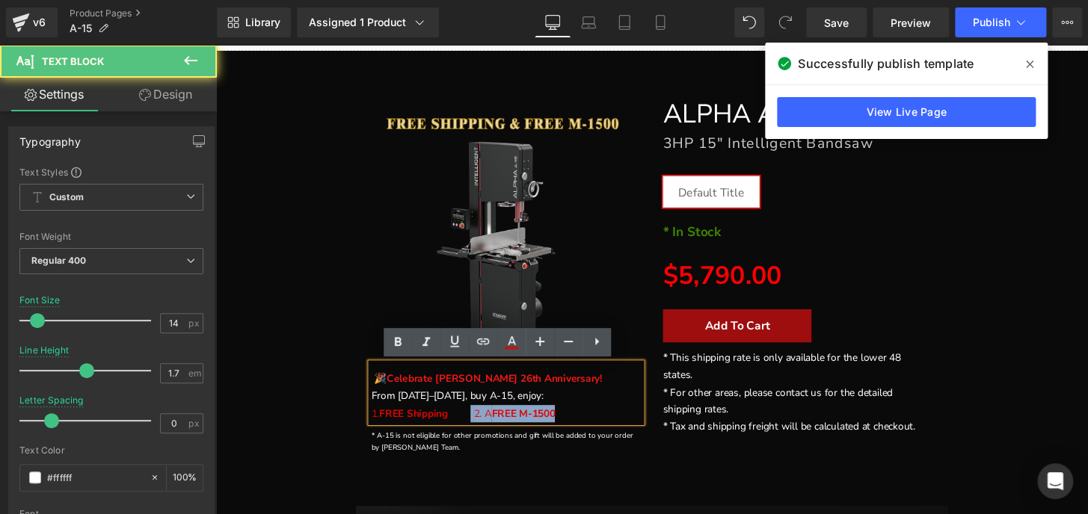
drag, startPoint x: 475, startPoint y: 428, endPoint x: 564, endPoint y: 422, distance: 89.9
click at [564, 422] on span "1. FREE Shipping 2. A FREE M-1500" at bounding box center [475, 427] width 197 height 14
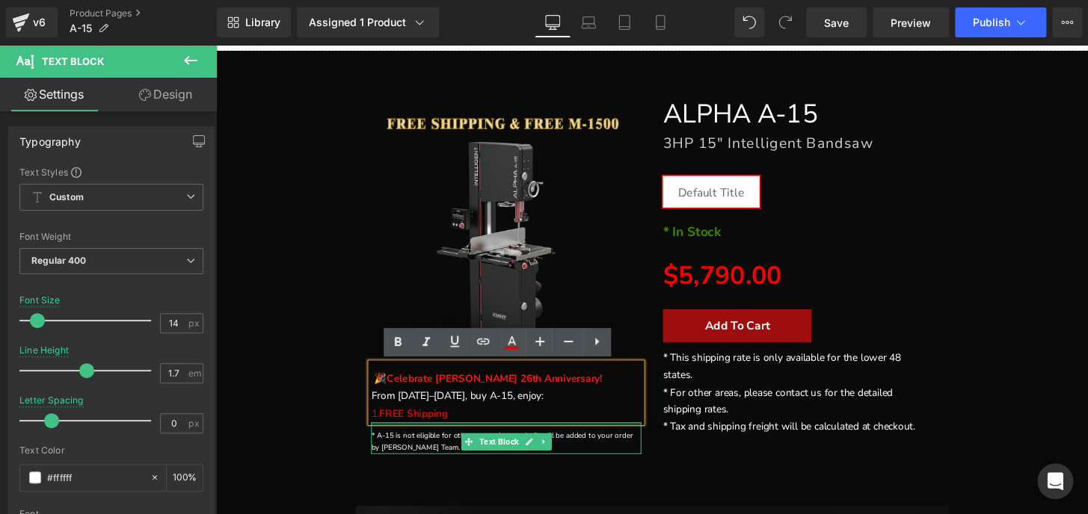
click at [390, 437] on div at bounding box center [517, 439] width 280 height 4
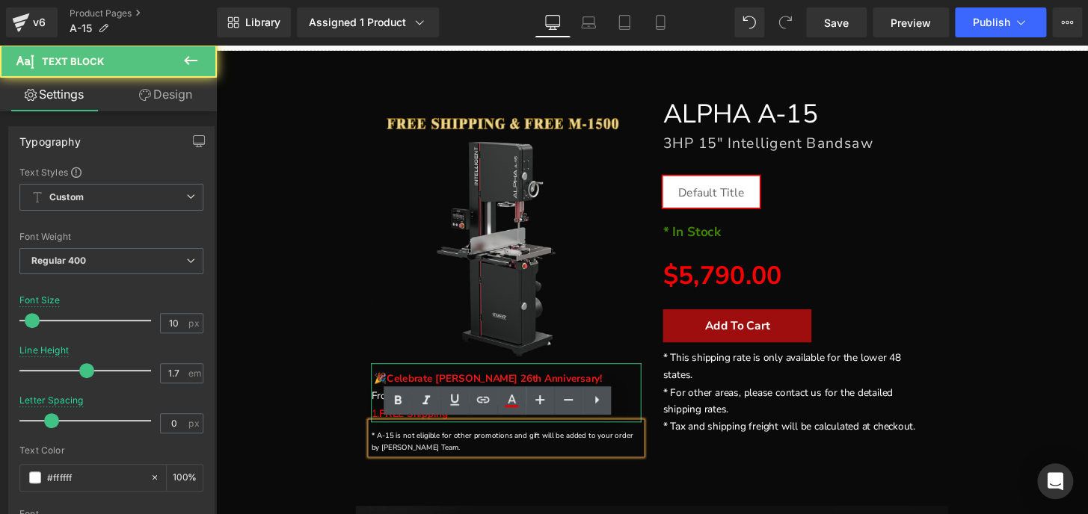
click at [382, 425] on span "1. FREE Shipping" at bounding box center [431, 427] width 109 height 14
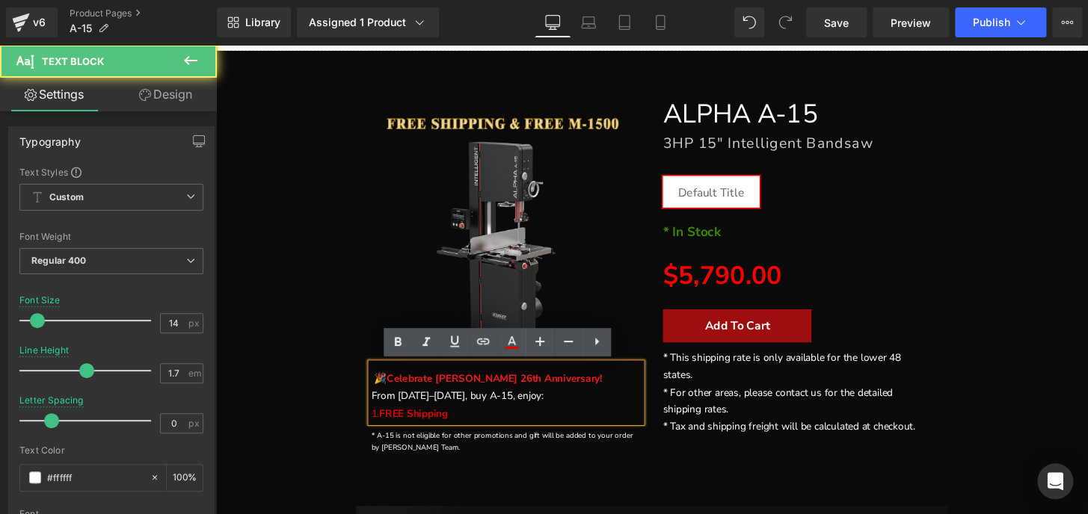
drag, startPoint x: 384, startPoint y: 425, endPoint x: 372, endPoint y: 425, distance: 12.7
click at [377, 425] on span "1. FREE Shipping" at bounding box center [431, 427] width 109 height 14
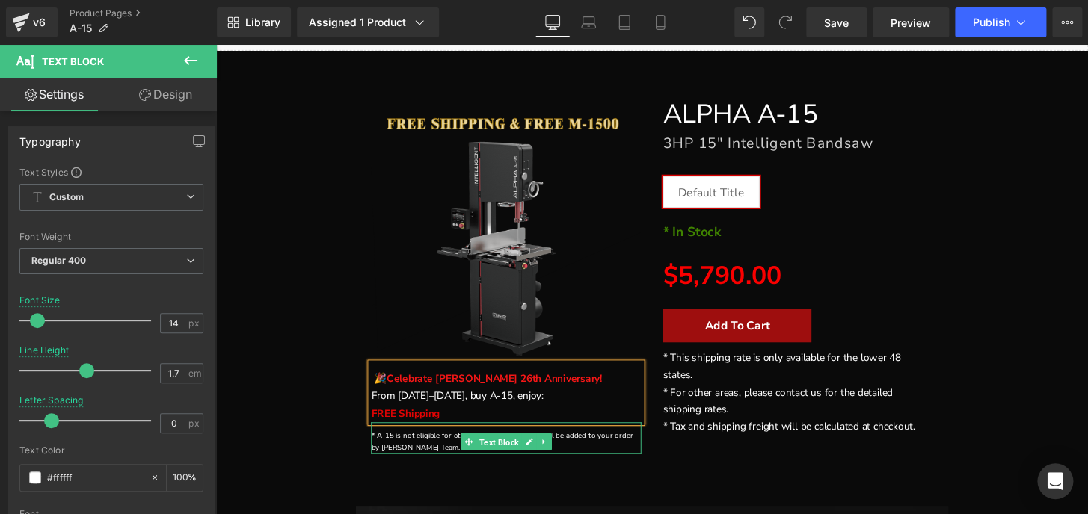
click at [502, 452] on span "Text Block" at bounding box center [509, 457] width 47 height 18
click at [557, 452] on link at bounding box center [557, 457] width 16 height 18
click at [560, 452] on icon at bounding box center [564, 456] width 8 height 8
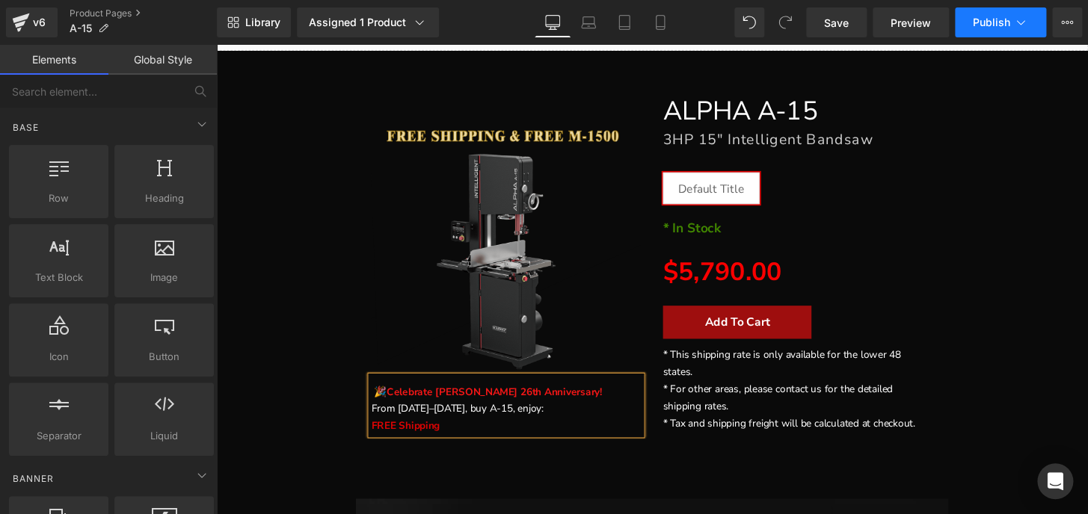
click at [979, 20] on span "Publish" at bounding box center [991, 22] width 37 height 12
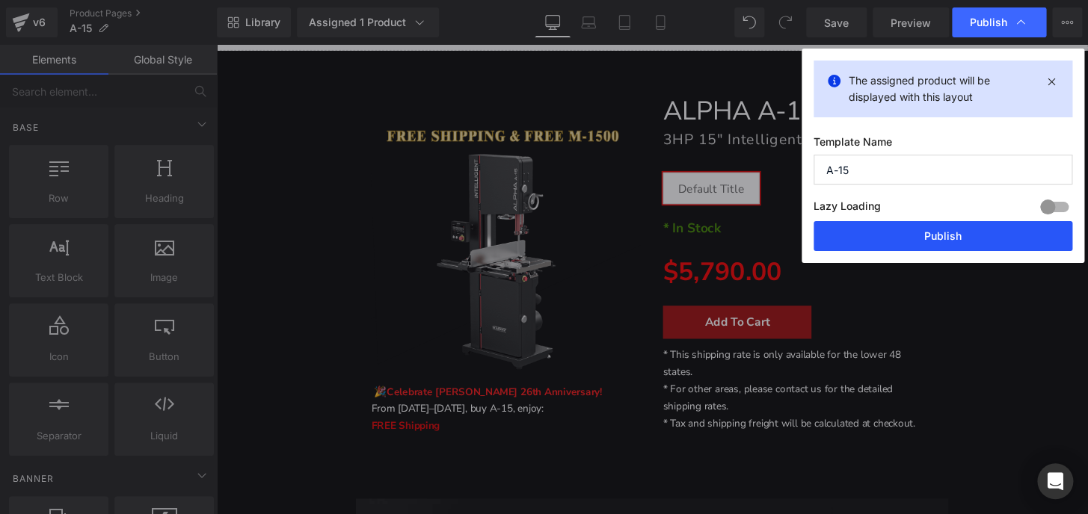
drag, startPoint x: 952, startPoint y: 225, endPoint x: 860, endPoint y: 191, distance: 98.2
click at [952, 225] on button "Publish" at bounding box center [942, 236] width 259 height 30
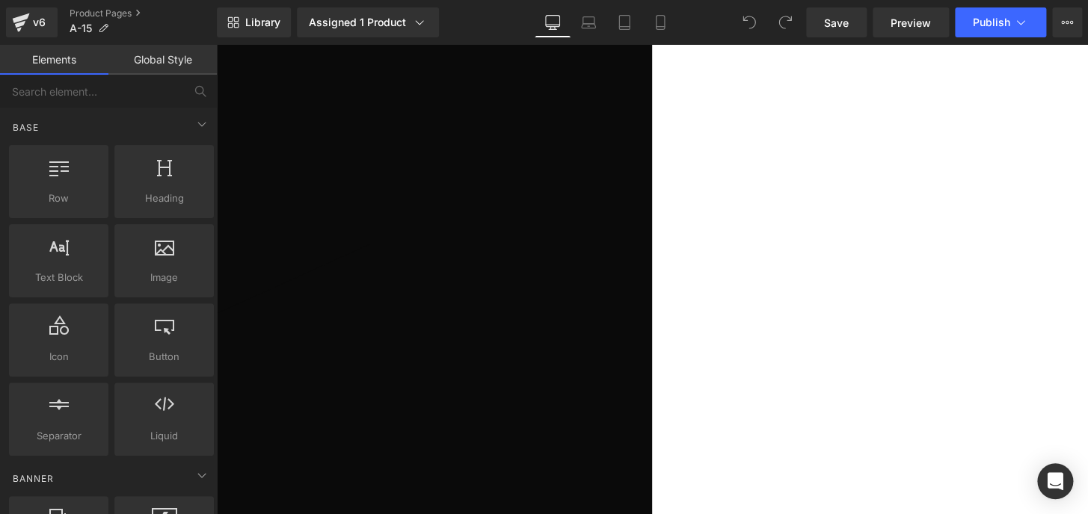
scroll to position [271, 0]
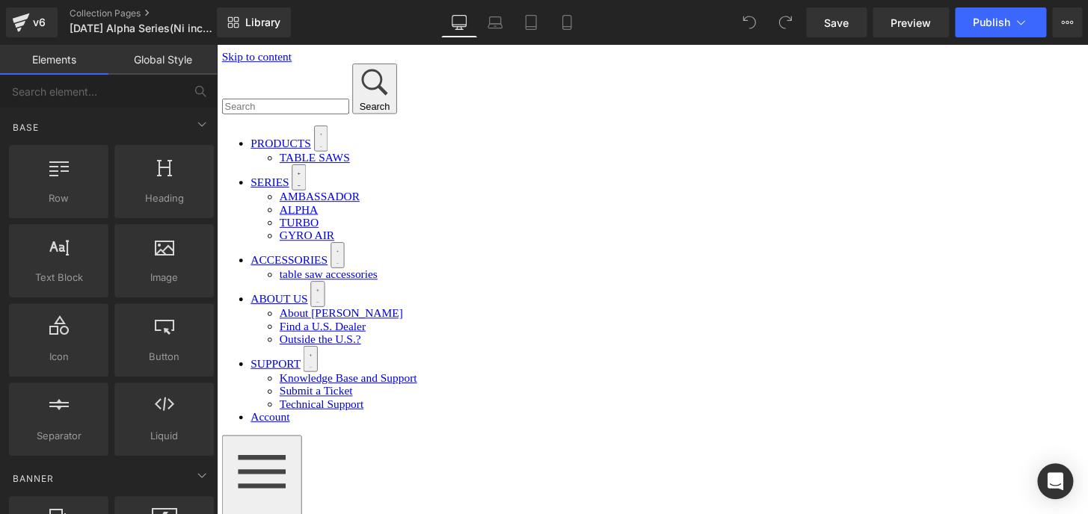
scroll to position [67, 0]
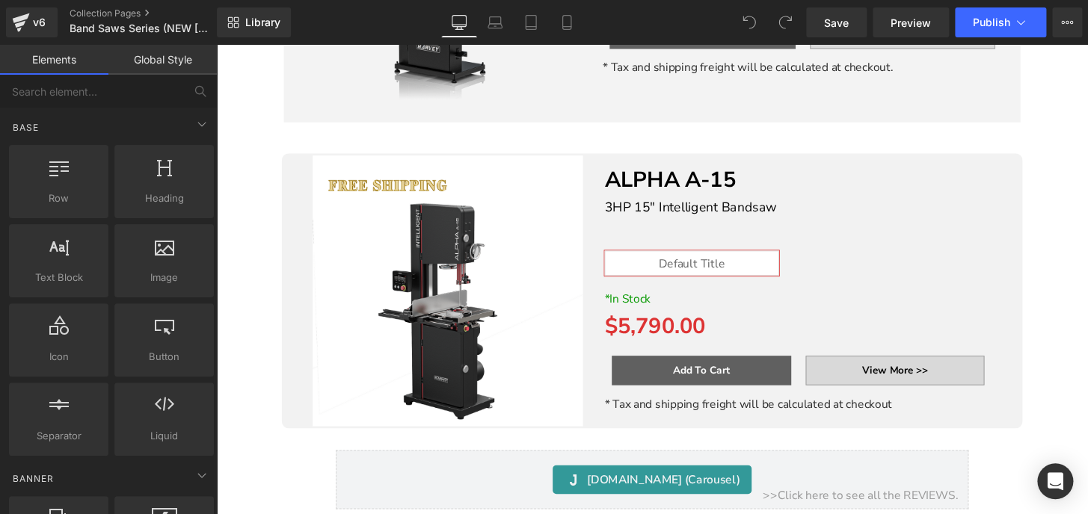
scroll to position [1019, 0]
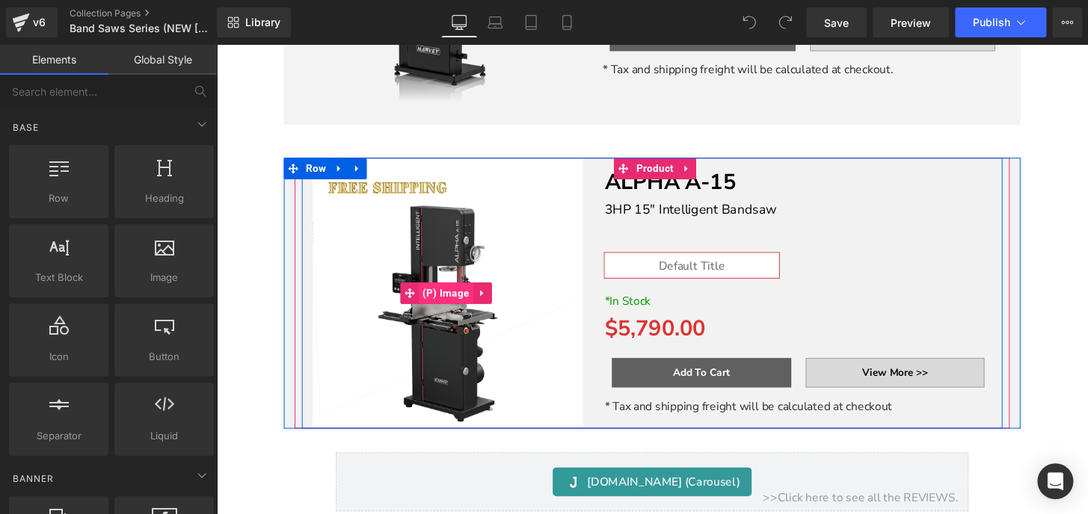
click at [449, 292] on span "(P) Image" at bounding box center [455, 303] width 56 height 22
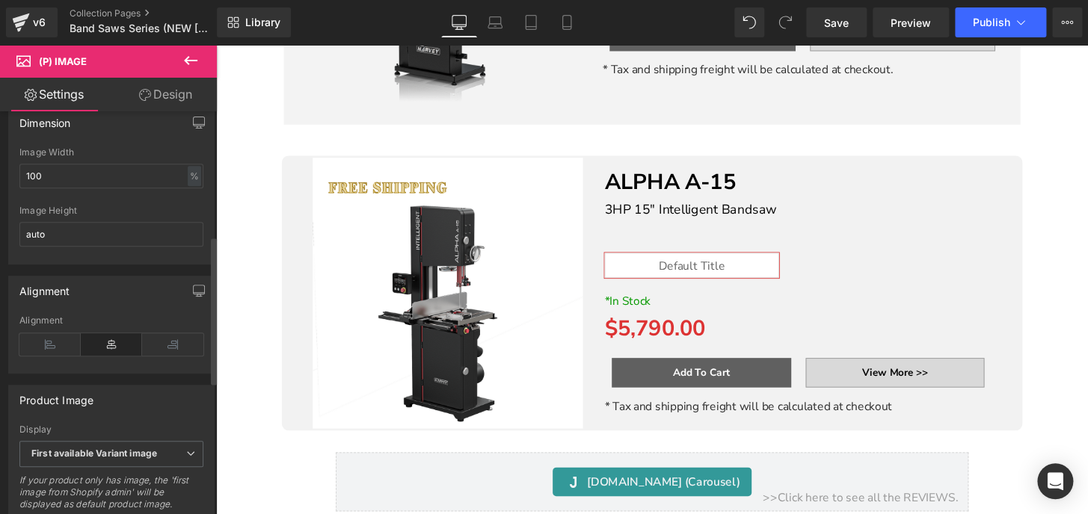
scroll to position [339, 0]
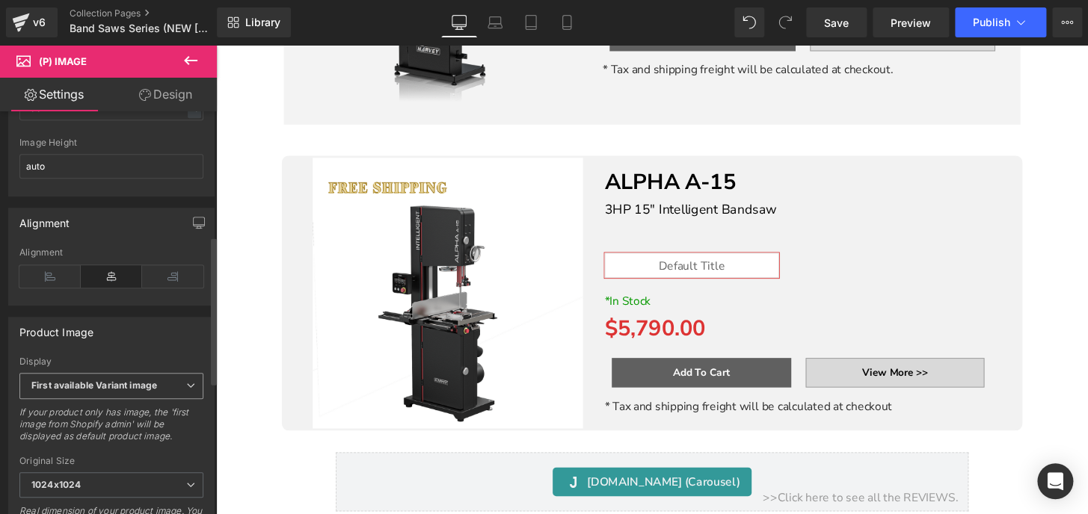
click at [142, 391] on b "First available Variant image" at bounding box center [94, 385] width 126 height 11
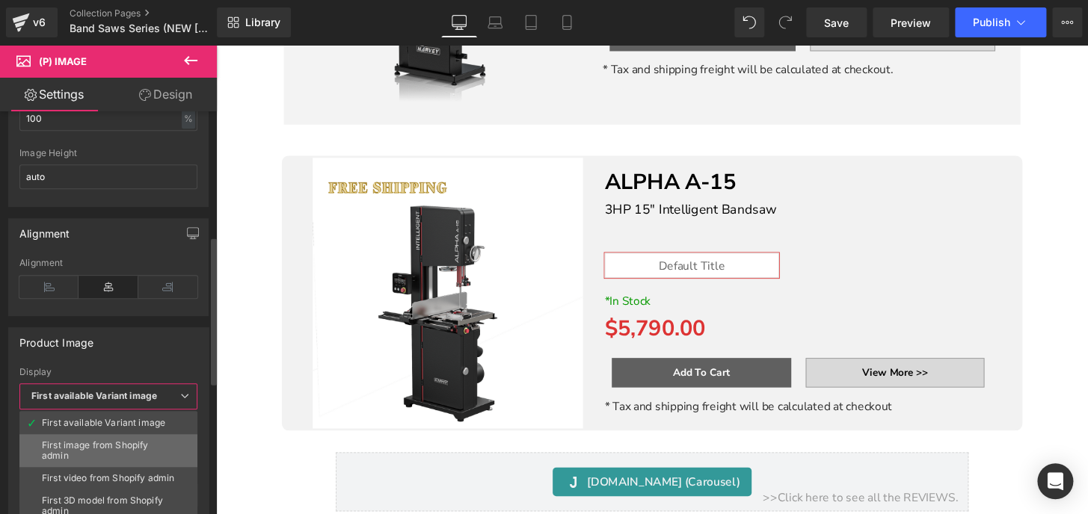
click at [129, 440] on div "First image from Shopify admin" at bounding box center [108, 450] width 133 height 21
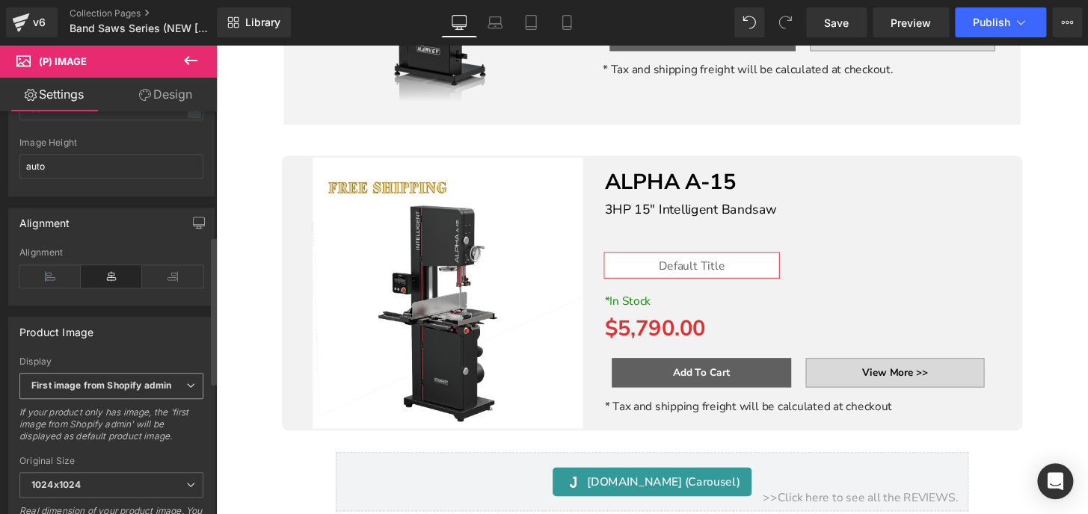
click at [117, 388] on span "First image from Shopify admin" at bounding box center [111, 386] width 184 height 26
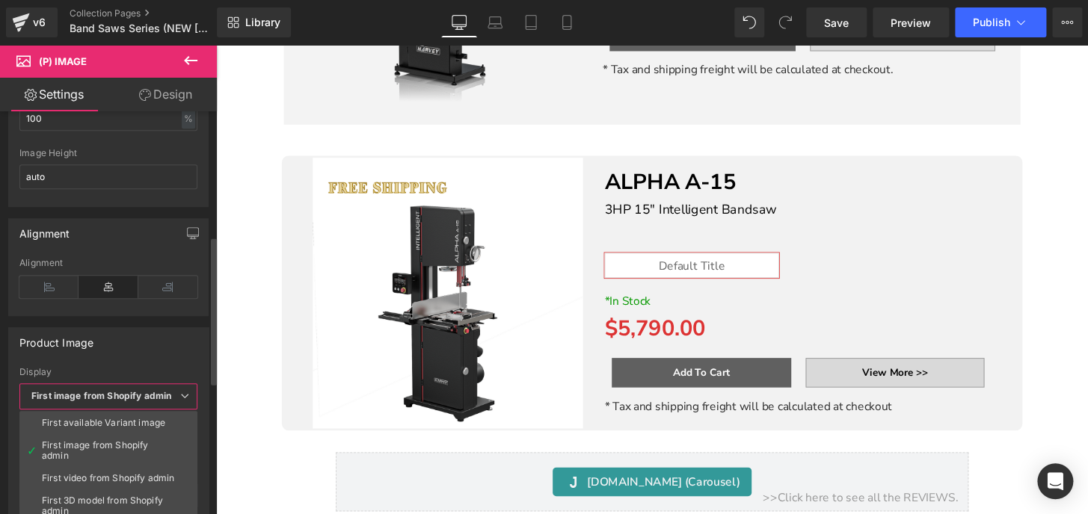
click at [152, 336] on div "Product Image" at bounding box center [108, 342] width 199 height 28
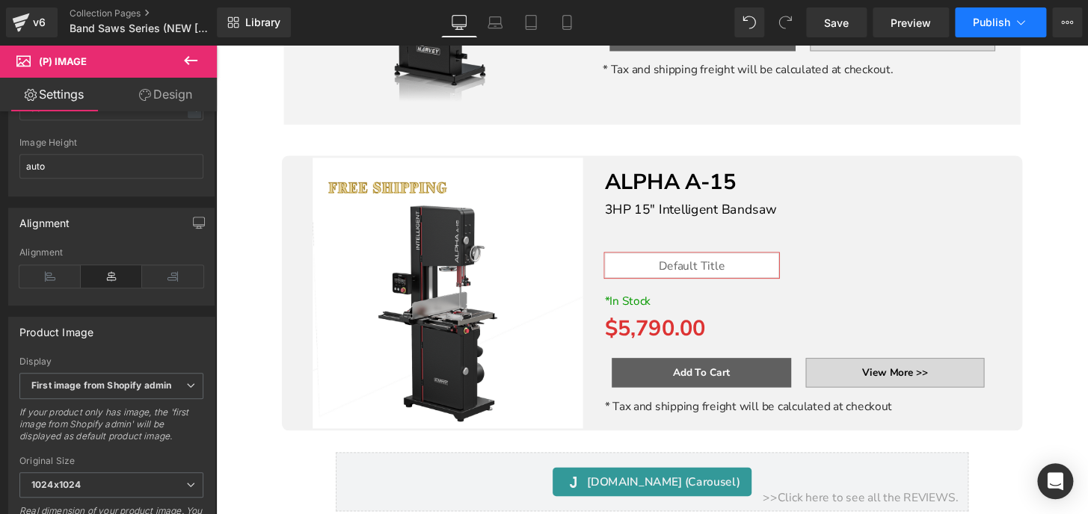
click at [975, 25] on span "Publish" at bounding box center [991, 22] width 37 height 12
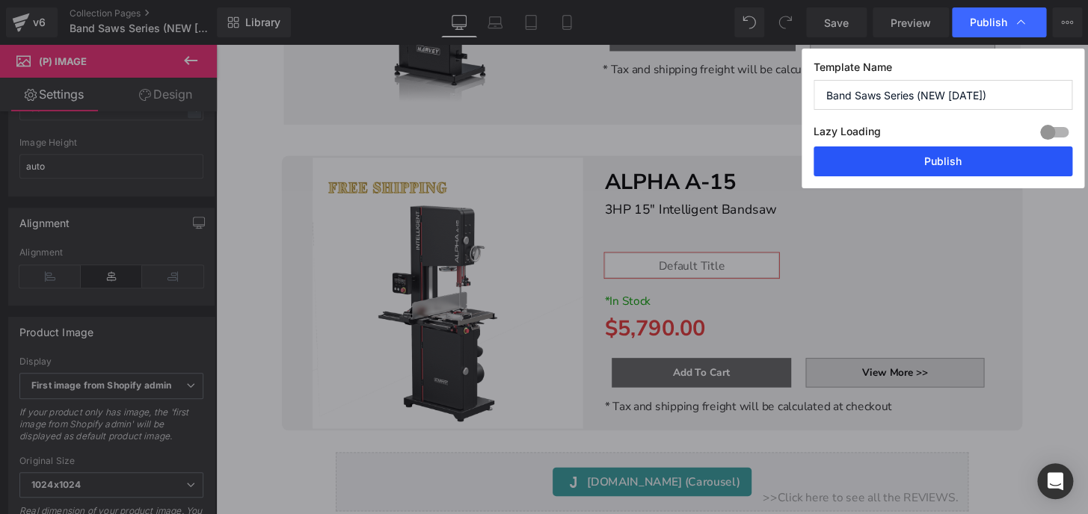
click at [936, 162] on button "Publish" at bounding box center [942, 162] width 259 height 30
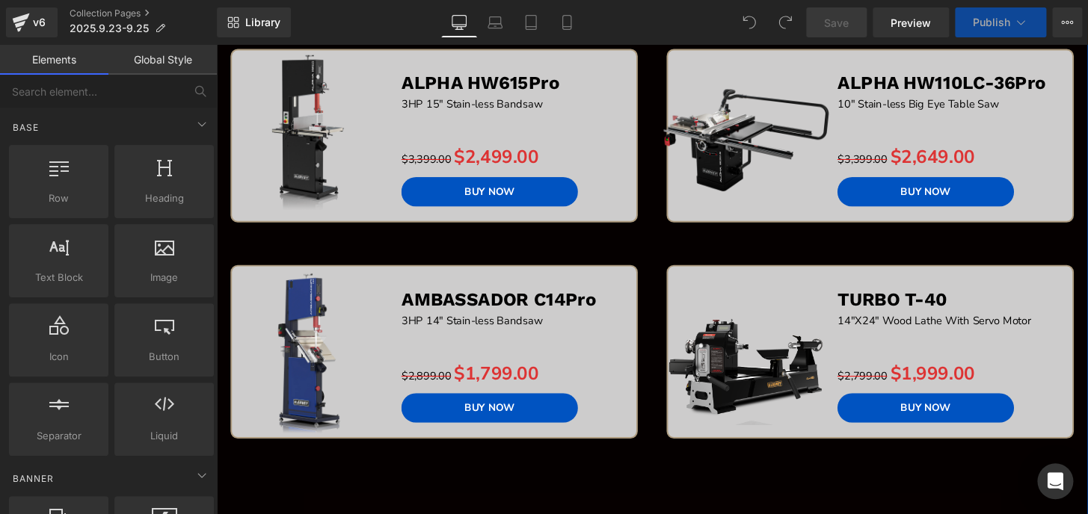
scroll to position [476, 0]
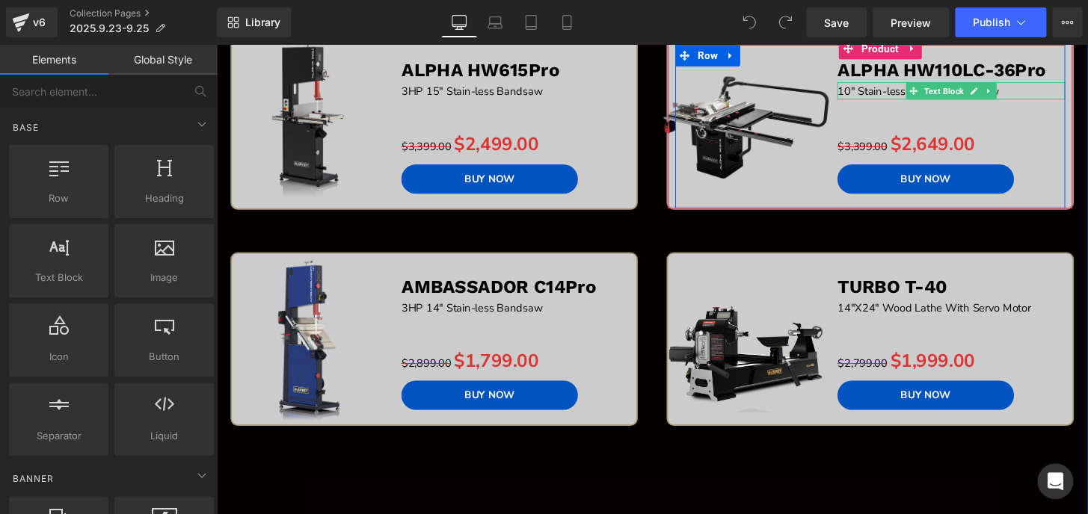
click at [878, 95] on span "10" Stain-less Big Eye Table Saw" at bounding box center [944, 92] width 167 height 15
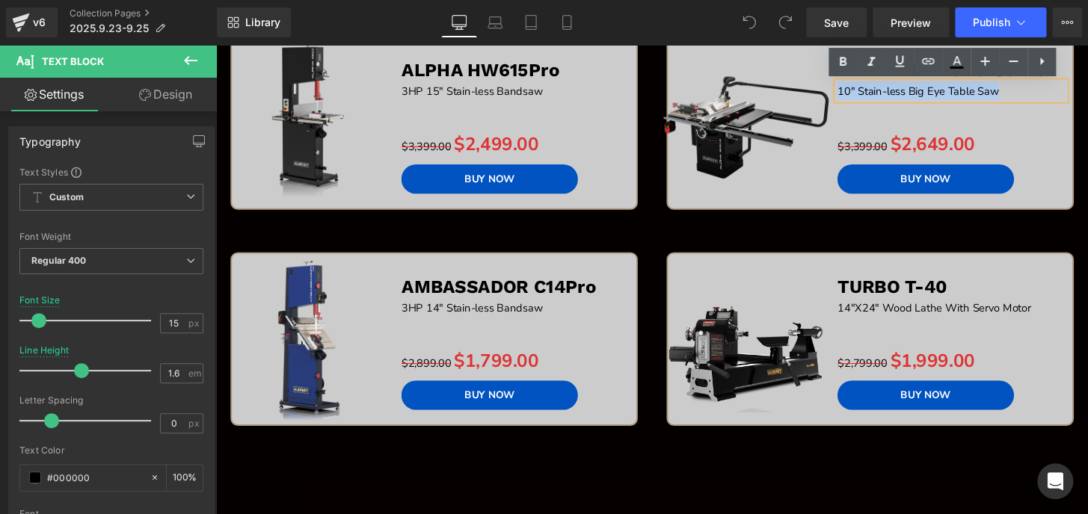
drag, startPoint x: 855, startPoint y: 90, endPoint x: 1024, endPoint y: 93, distance: 169.0
click at [1024, 93] on p "10" Stain-less Big Eye Table Saw" at bounding box center [979, 93] width 236 height 18
paste div
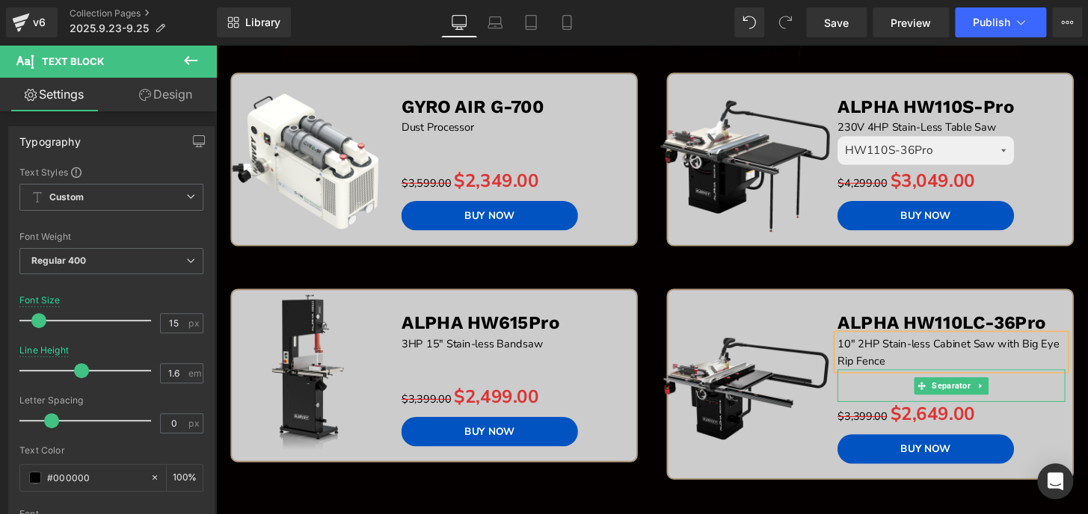
scroll to position [203, 0]
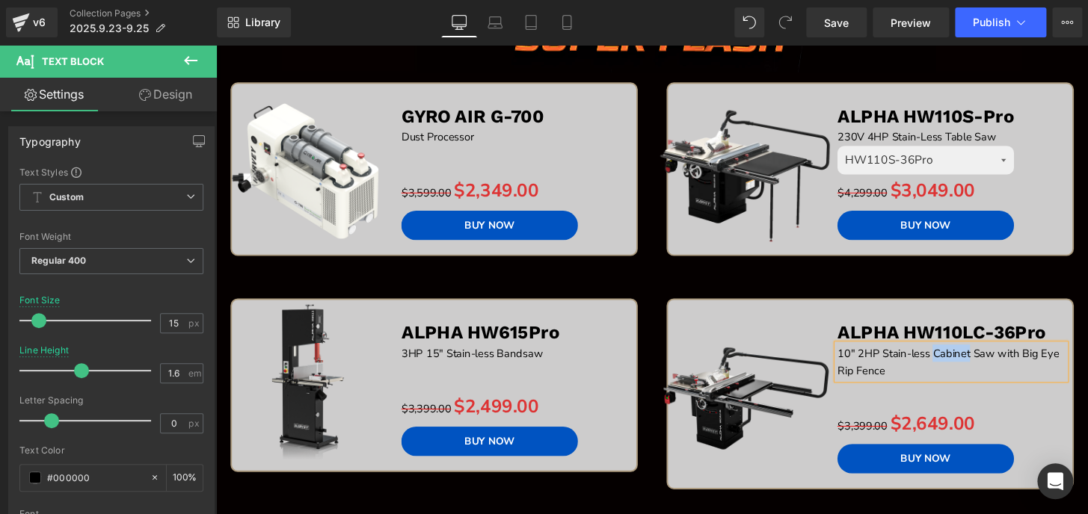
drag, startPoint x: 956, startPoint y: 363, endPoint x: 993, endPoint y: 361, distance: 36.7
click at [993, 361] on p "10" 2HP Stain-less Cabinet Saw with Big Eye Rip Fence" at bounding box center [979, 374] width 236 height 36
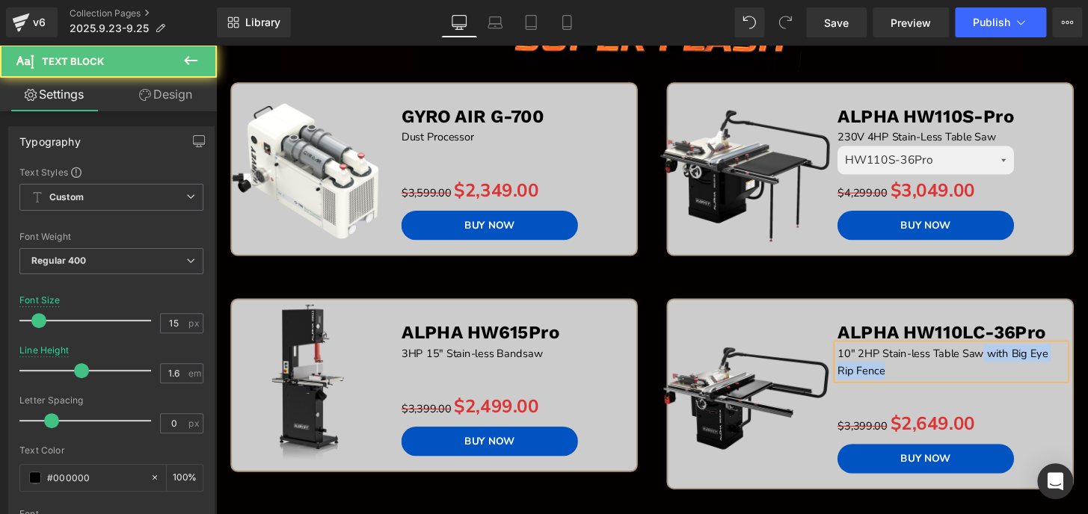
drag, startPoint x: 1006, startPoint y: 366, endPoint x: 1026, endPoint y: 390, distance: 30.7
click at [1026, 390] on p "10" 2HP Stain-less Table Saw with Big Eye Rip Fence" at bounding box center [979, 374] width 236 height 36
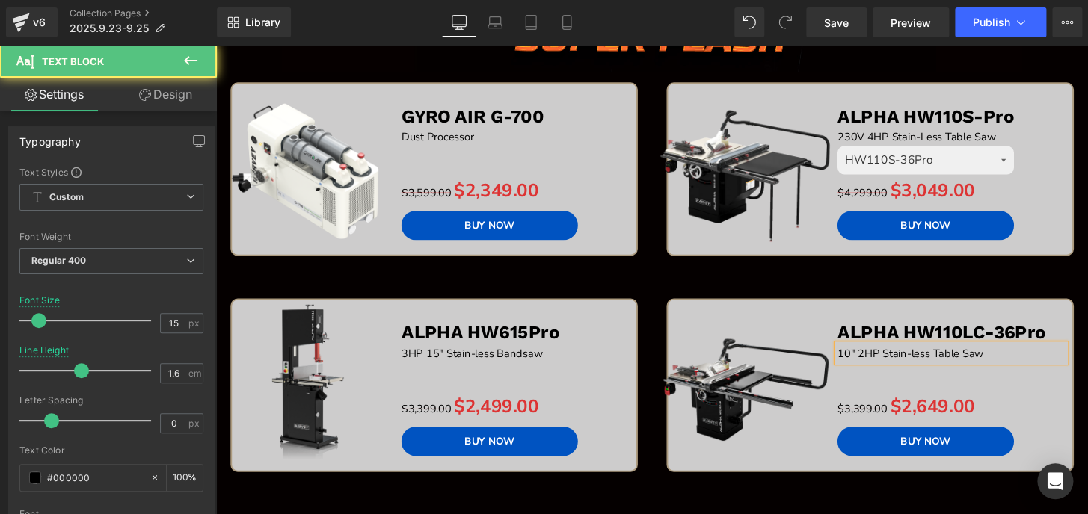
click at [861, 363] on p "10" 2HP Stain-less Table Saw" at bounding box center [979, 365] width 236 height 18
drag, startPoint x: 931, startPoint y: 360, endPoint x: 952, endPoint y: 360, distance: 20.9
click at [952, 360] on p "115/230V 10" 2HP Stain-less Table Saw" at bounding box center [979, 365] width 236 height 18
click at [911, 360] on p "115/230V 10" Stain-less Table Saw" at bounding box center [979, 365] width 236 height 18
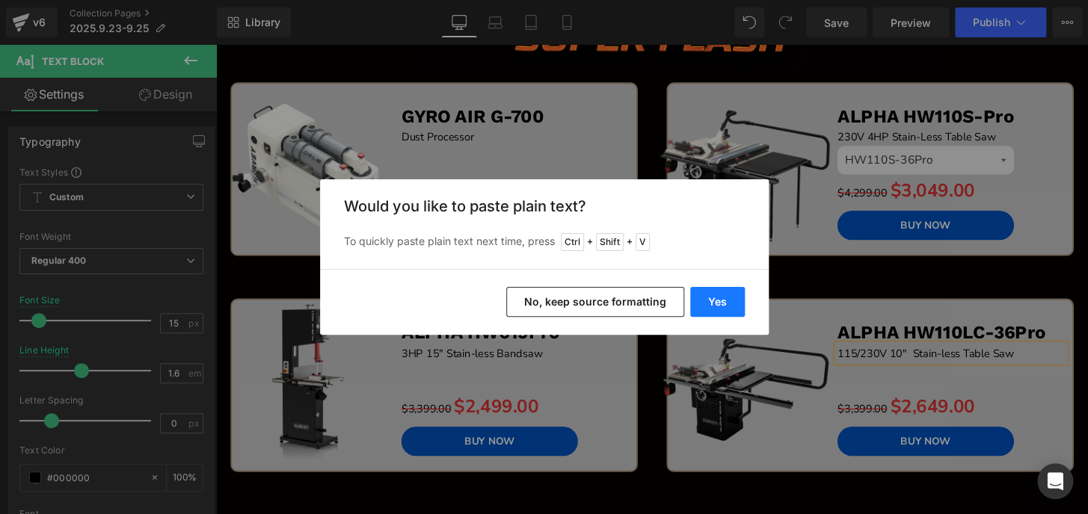
click at [716, 299] on button "Yes" at bounding box center [717, 302] width 55 height 30
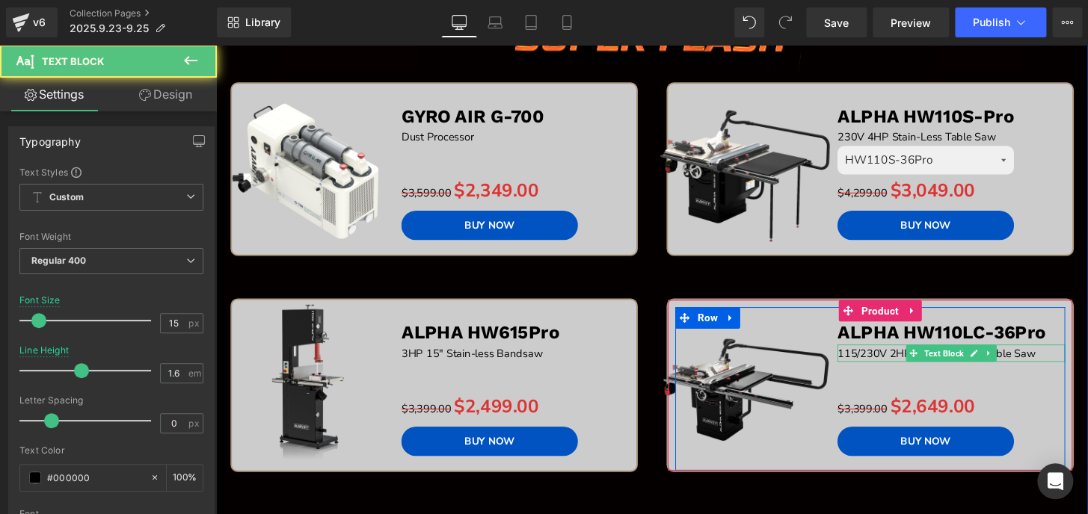
click at [899, 363] on p "115/230V 2HP10" Stain-less Table Saw" at bounding box center [979, 365] width 236 height 18
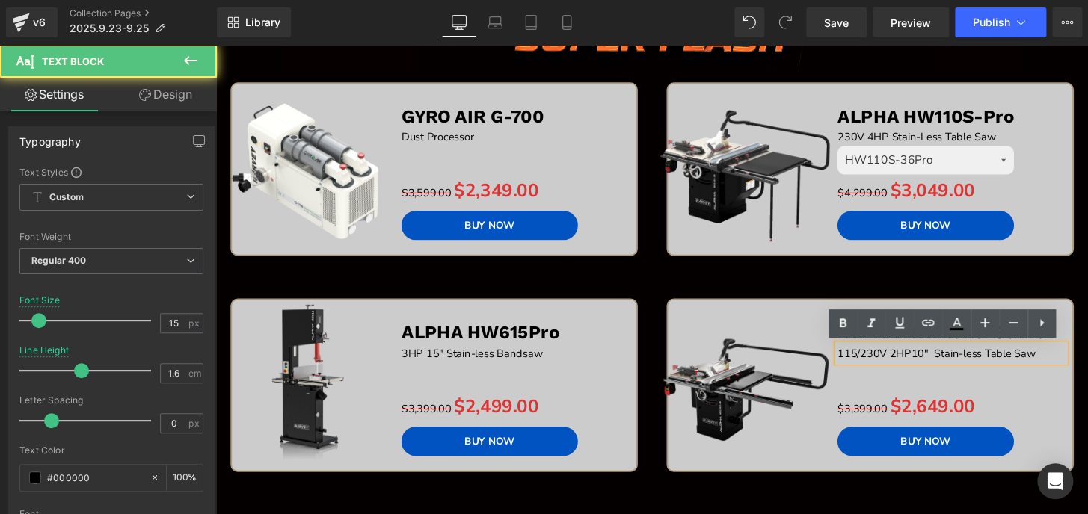
click at [932, 362] on p "115/230V 2HP10" Stain-less Table Saw" at bounding box center [979, 365] width 236 height 18
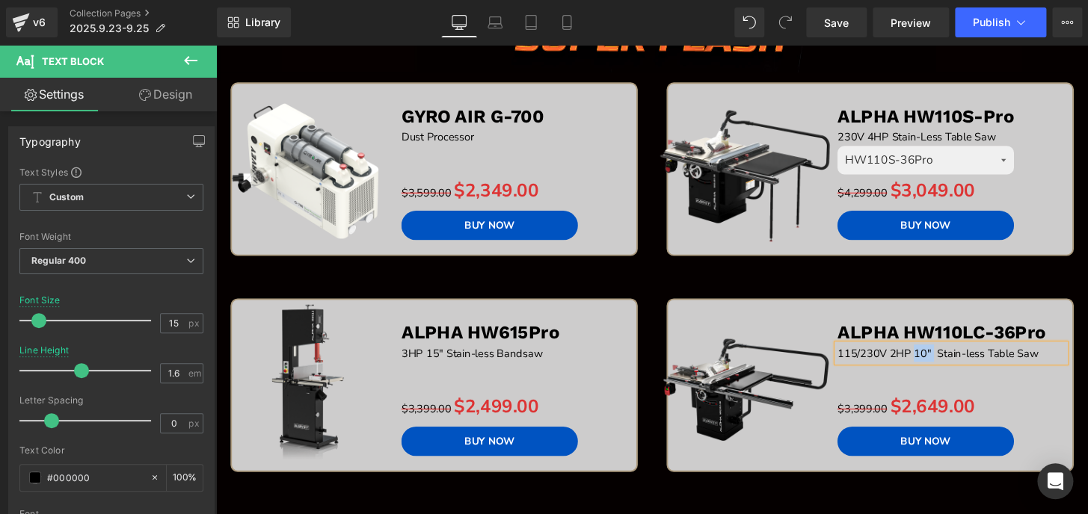
drag, startPoint x: 956, startPoint y: 361, endPoint x: 938, endPoint y: 363, distance: 18.0
click at [938, 363] on p "115/230V 2HP 10" Stain-less Table Saw" at bounding box center [979, 365] width 236 height 18
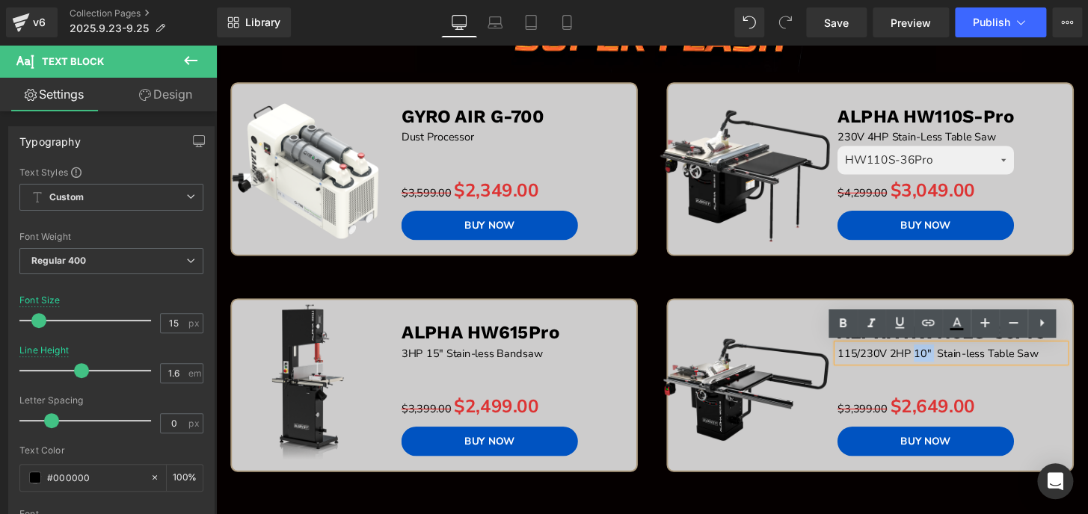
copy p "10""
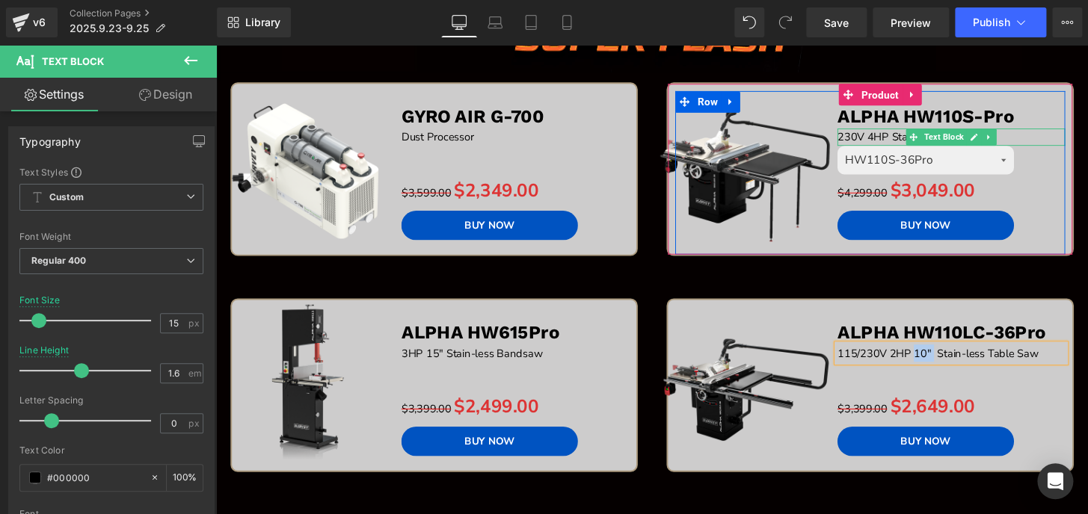
click at [902, 138] on span "230V 4HP Stain-Less Table Saw" at bounding box center [943, 140] width 164 height 15
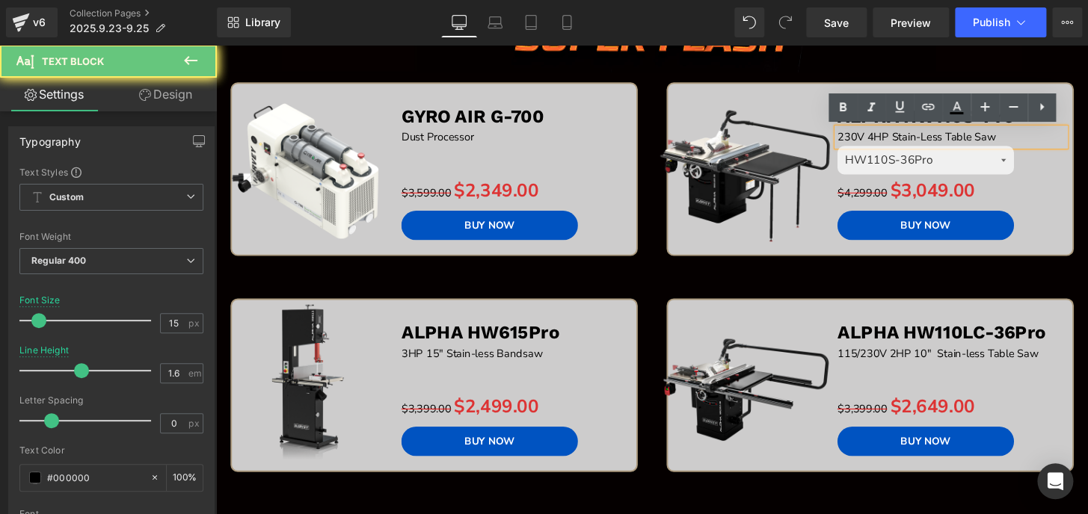
click at [911, 137] on span "230V 4HP Stain-Less Table Saw" at bounding box center [943, 140] width 164 height 15
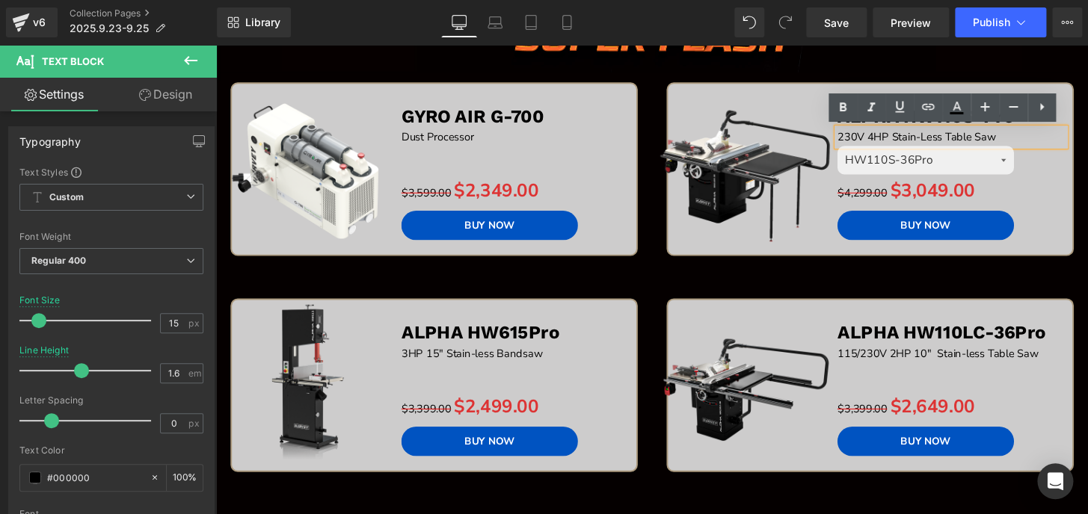
paste div
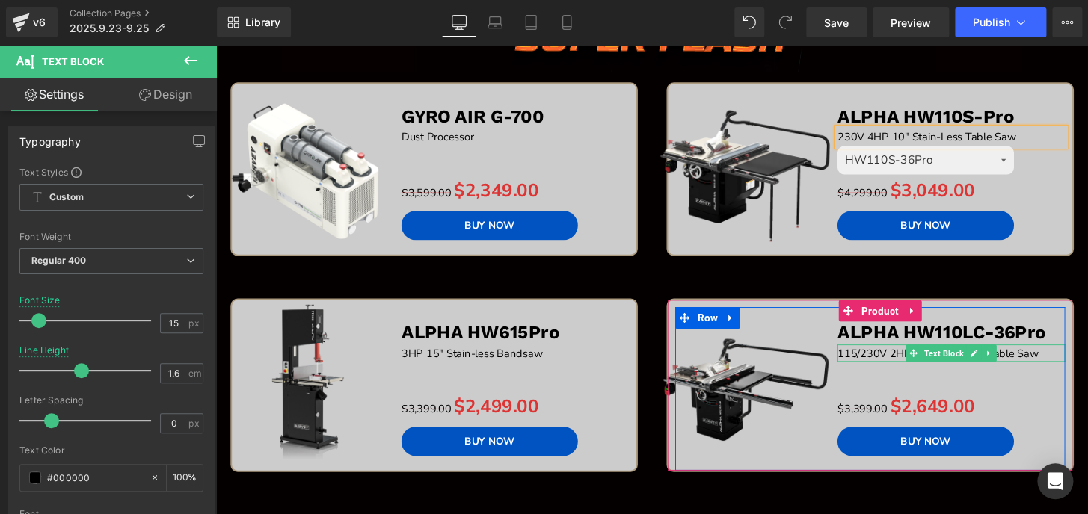
click at [918, 362] on p "115/230V 2HP 10" Stain-less Table Saw" at bounding box center [979, 365] width 236 height 18
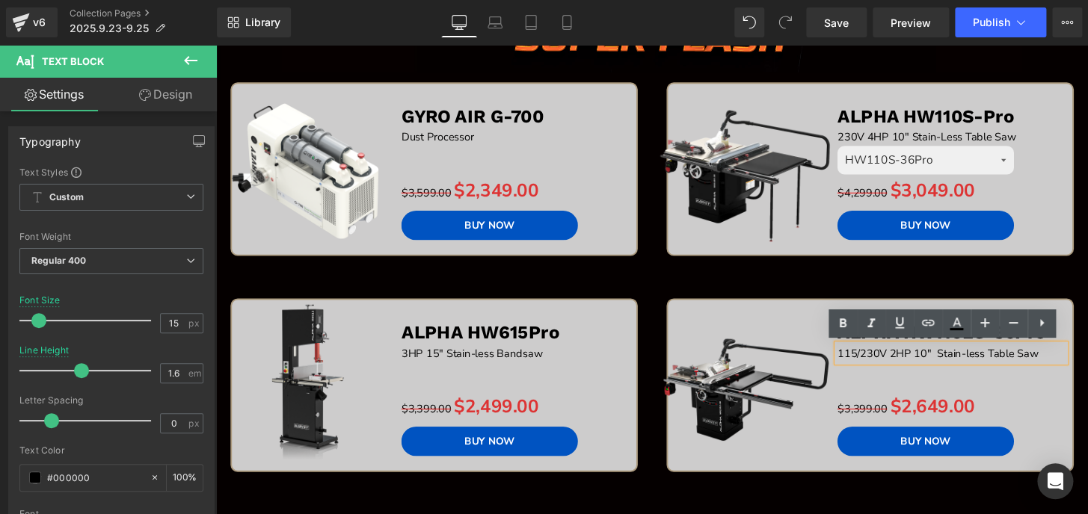
click at [958, 360] on p "115/230V 2HP 10" Stain-less Table Saw" at bounding box center [979, 365] width 236 height 18
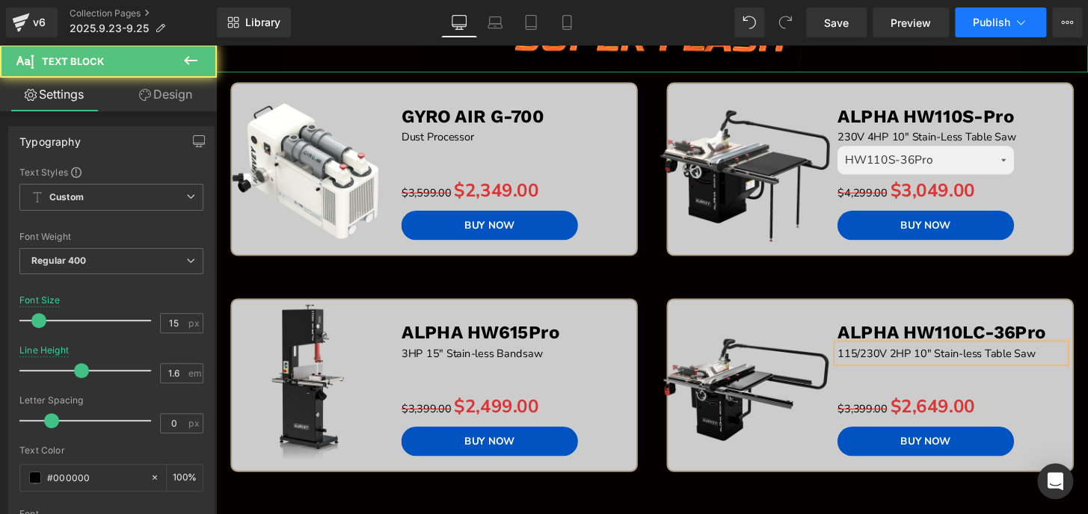
click at [964, 22] on button "Publish" at bounding box center [1000, 22] width 91 height 30
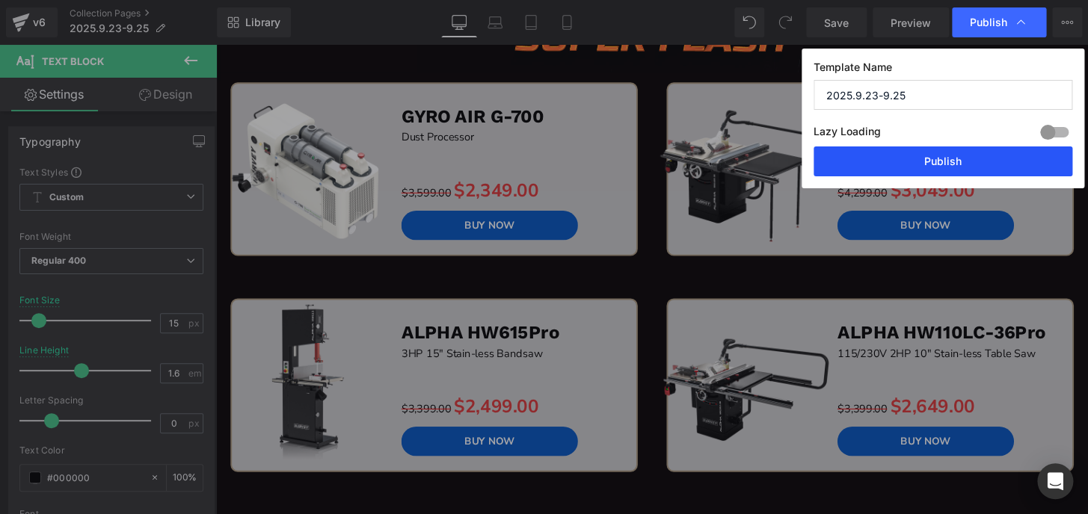
click at [981, 162] on button "Publish" at bounding box center [942, 162] width 259 height 30
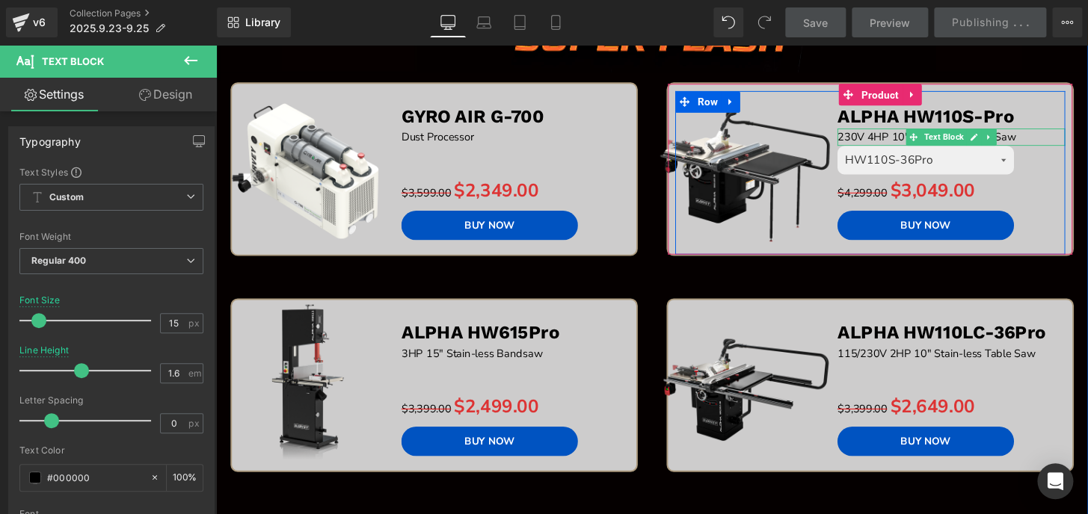
click at [917, 139] on span "230V 4HP 10" Stain-Less Table Saw" at bounding box center [953, 140] width 185 height 15
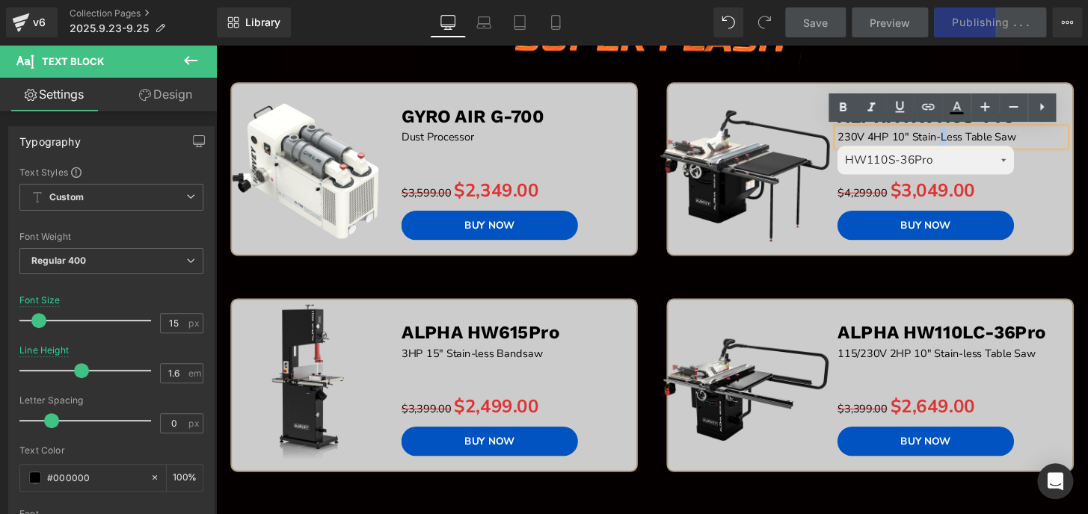
click at [966, 137] on span "230V 4HP 10" Stain-Less Table Saw" at bounding box center [953, 140] width 185 height 15
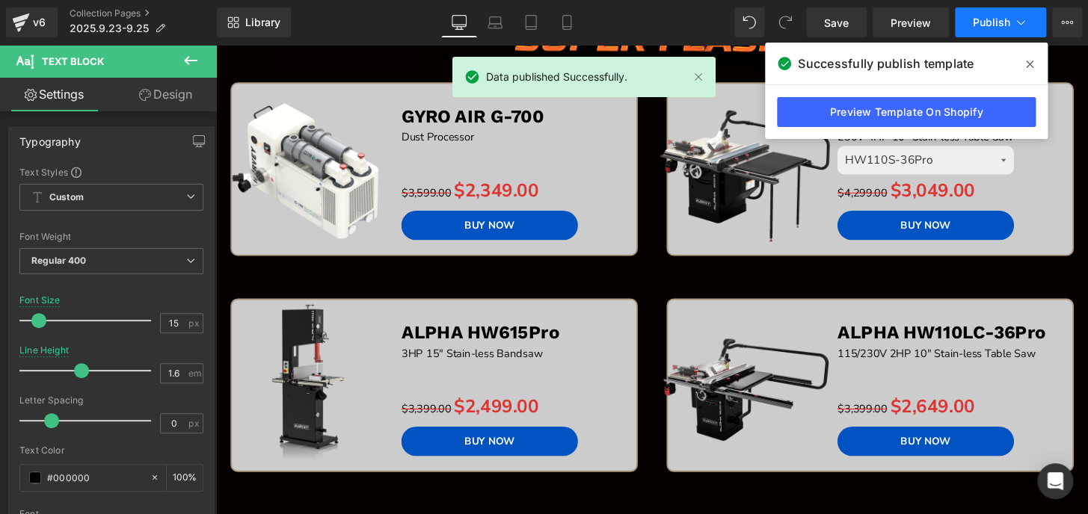
click at [994, 18] on span "Publish" at bounding box center [991, 22] width 37 height 12
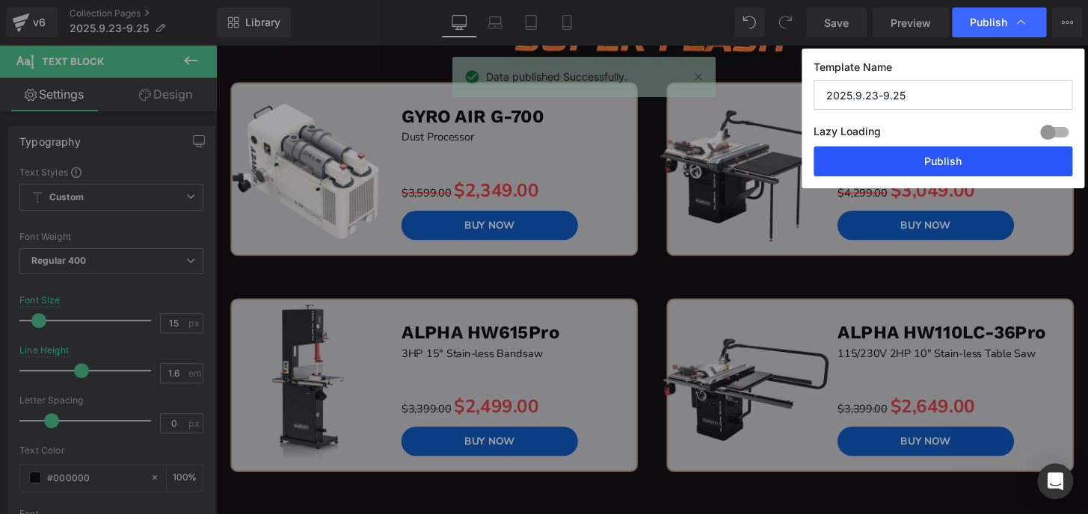
click at [990, 166] on button "Publish" at bounding box center [942, 162] width 259 height 30
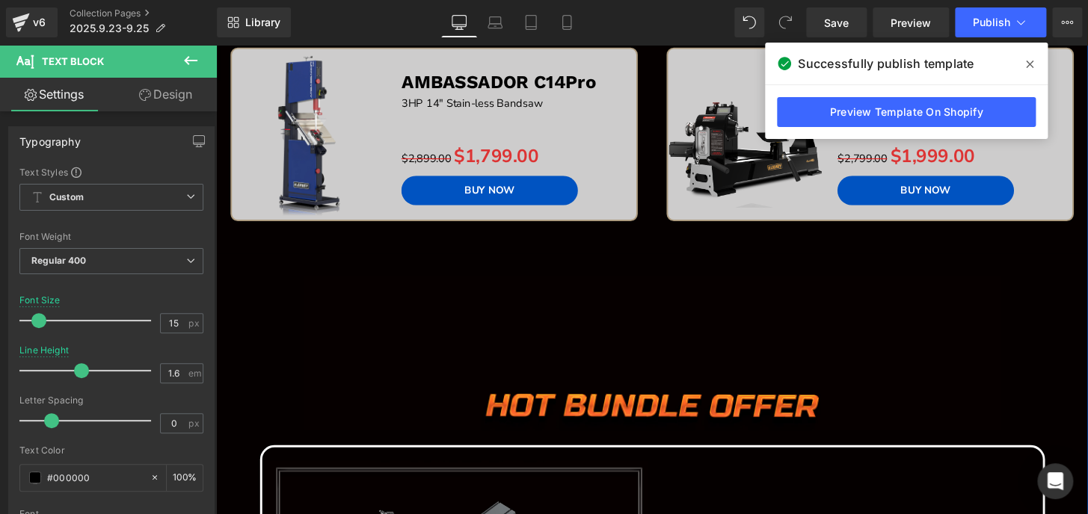
scroll to position [748, 0]
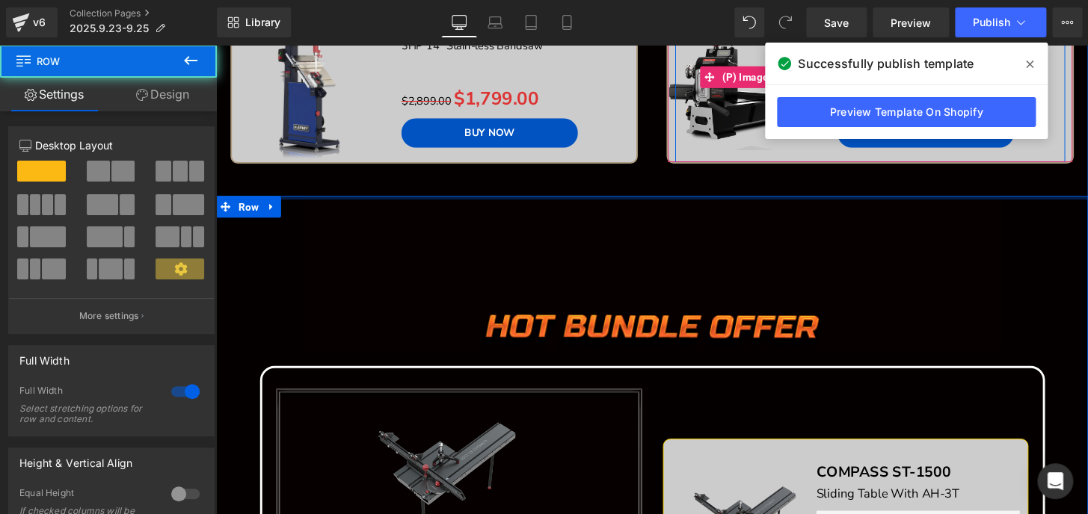
drag, startPoint x: 666, startPoint y: 206, endPoint x: 668, endPoint y: 164, distance: 42.7
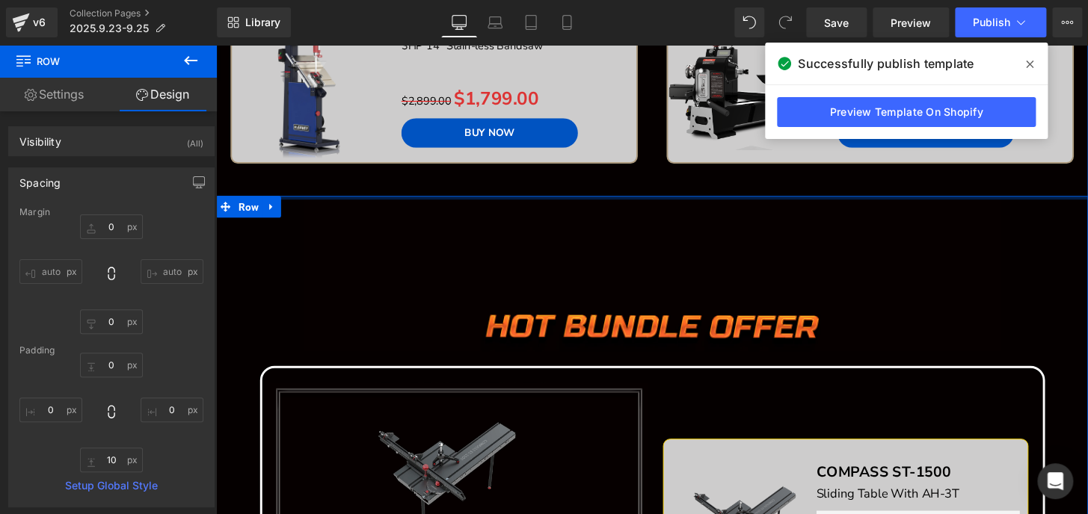
type input "0px"
drag, startPoint x: 653, startPoint y: 201, endPoint x: 656, endPoint y: 179, distance: 21.8
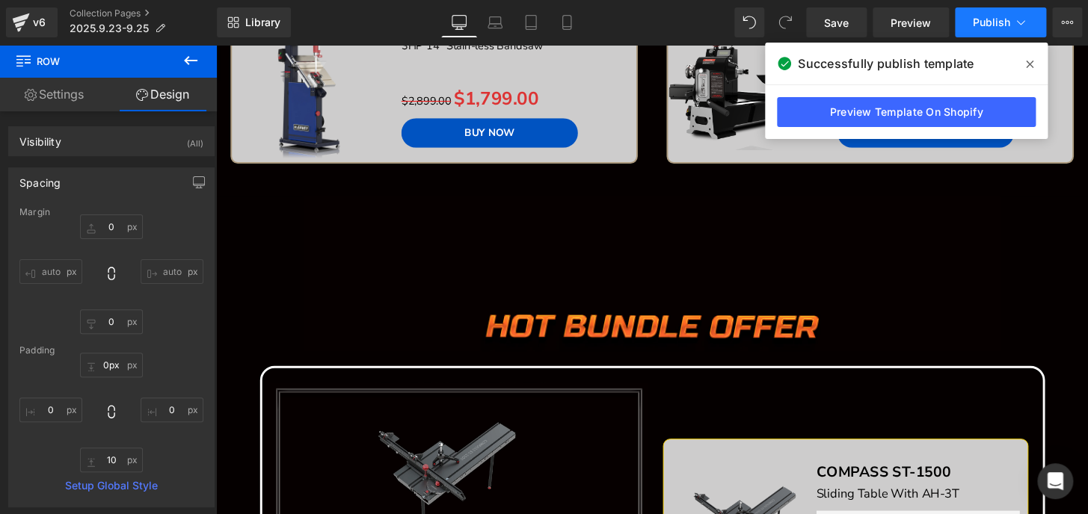
click at [976, 25] on span "Publish" at bounding box center [991, 22] width 37 height 12
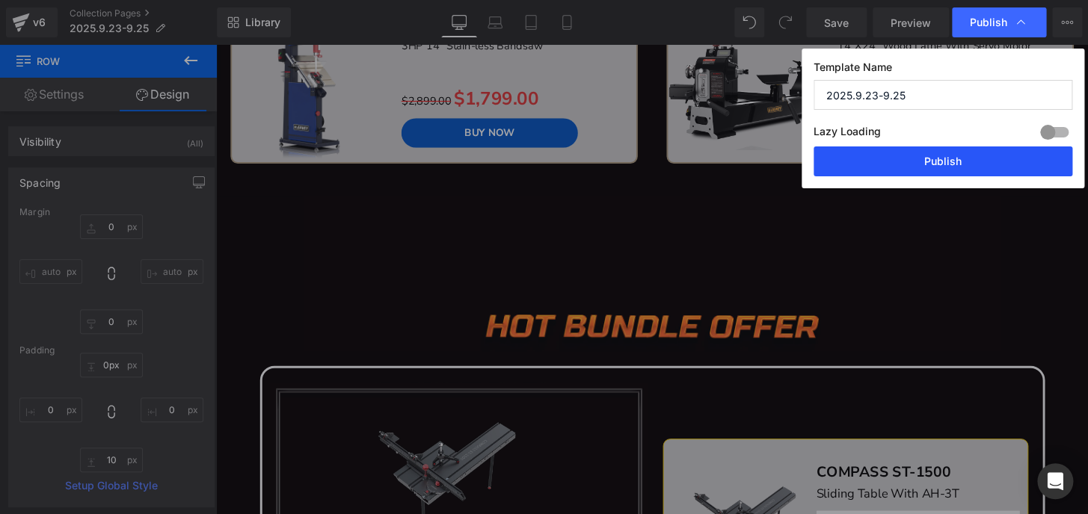
click at [953, 156] on button "Publish" at bounding box center [942, 162] width 259 height 30
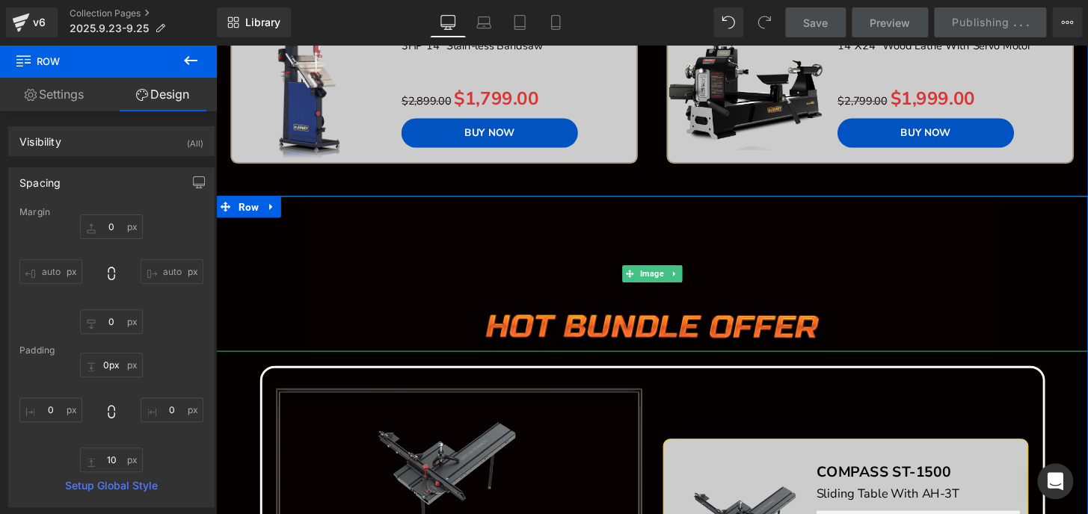
scroll to position [951, 0]
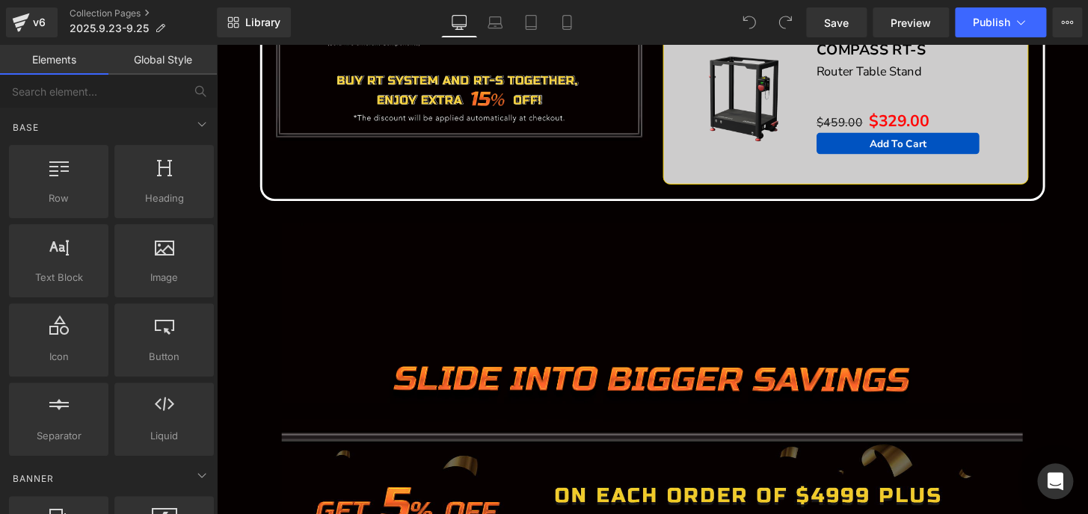
scroll to position [1867, 0]
